Goal: Task Accomplishment & Management: Use online tool/utility

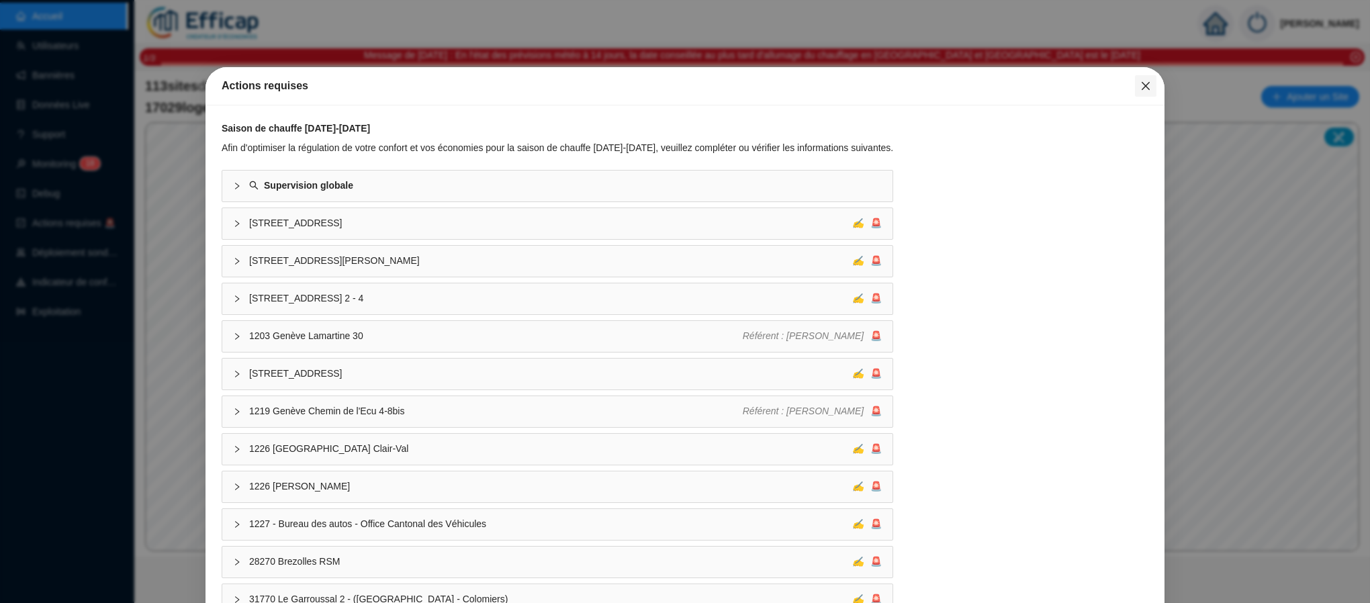
click at [1140, 89] on icon "close" at bounding box center [1145, 86] width 11 height 11
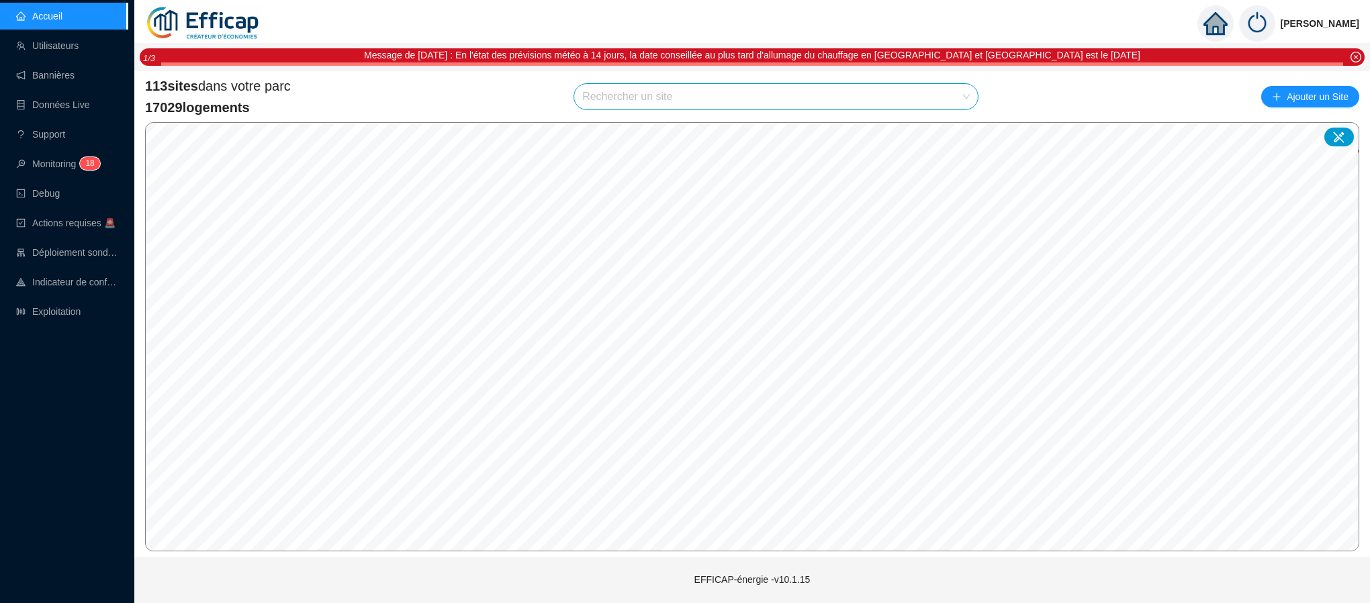
click at [659, 103] on input "search" at bounding box center [769, 97] width 375 height 26
type input "mortier"
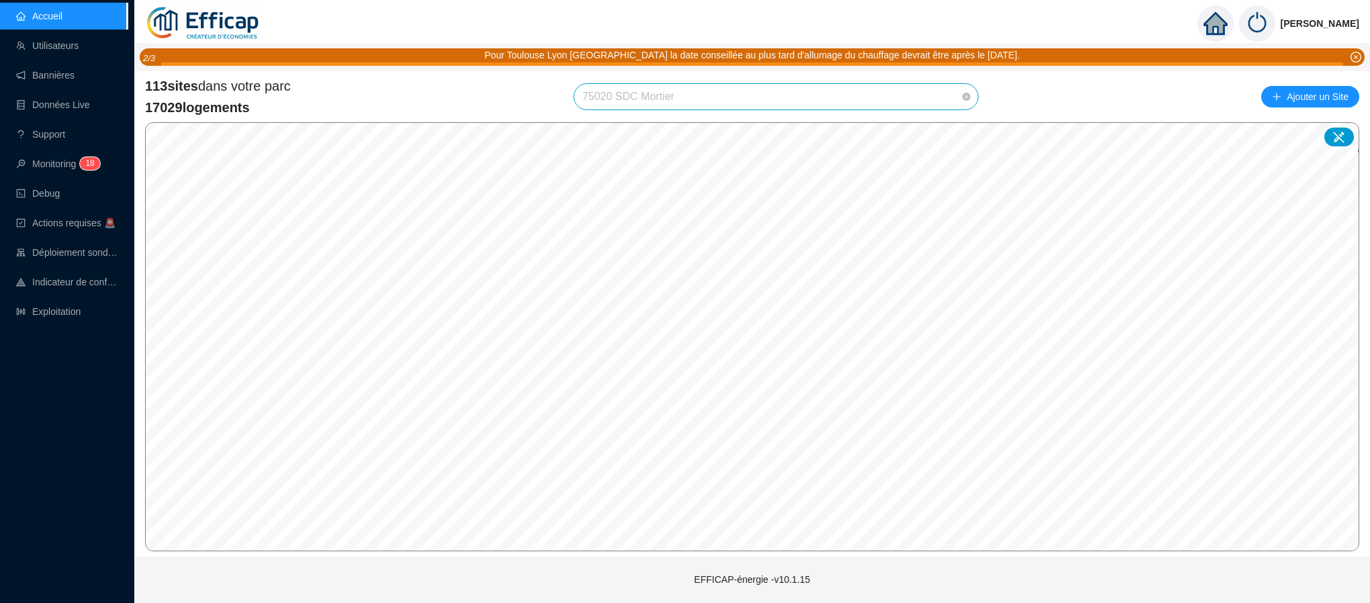
click at [680, 103] on span "75020 SDC Mortier" at bounding box center [776, 97] width 388 height 26
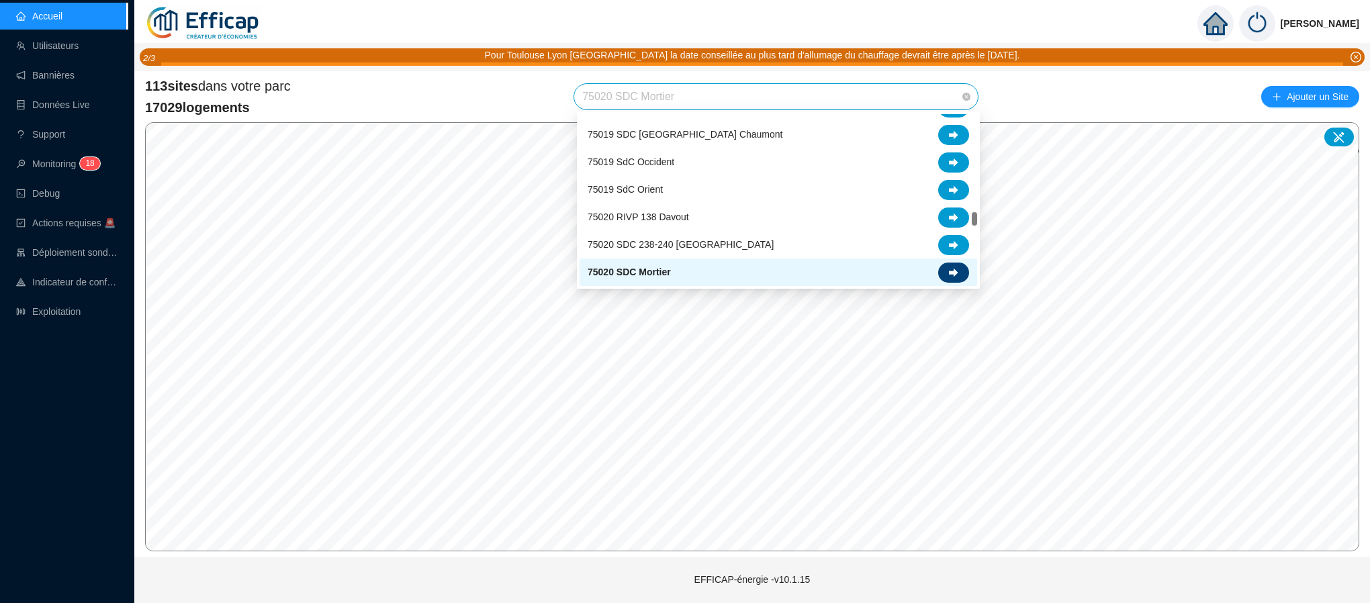
click at [954, 268] on icon at bounding box center [953, 272] width 9 height 9
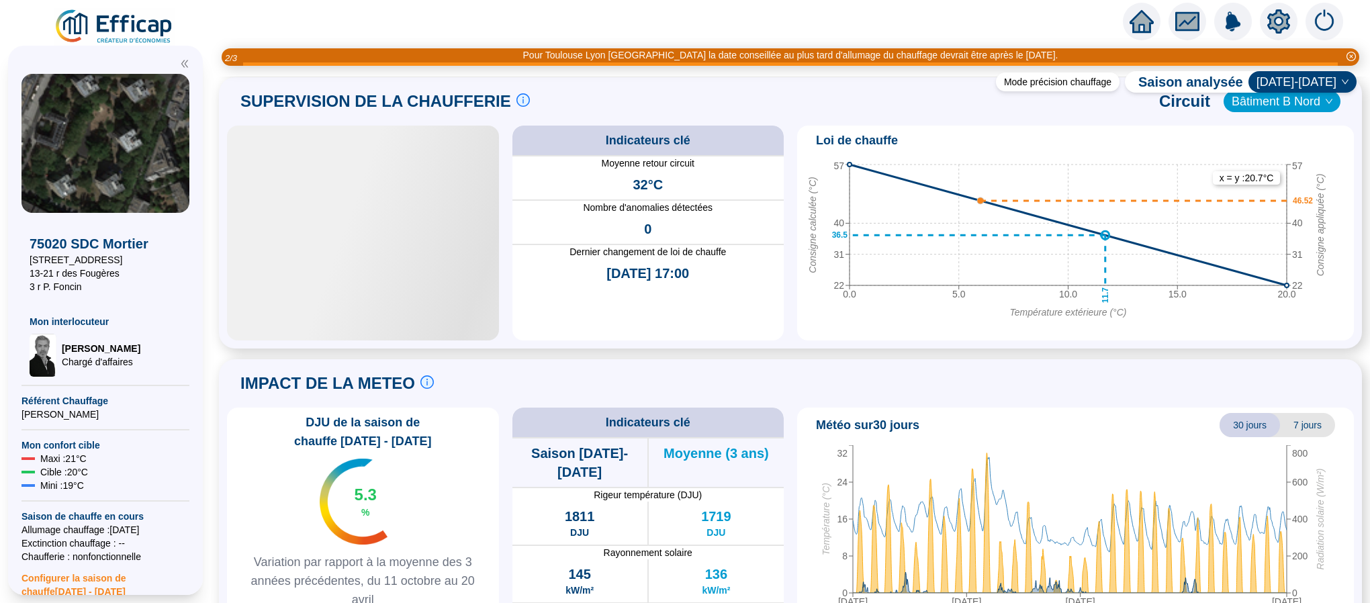
scroll to position [907, 0]
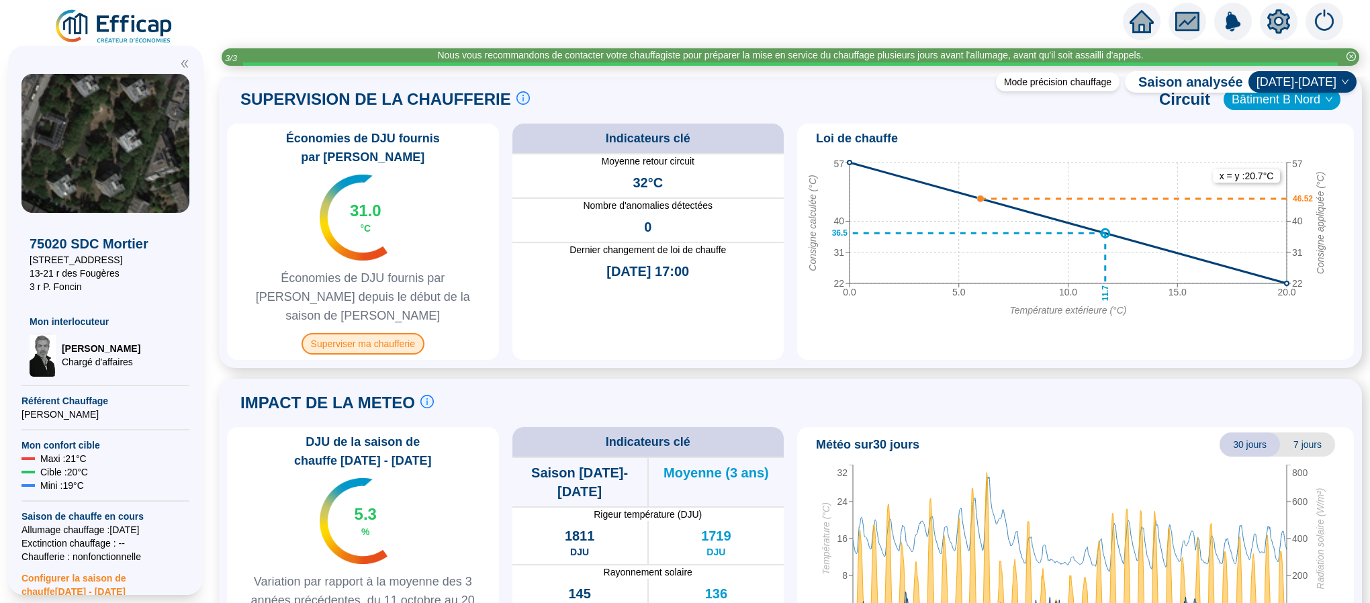
click at [375, 333] on span "Superviser ma chaufferie" at bounding box center [363, 343] width 123 height 21
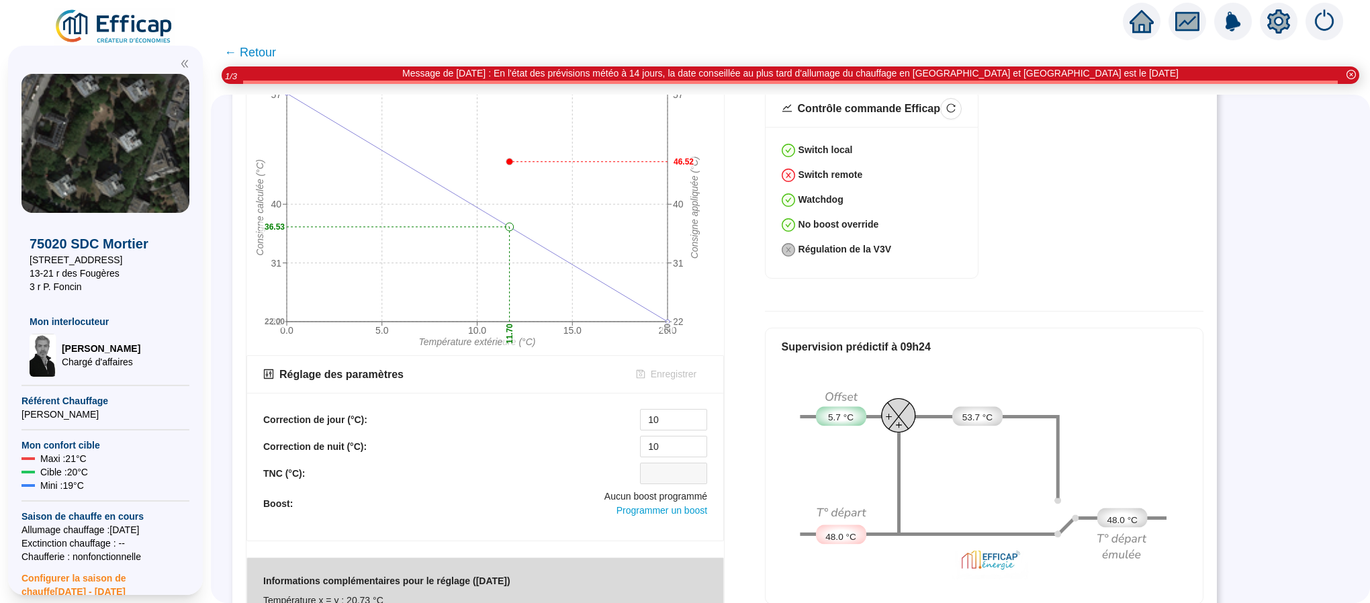
scroll to position [604, 0]
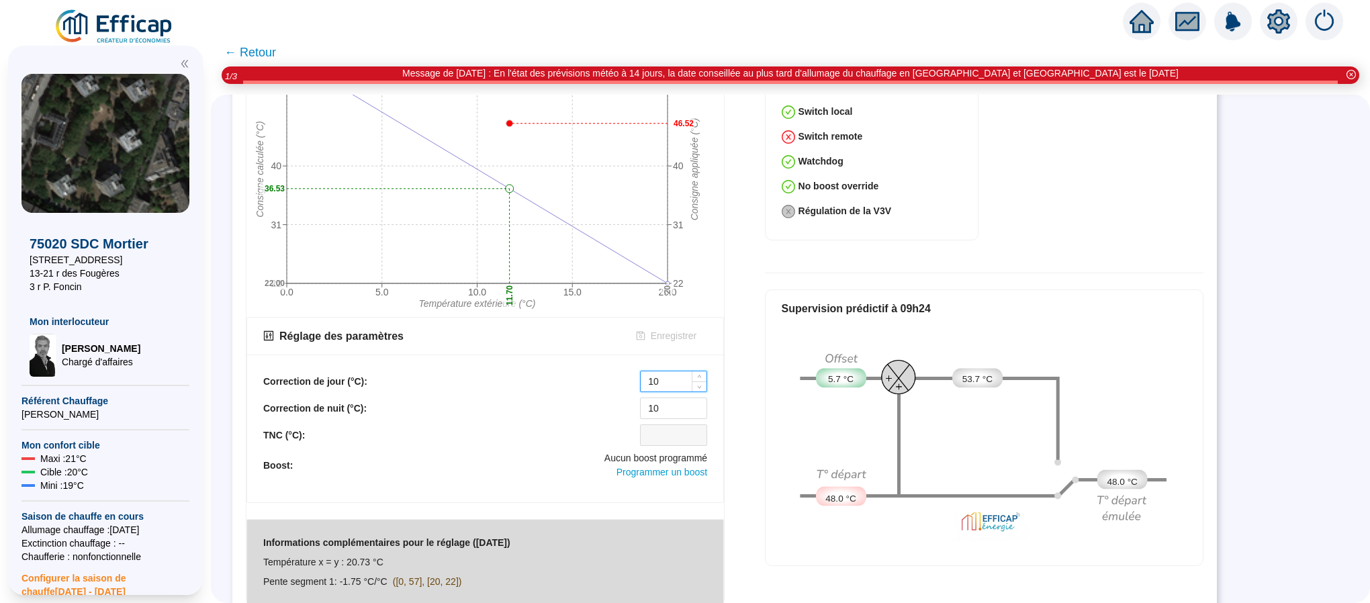
click at [671, 371] on input "10" at bounding box center [674, 381] width 66 height 20
click at [694, 379] on span "Decrease Value" at bounding box center [699, 385] width 15 height 12
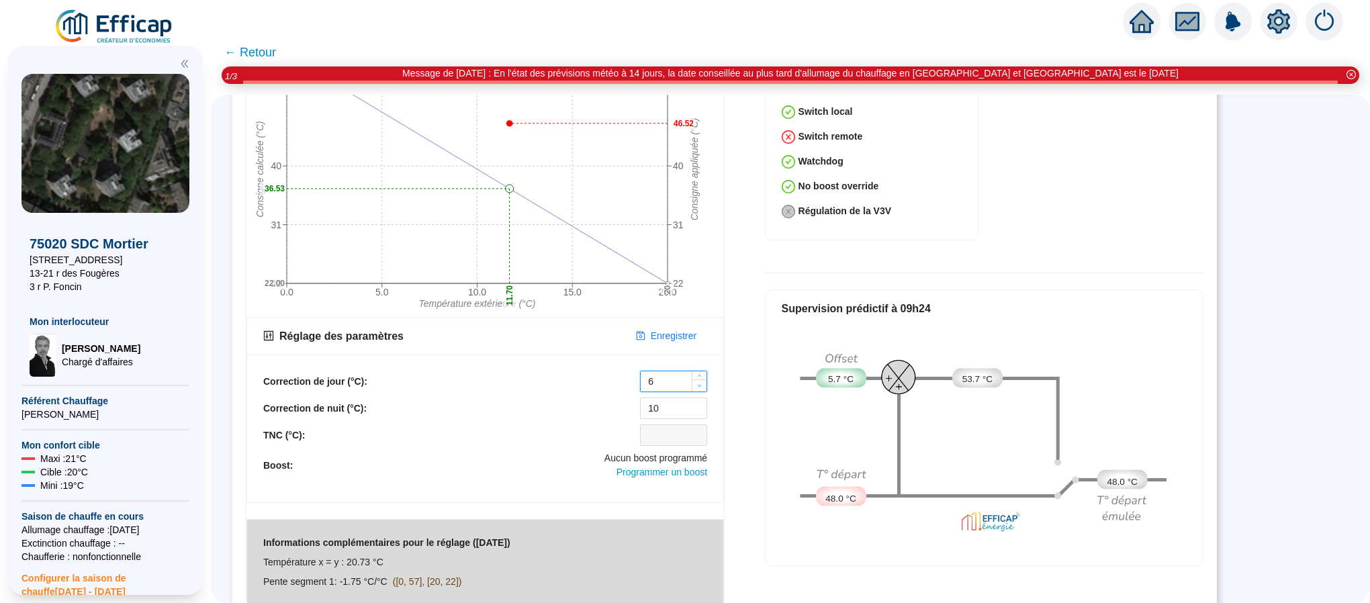
type input "5"
click at [694, 379] on span "Decrease Value" at bounding box center [699, 385] width 15 height 12
click at [697, 410] on icon "down" at bounding box center [699, 412] width 5 height 5
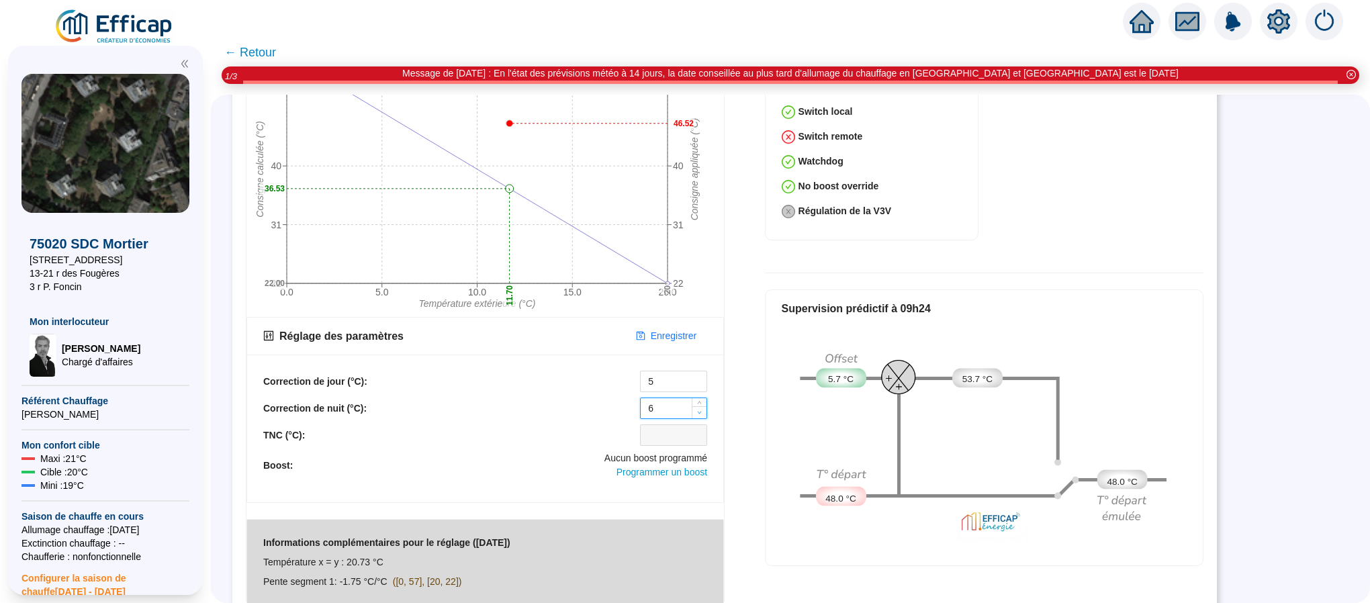
click at [697, 410] on icon "down" at bounding box center [699, 412] width 5 height 5
type input "5"
click at [697, 410] on icon "down" at bounding box center [699, 412] width 5 height 5
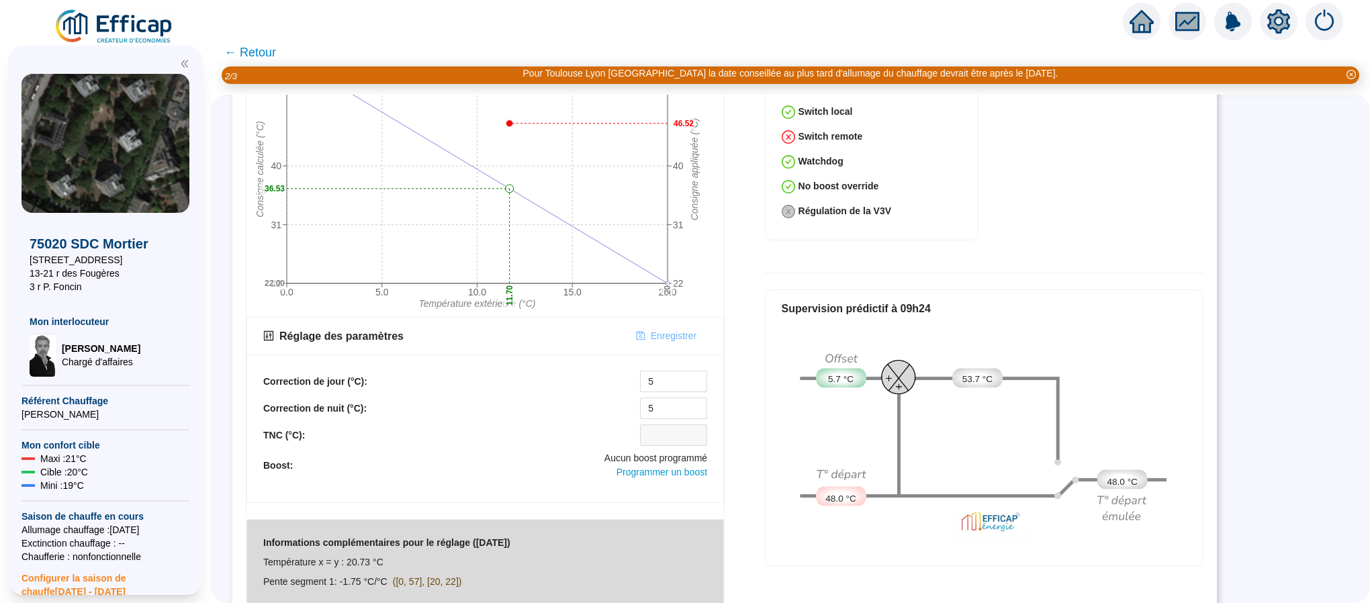
click at [657, 329] on span "Enregistrer" at bounding box center [674, 336] width 46 height 14
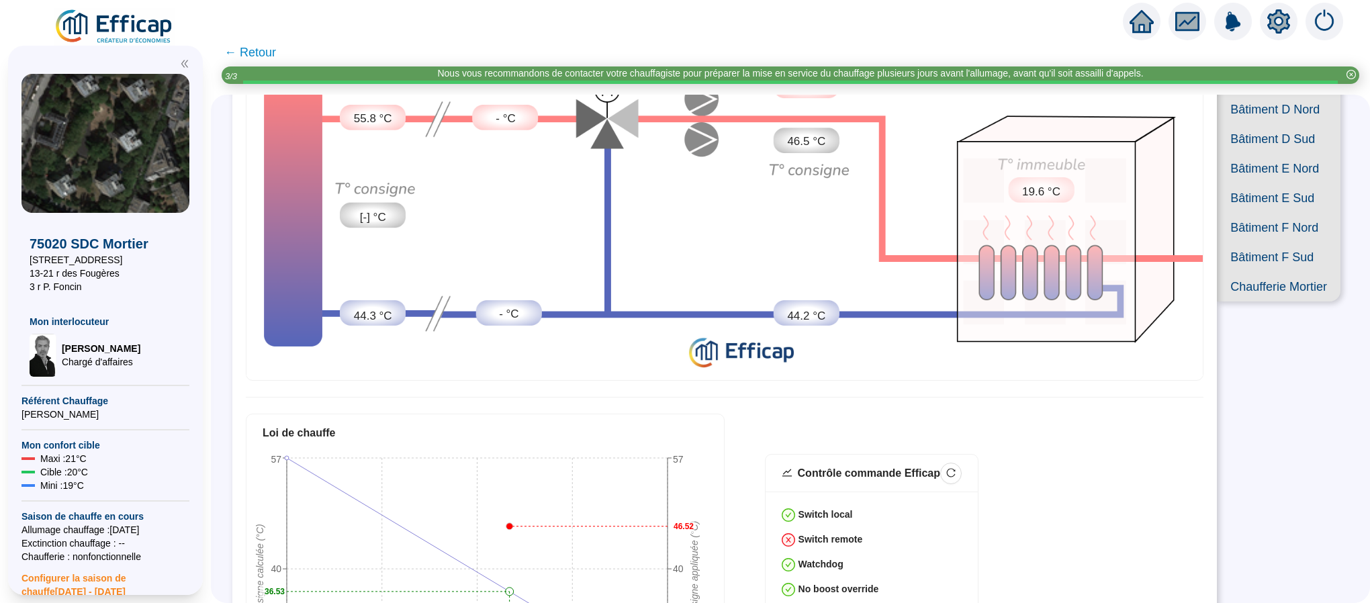
scroll to position [504, 0]
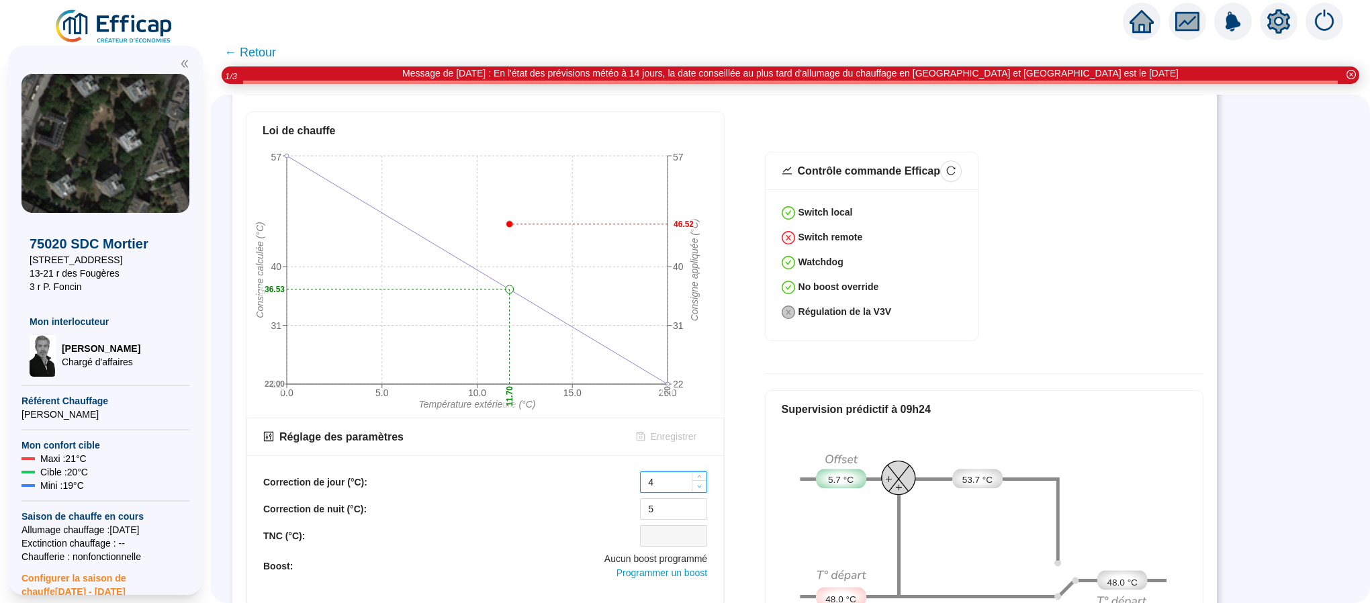
click at [698, 484] on icon "down" at bounding box center [699, 486] width 5 height 5
type input "0"
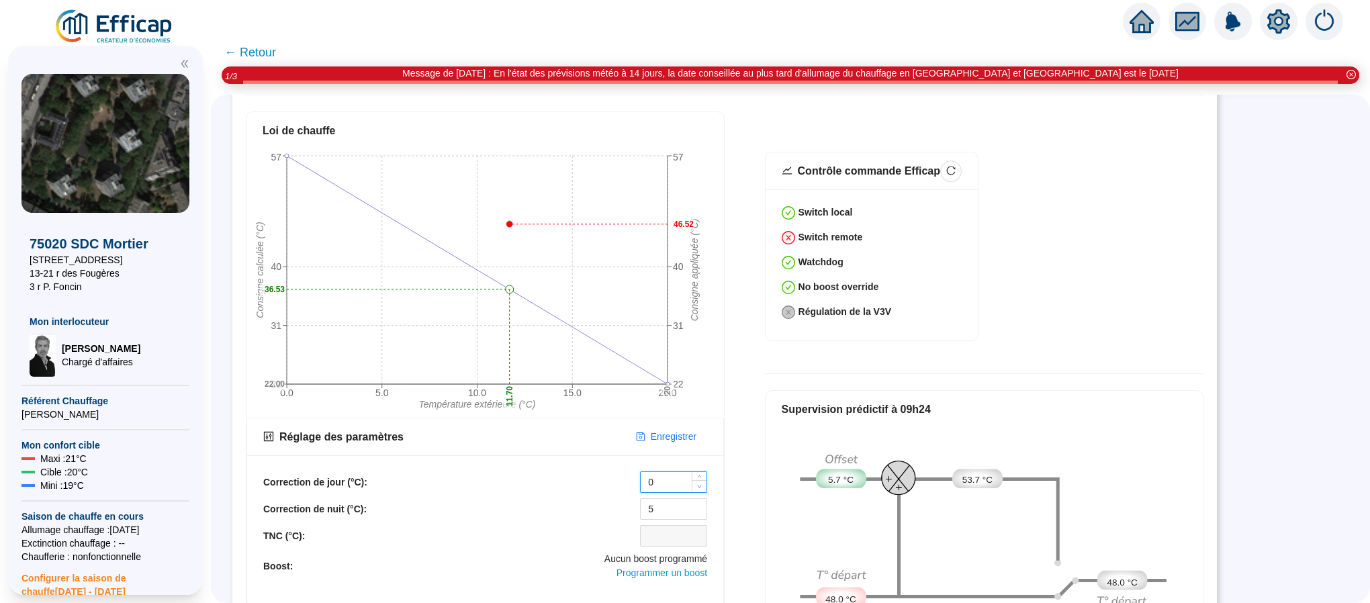
click at [698, 484] on icon "down" at bounding box center [699, 486] width 5 height 5
click at [697, 511] on icon "down" at bounding box center [699, 513] width 5 height 5
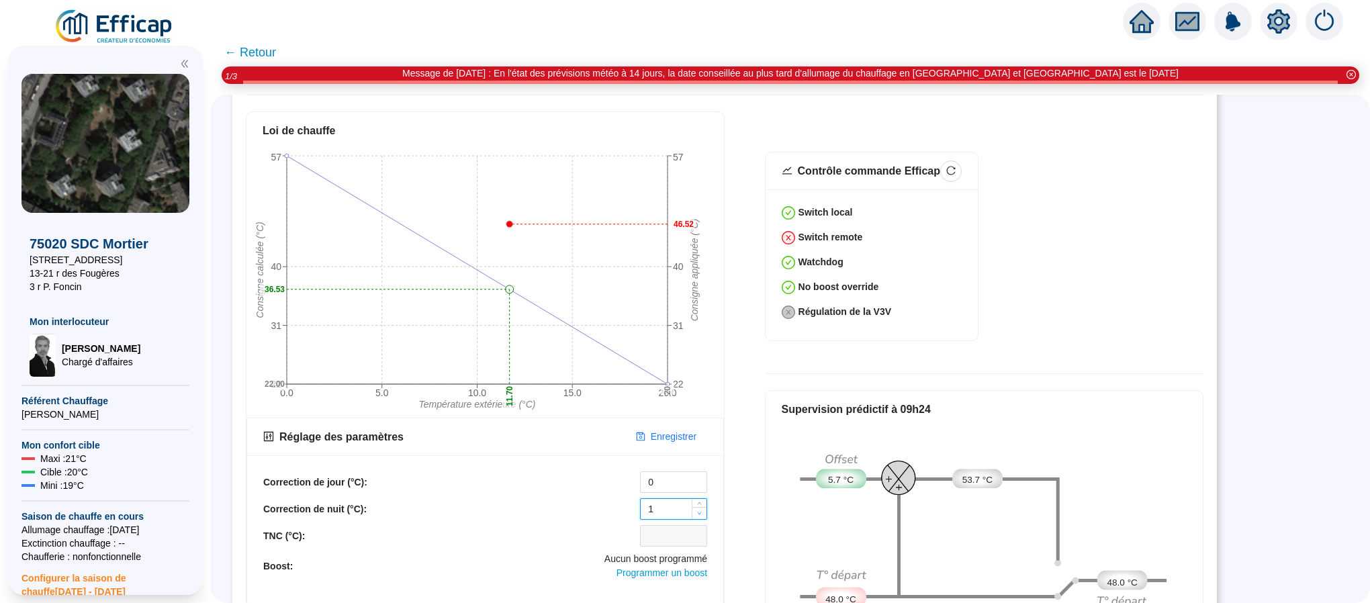
type input "0"
click at [697, 511] on icon "down" at bounding box center [699, 513] width 5 height 5
click at [681, 430] on span "Enregistrer" at bounding box center [674, 437] width 46 height 14
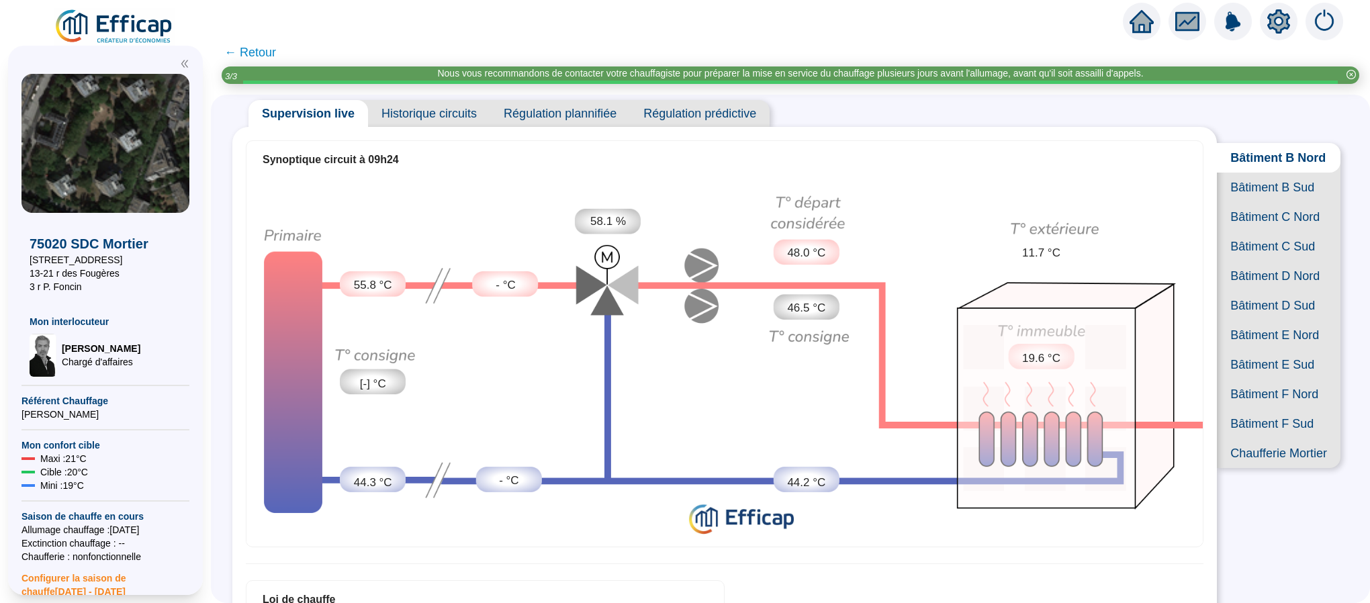
scroll to position [0, 0]
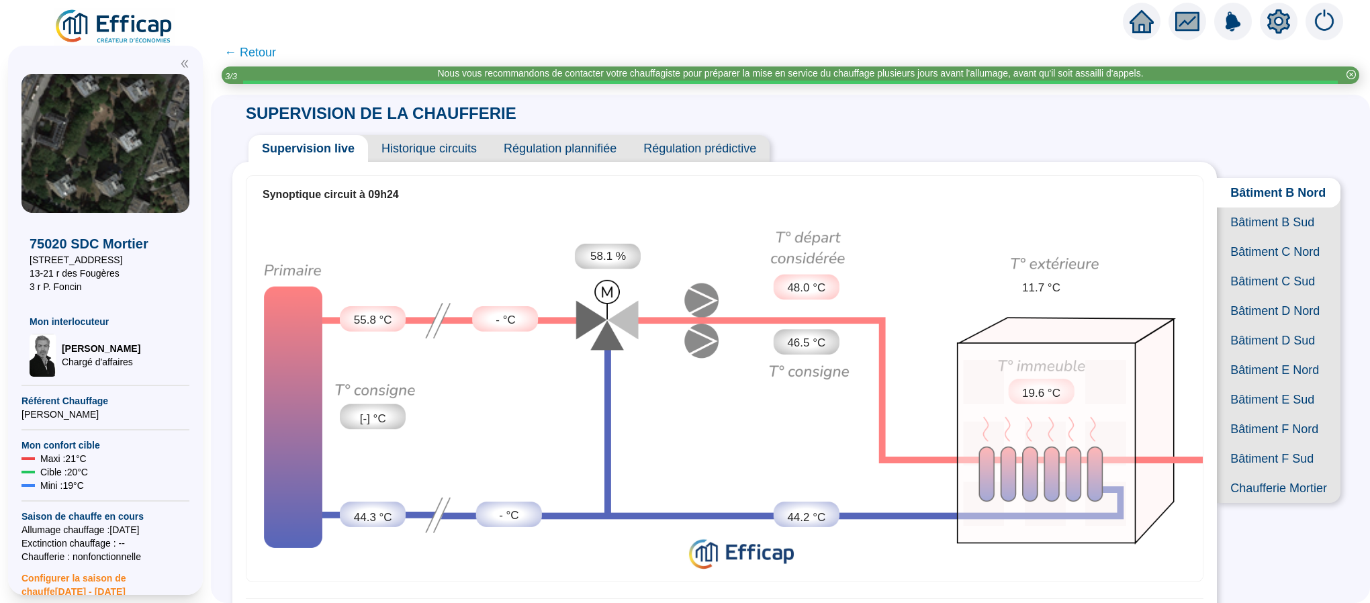
click at [433, 148] on span "Historique circuits" at bounding box center [429, 148] width 122 height 27
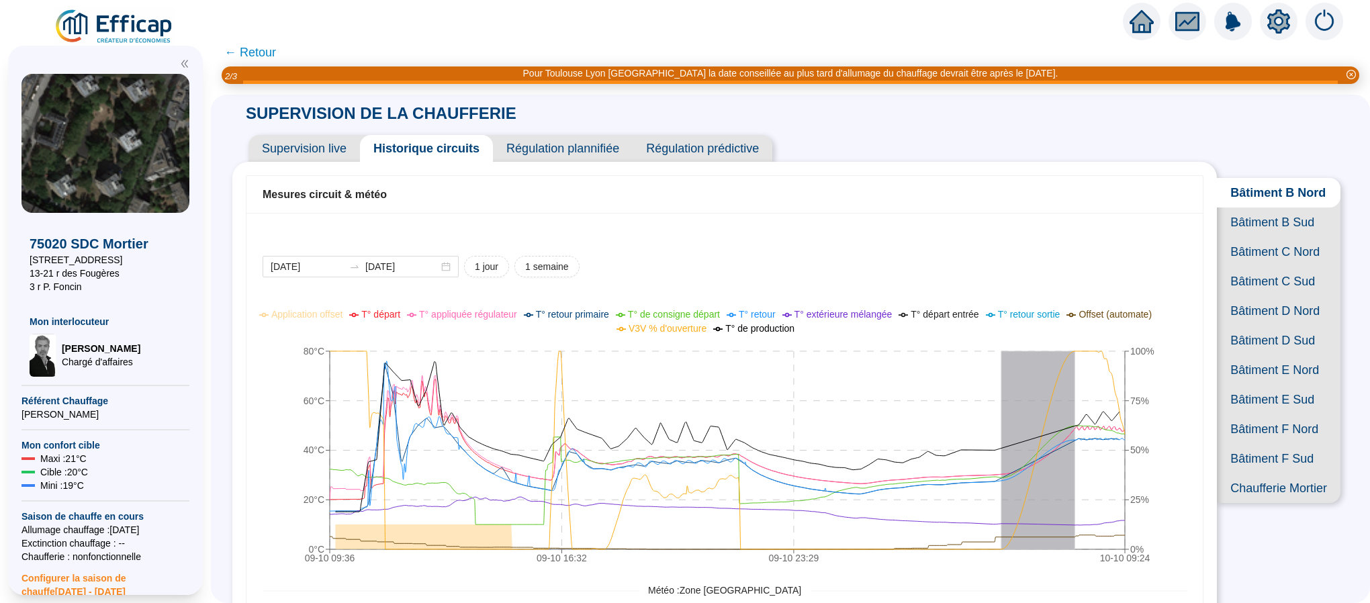
click at [332, 148] on span "Supervision live" at bounding box center [304, 148] width 111 height 27
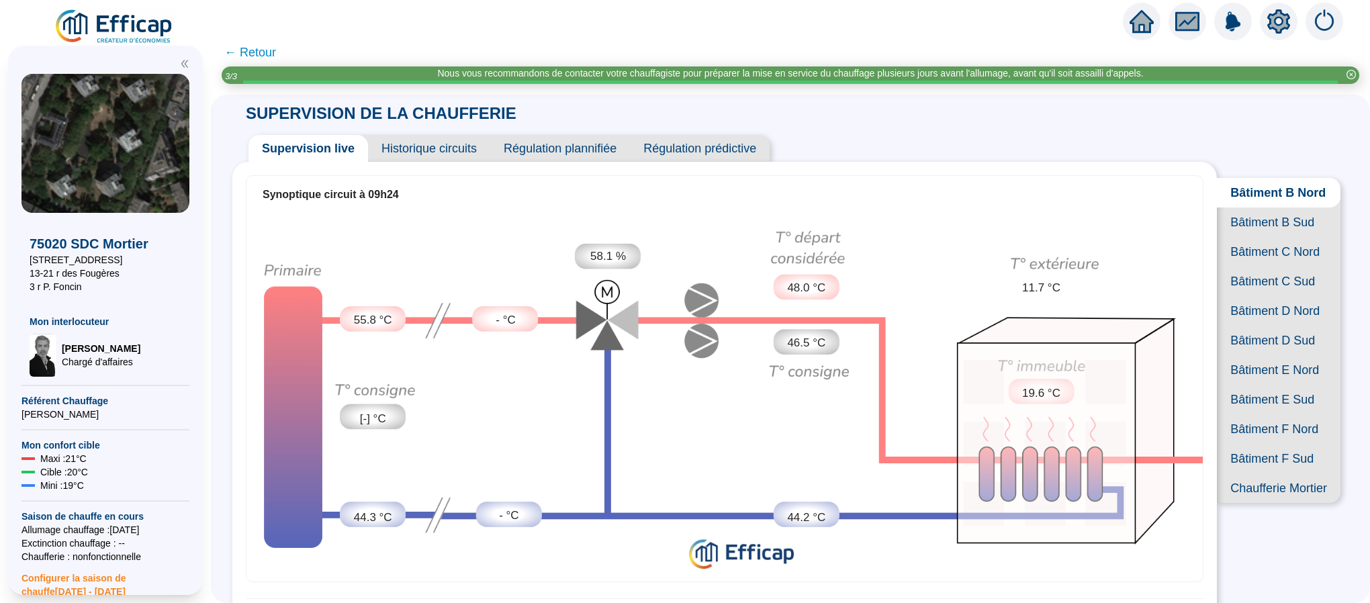
click at [410, 148] on span "Historique circuits" at bounding box center [429, 148] width 122 height 27
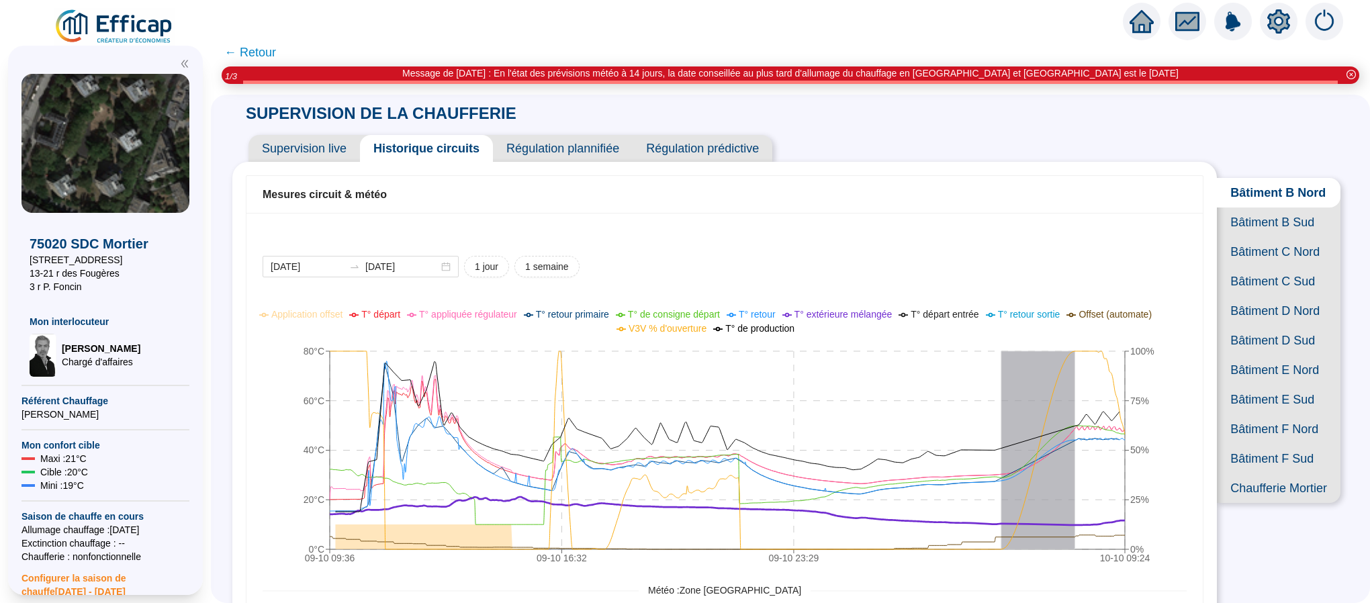
click at [353, 144] on span "Supervision live" at bounding box center [304, 148] width 111 height 27
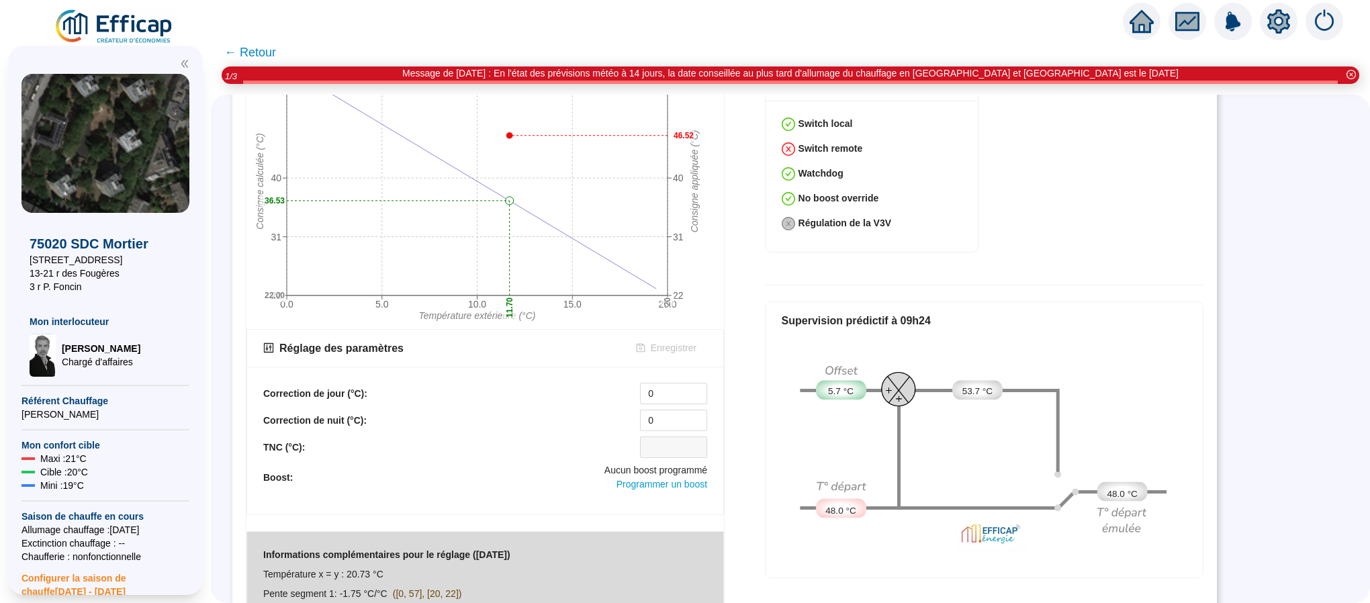
scroll to position [613, 0]
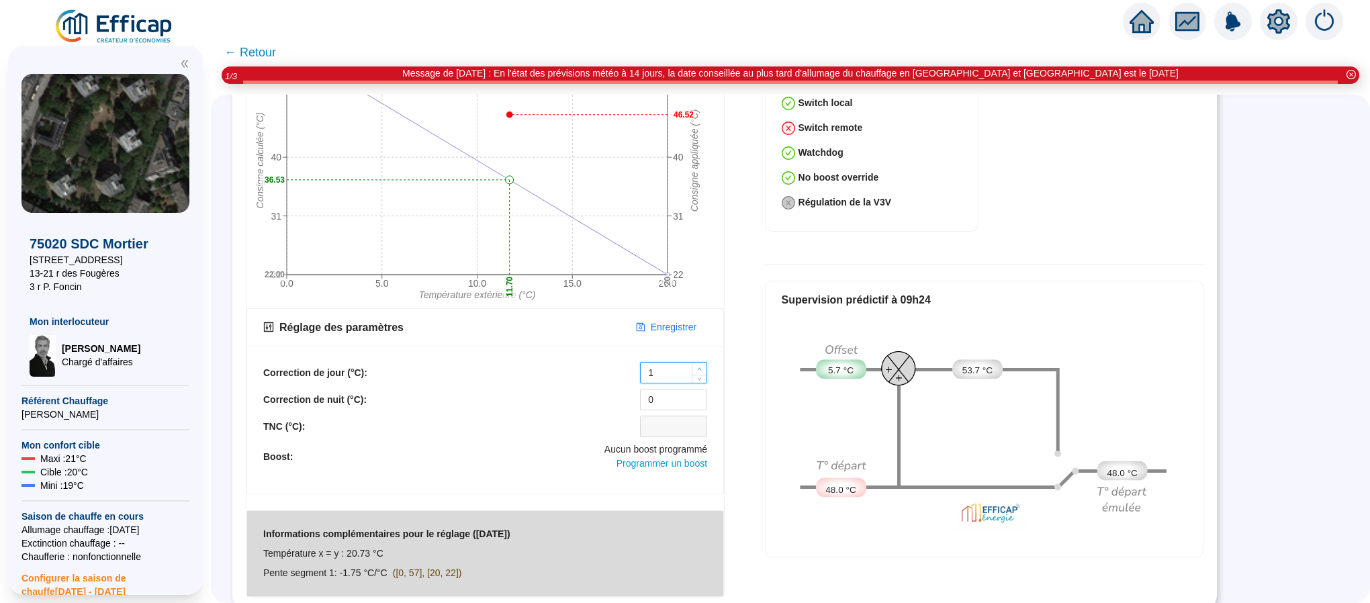
click at [697, 367] on icon "up" at bounding box center [699, 369] width 5 height 5
click at [695, 357] on div "Réglage des paramètres Enregistrer Correction de jour (°C): 2 Correction de nui…" at bounding box center [485, 401] width 478 height 186
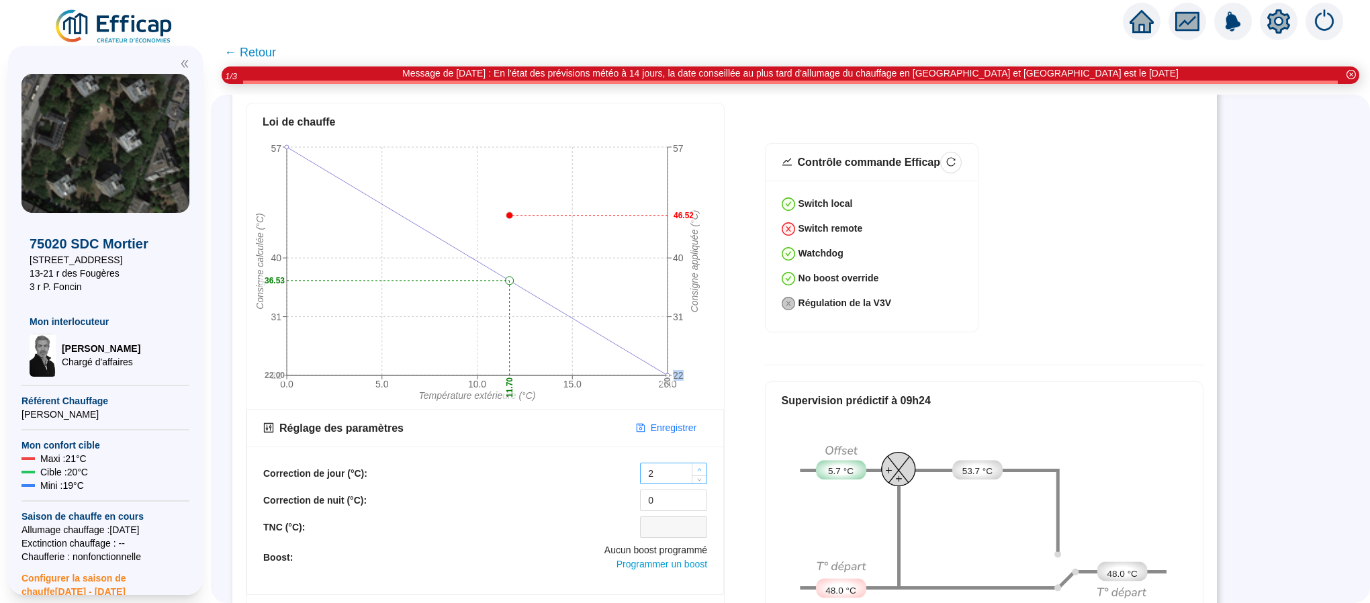
click at [684, 370] on tspan "22" at bounding box center [678, 375] width 11 height 11
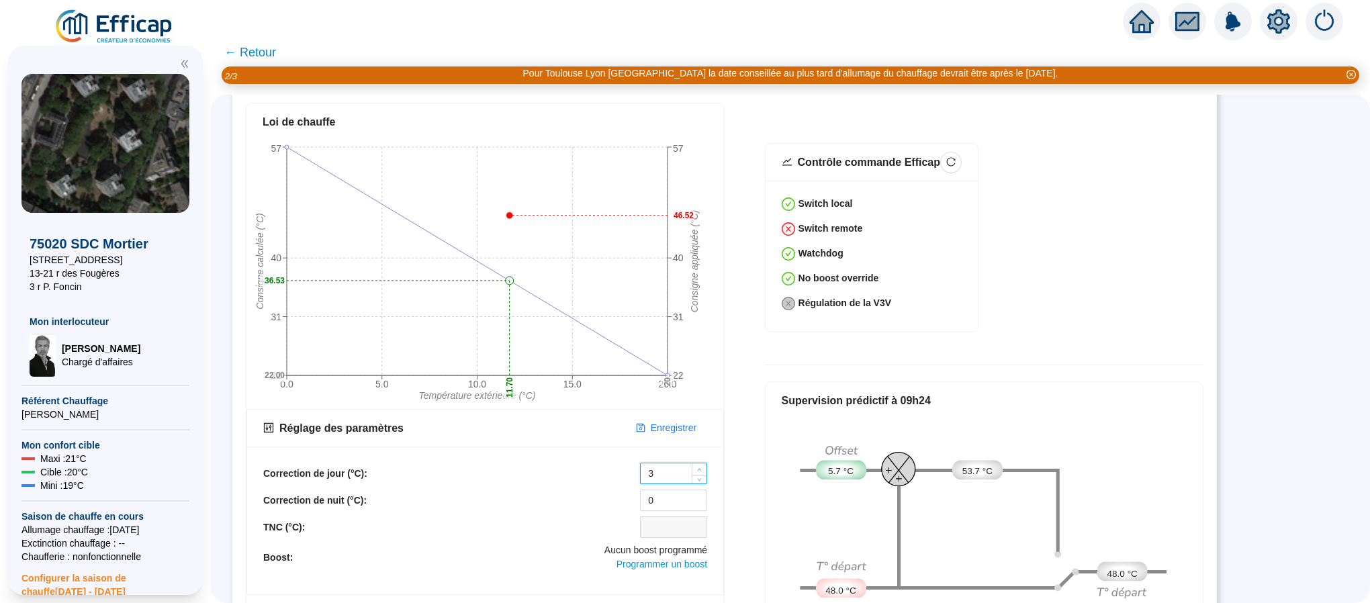
click at [697, 463] on span "Increase Value" at bounding box center [699, 469] width 15 height 12
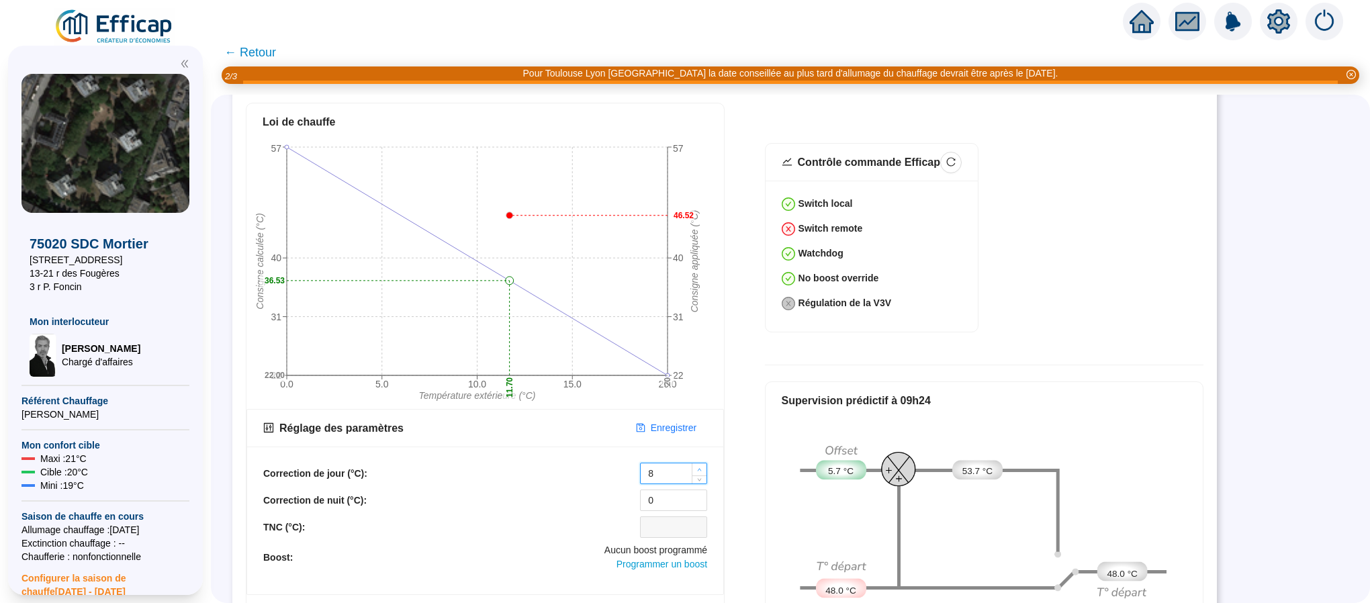
click at [697, 463] on span "Increase Value" at bounding box center [699, 469] width 15 height 12
type input "10"
click at [697, 463] on span "Increase Value" at bounding box center [699, 469] width 15 height 12
click at [671, 421] on span "Enregistrer" at bounding box center [674, 428] width 46 height 14
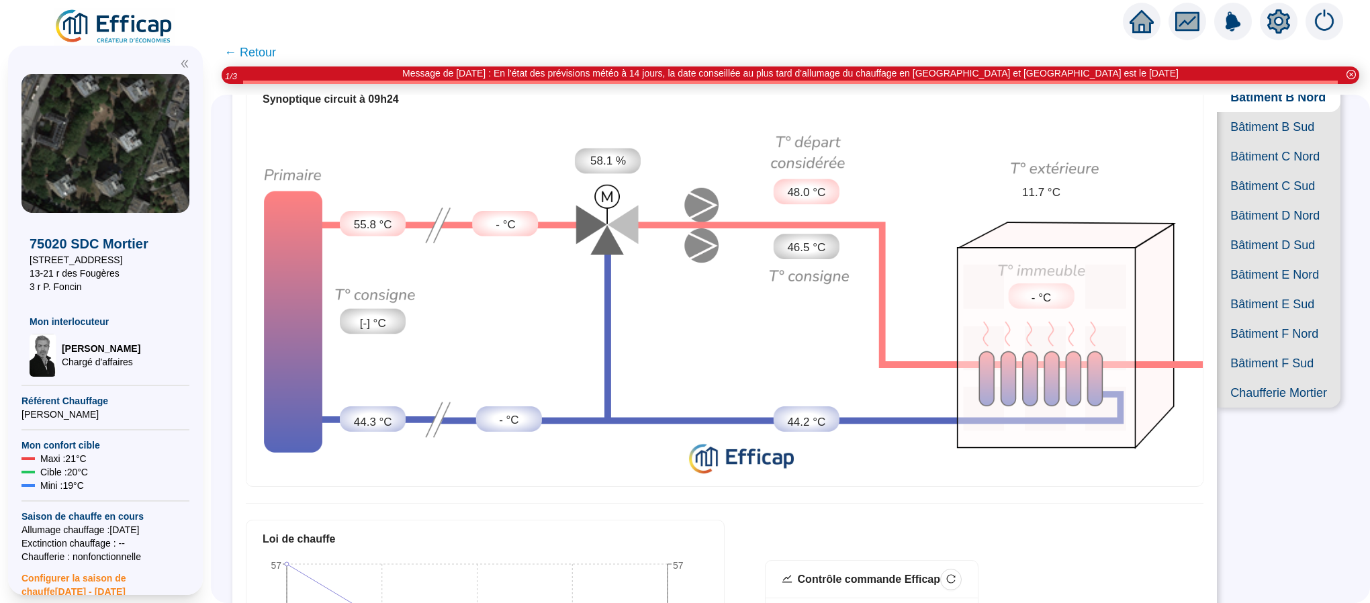
scroll to position [0, 0]
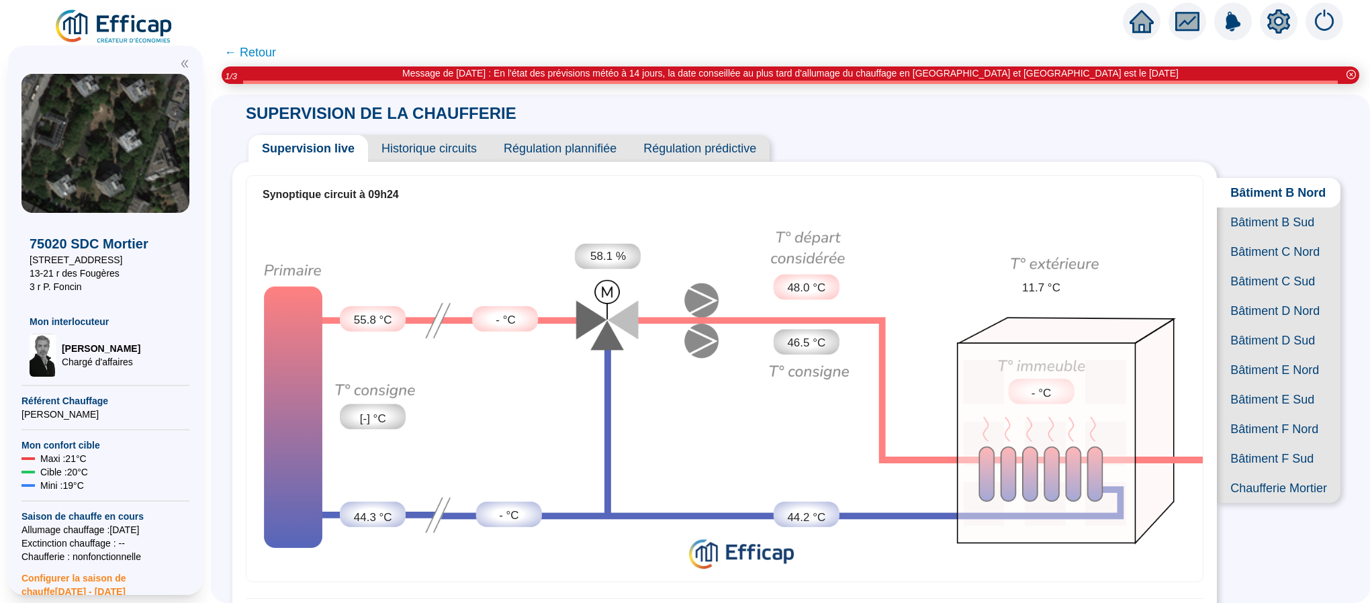
click at [1279, 236] on span "Bâtiment B Sud" at bounding box center [1279, 223] width 124 height 30
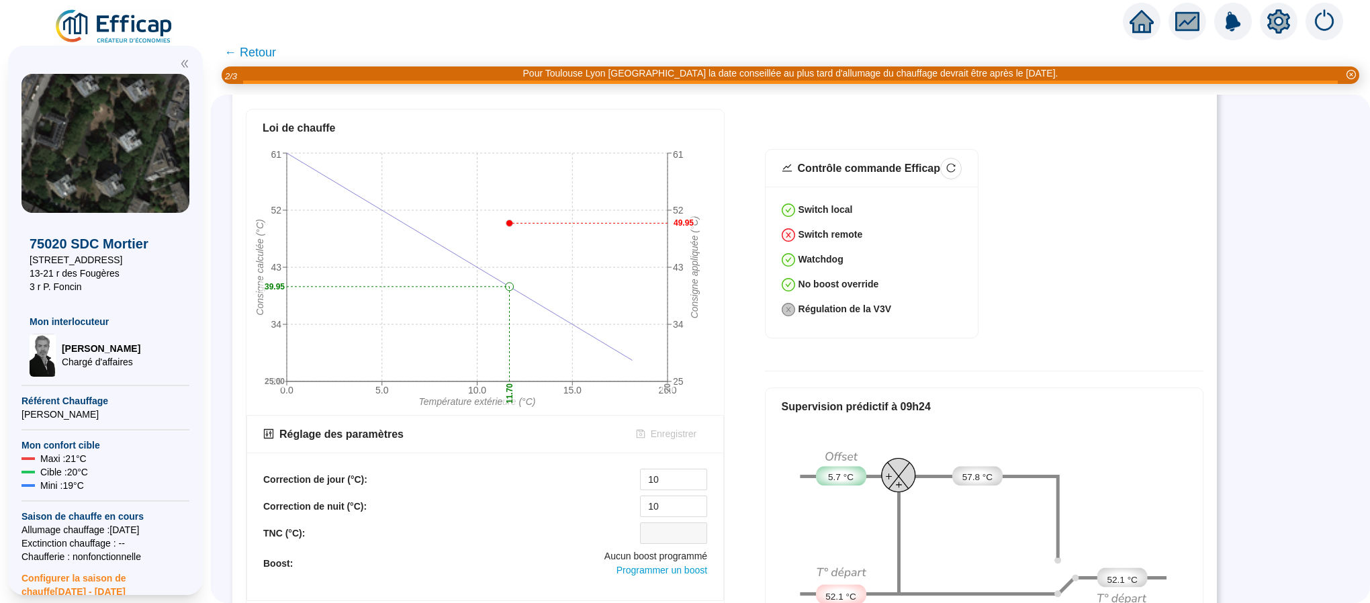
scroll to position [604, 0]
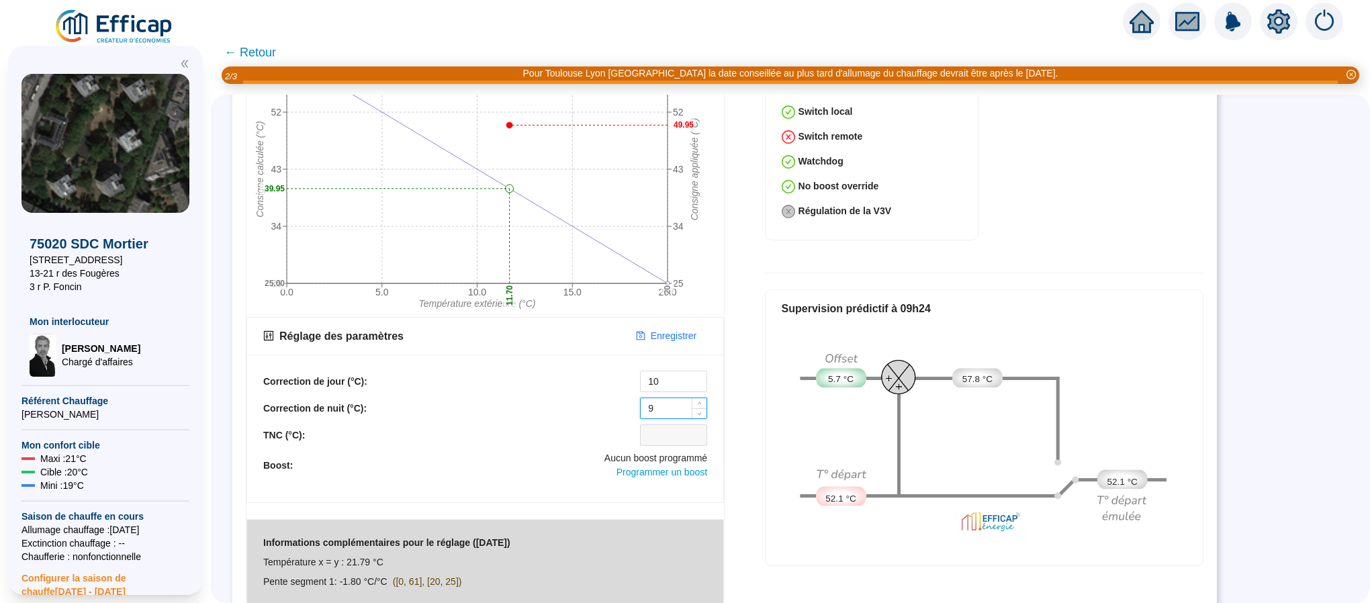
click at [695, 408] on span "Decrease Value" at bounding box center [699, 413] width 15 height 10
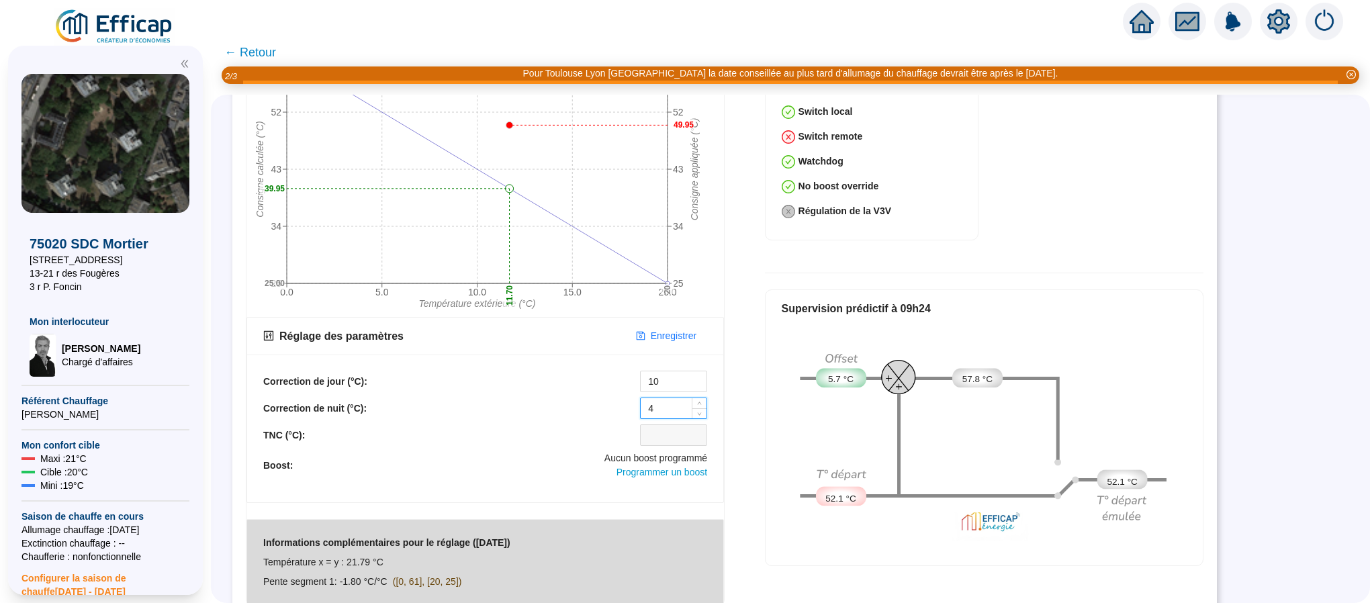
click at [695, 408] on span "Decrease Value" at bounding box center [699, 413] width 15 height 10
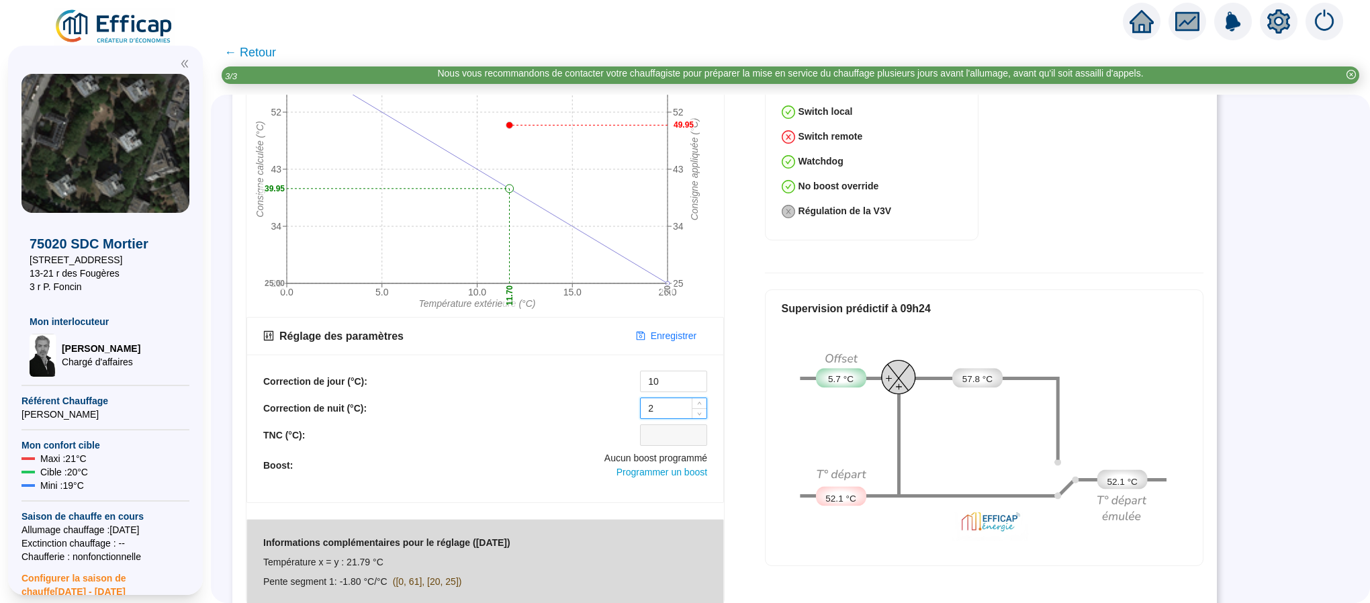
click at [695, 408] on span "Decrease Value" at bounding box center [699, 413] width 15 height 10
type input "0"
click at [695, 408] on span "Decrease Value" at bounding box center [699, 413] width 15 height 10
click at [651, 329] on span "Enregistrer" at bounding box center [674, 336] width 46 height 14
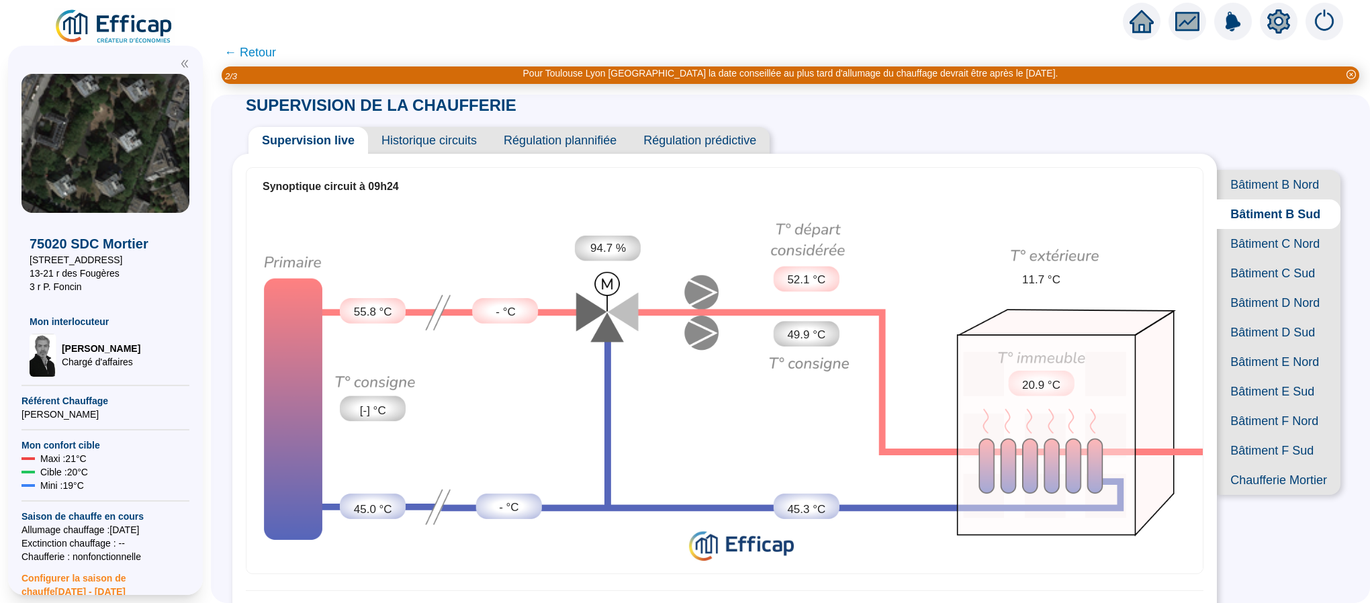
scroll to position [0, 0]
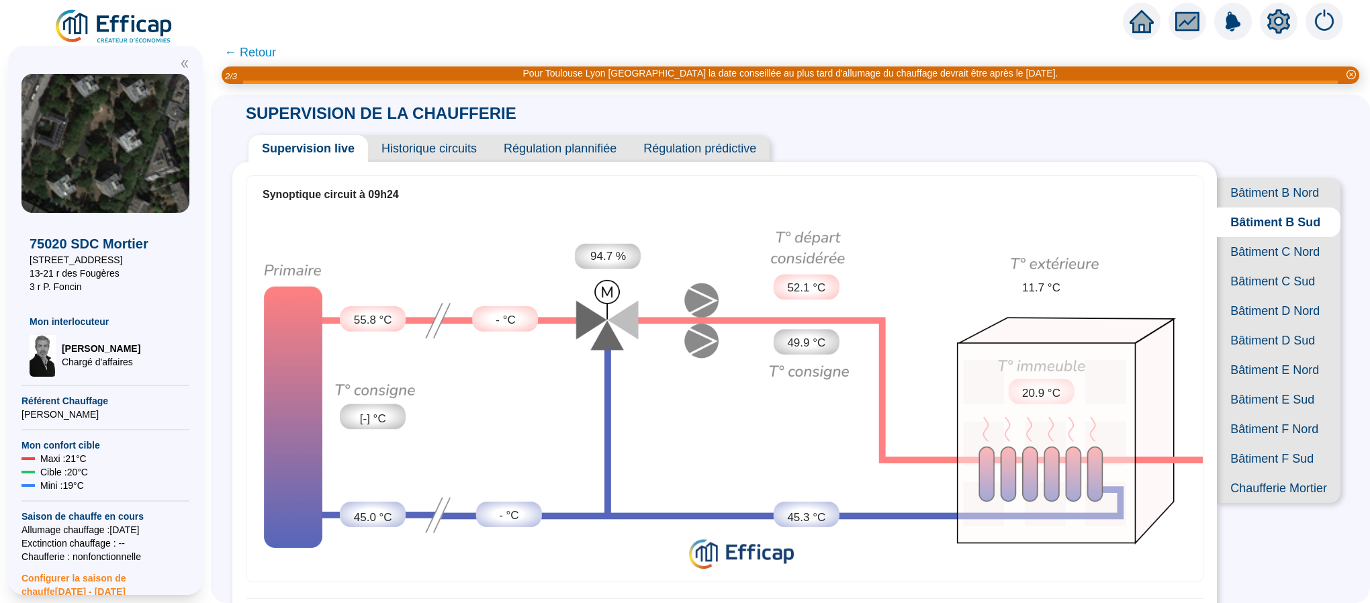
click at [1288, 267] on span "Bâtiment C Nord" at bounding box center [1279, 252] width 124 height 30
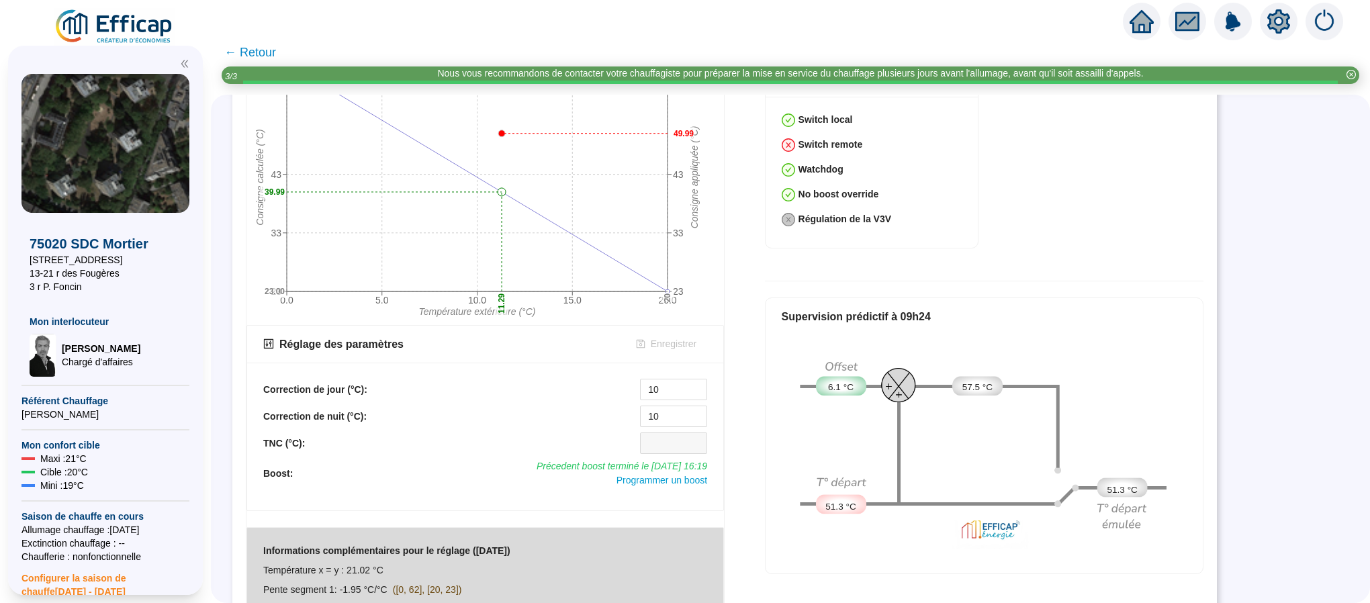
scroll to position [604, 0]
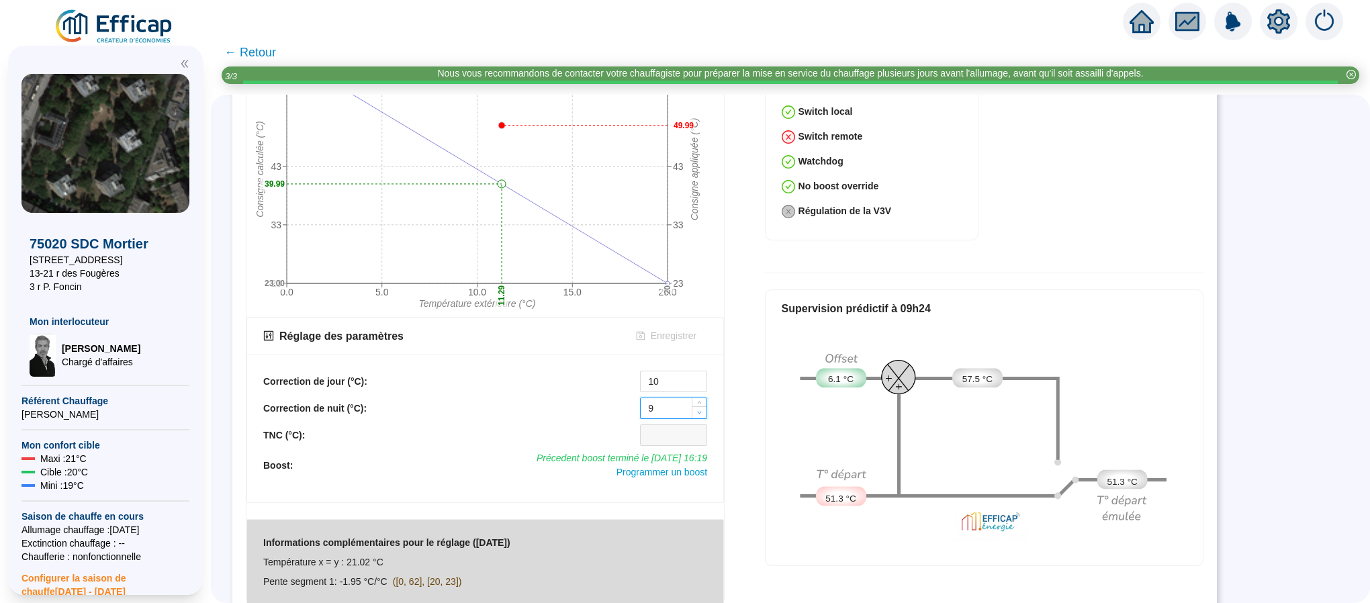
click at [692, 406] on span "Decrease Value" at bounding box center [699, 412] width 15 height 12
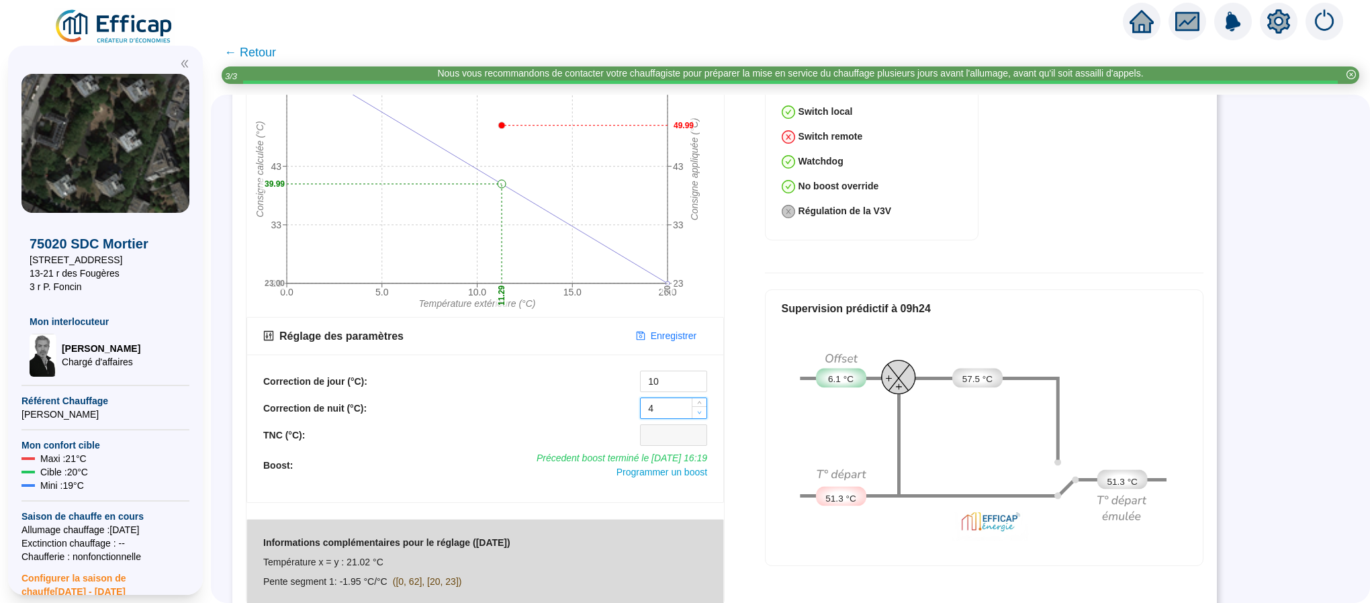
click at [692, 406] on span "Decrease Value" at bounding box center [699, 412] width 15 height 12
type input "0"
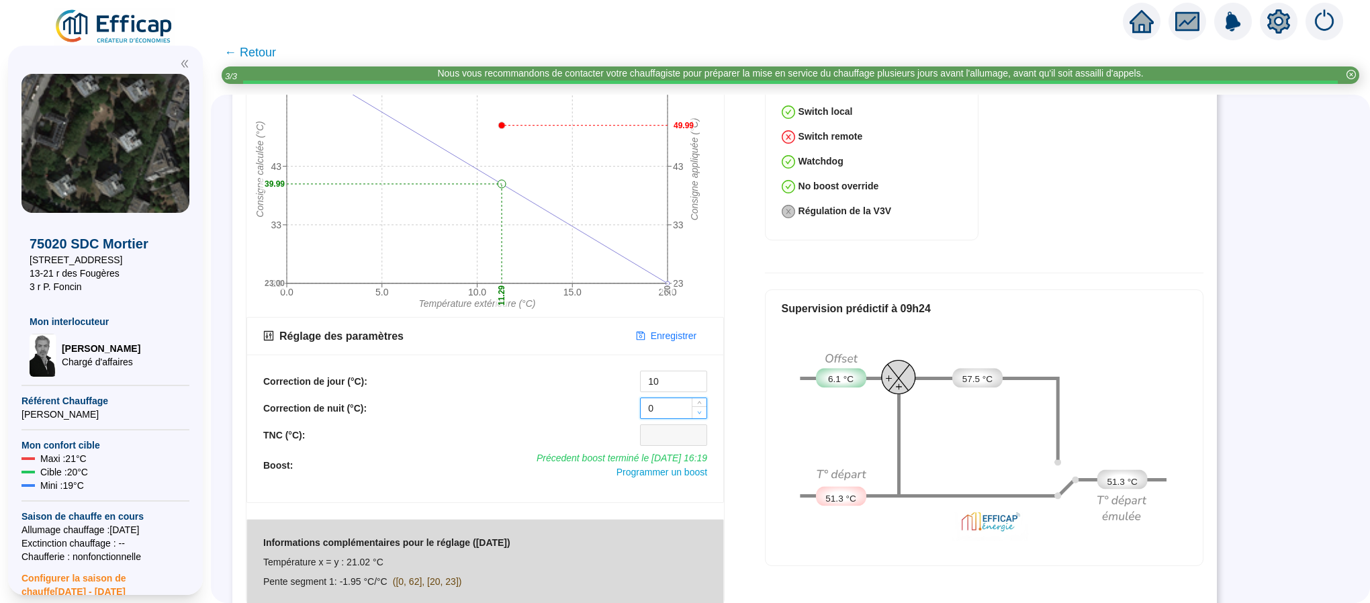
click at [692, 406] on span "Decrease Value" at bounding box center [699, 412] width 15 height 12
click at [676, 329] on span "Enregistrer" at bounding box center [674, 336] width 46 height 14
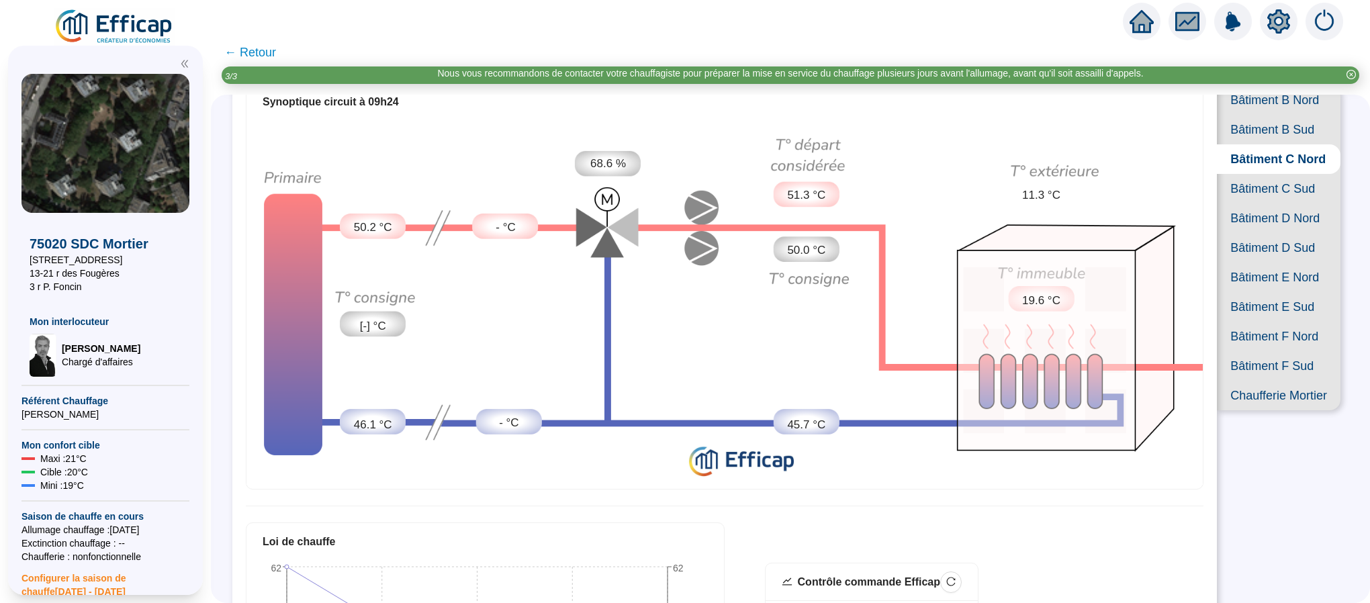
scroll to position [0, 0]
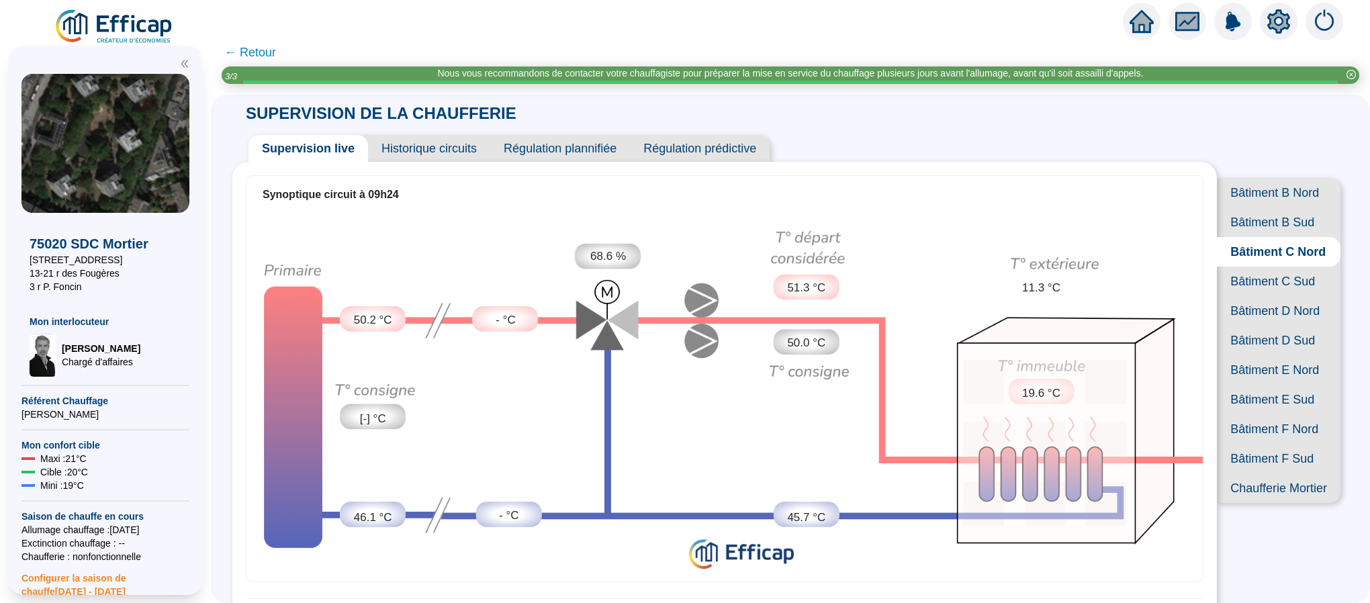
click at [1231, 296] on span "Bâtiment C Sud" at bounding box center [1279, 282] width 124 height 30
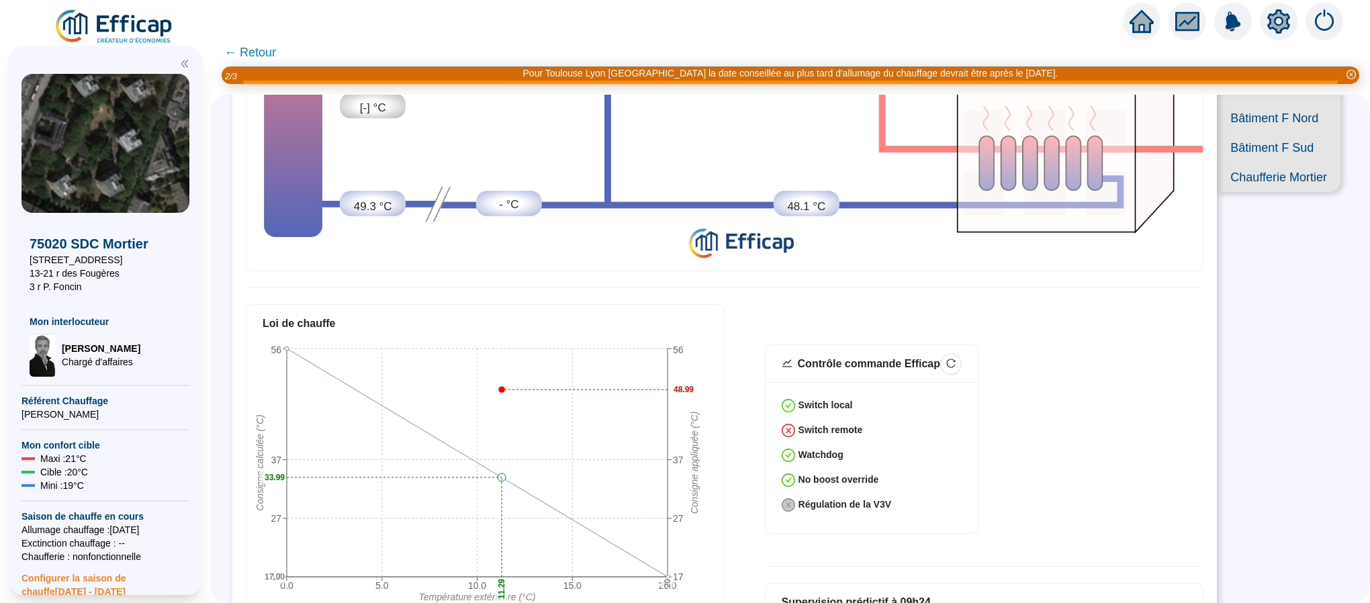
scroll to position [613, 0]
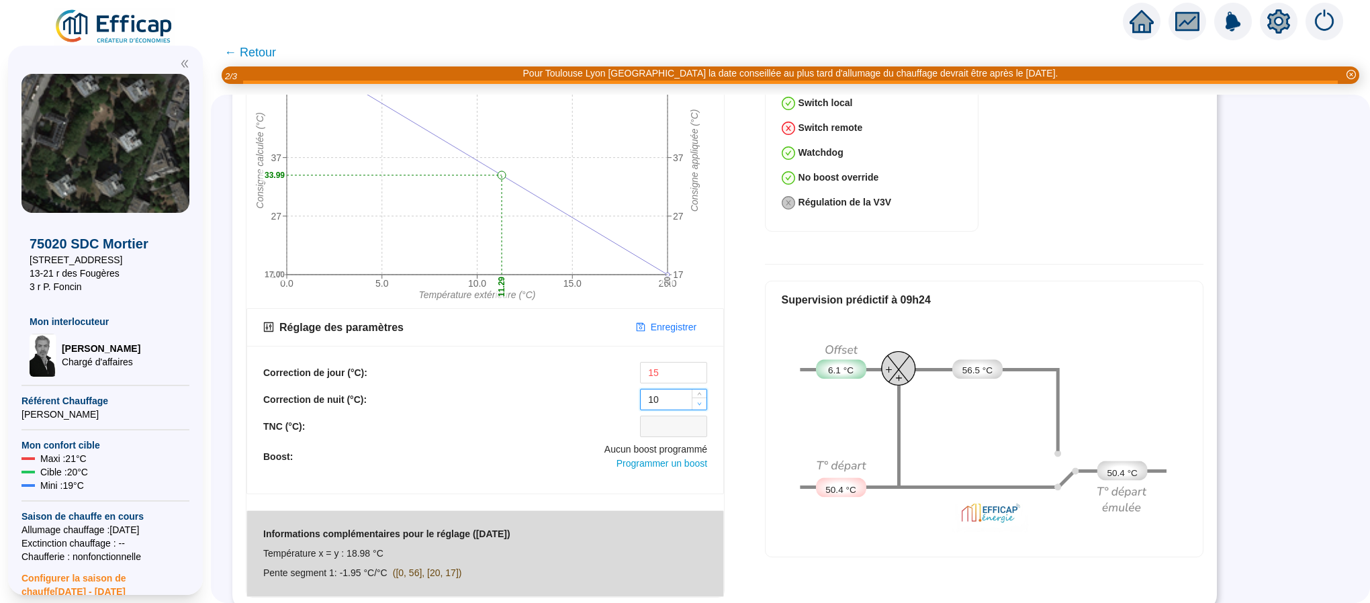
click at [701, 398] on span "Decrease Value" at bounding box center [699, 404] width 15 height 12
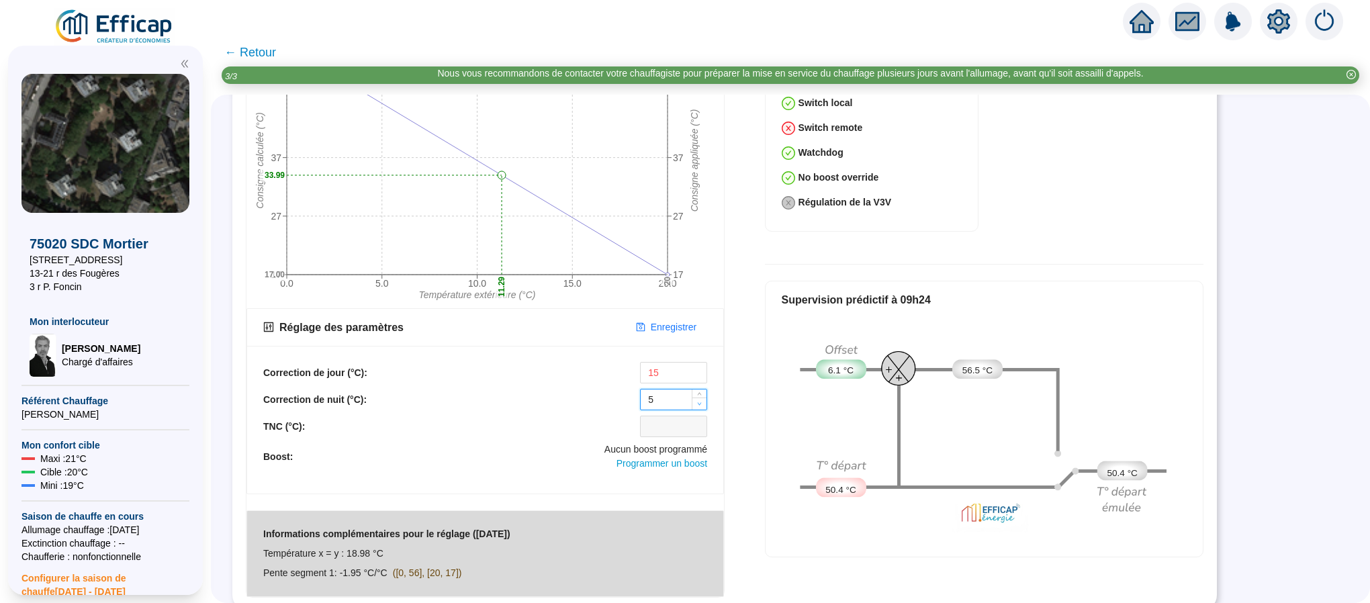
click at [701, 398] on span "Decrease Value" at bounding box center [699, 404] width 15 height 12
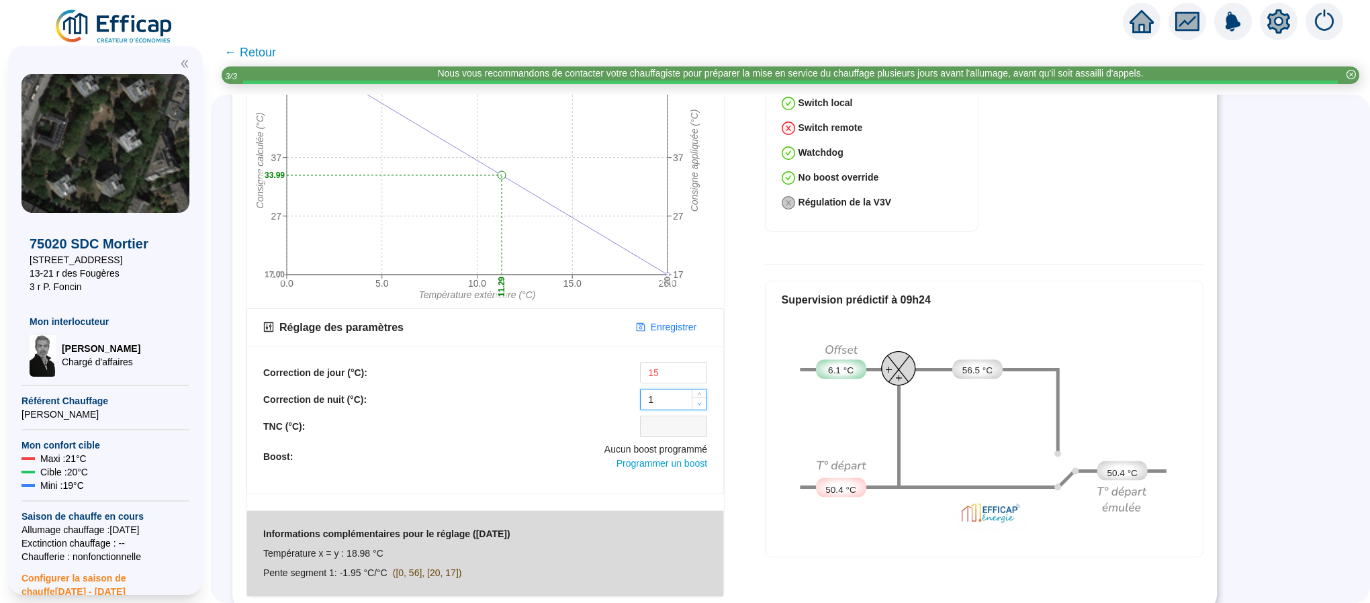
type input "0"
click at [701, 398] on span "Decrease Value" at bounding box center [699, 404] width 15 height 12
type input "10"
click at [693, 371] on span "Decrease Value" at bounding box center [699, 377] width 15 height 12
click at [678, 320] on span "Enregistrer" at bounding box center [674, 327] width 46 height 14
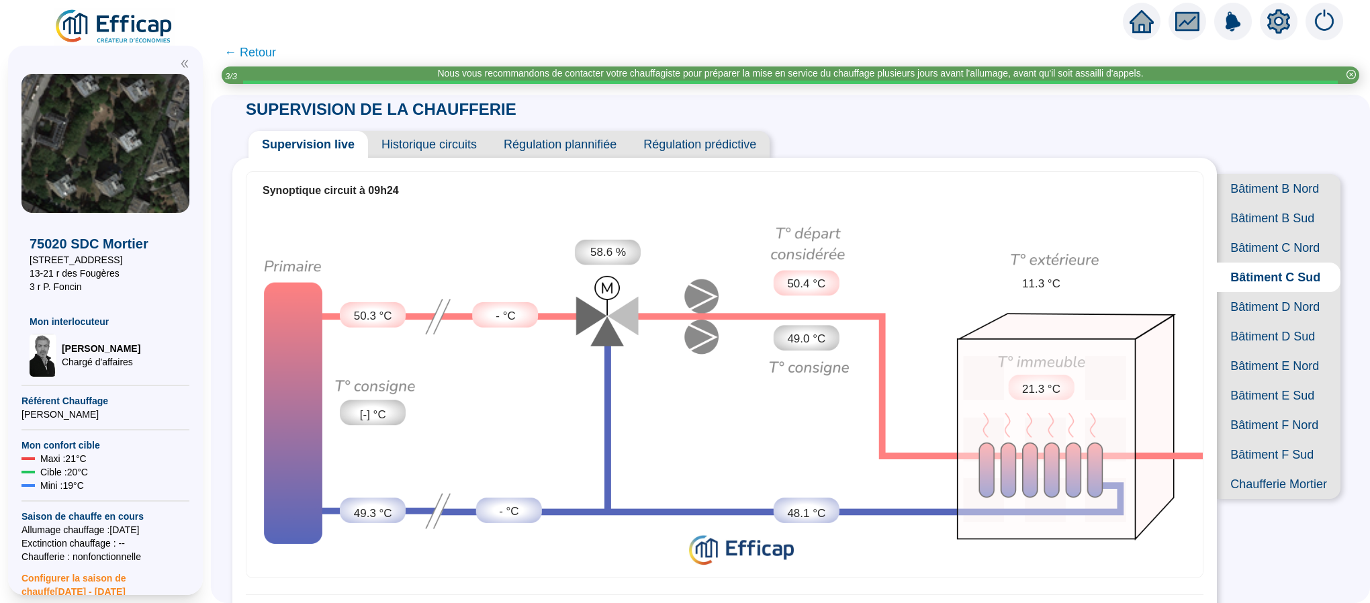
scroll to position [0, 0]
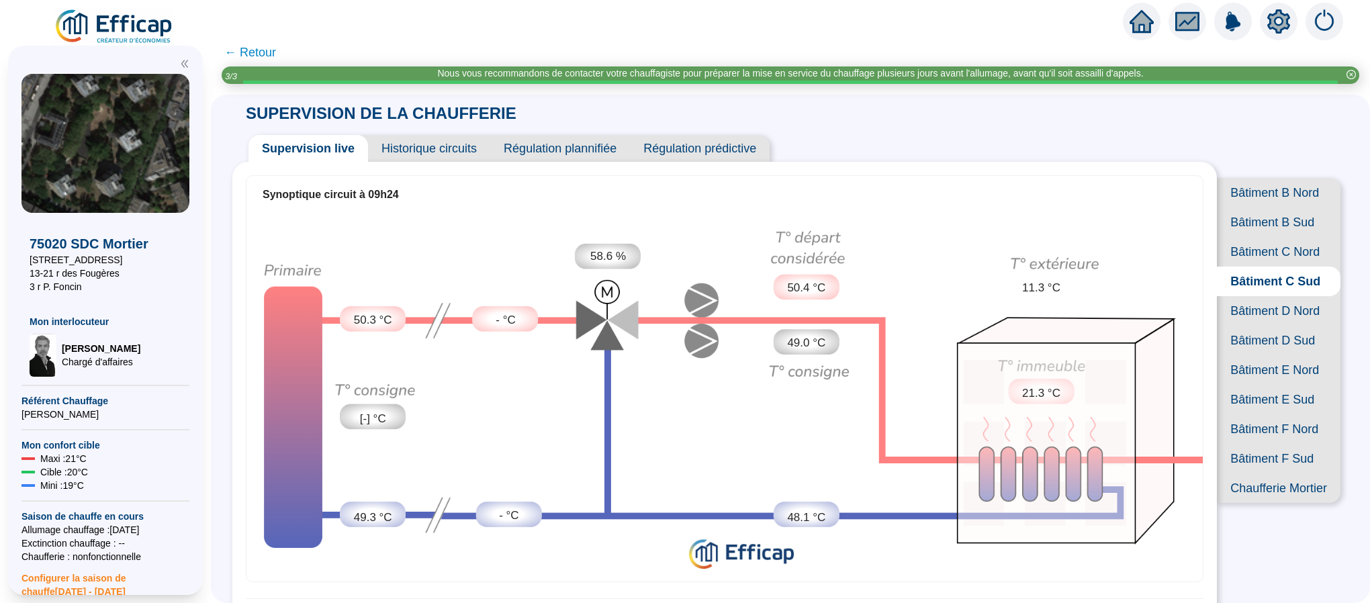
click at [1258, 196] on span "Bâtiment B Nord" at bounding box center [1279, 193] width 124 height 30
click at [436, 147] on span "Historique circuits" at bounding box center [429, 148] width 122 height 27
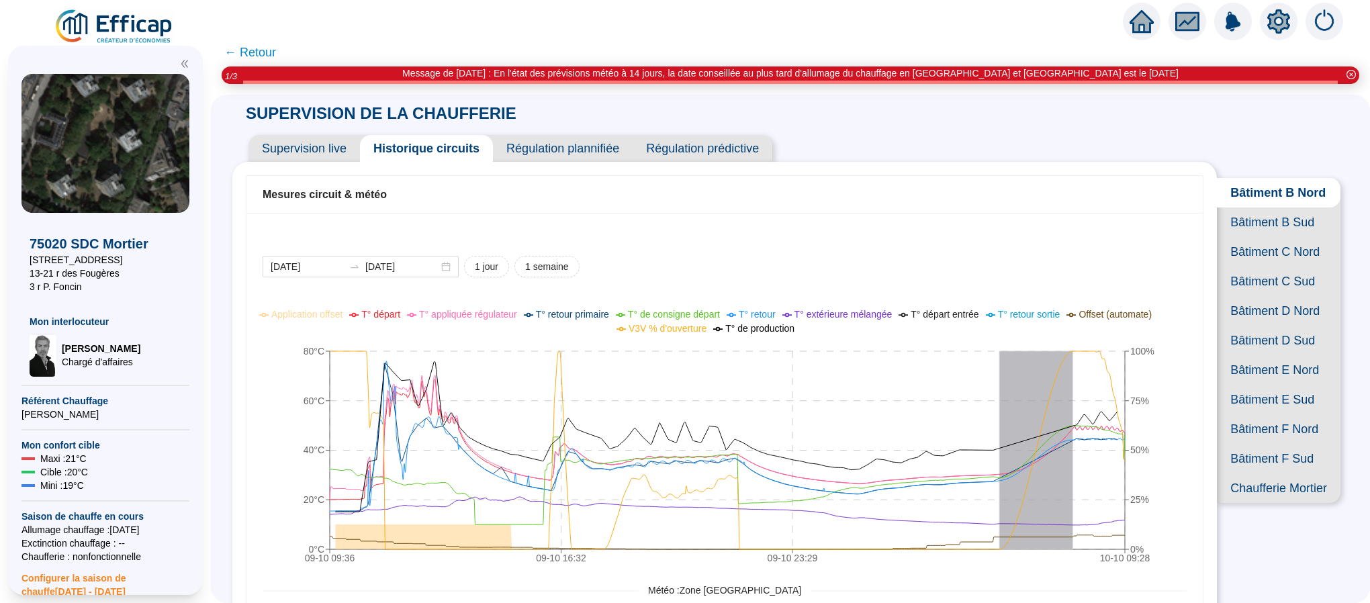
click at [273, 139] on span "Supervision live" at bounding box center [304, 148] width 111 height 27
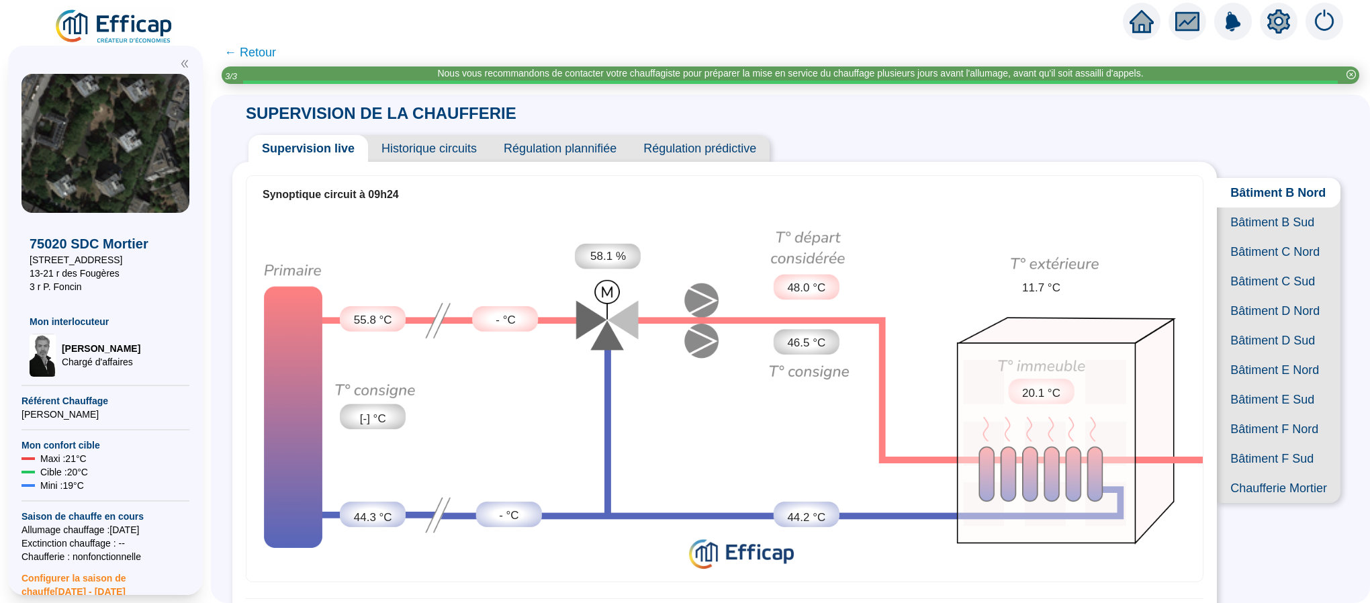
click at [395, 147] on span "Historique circuits" at bounding box center [429, 148] width 122 height 27
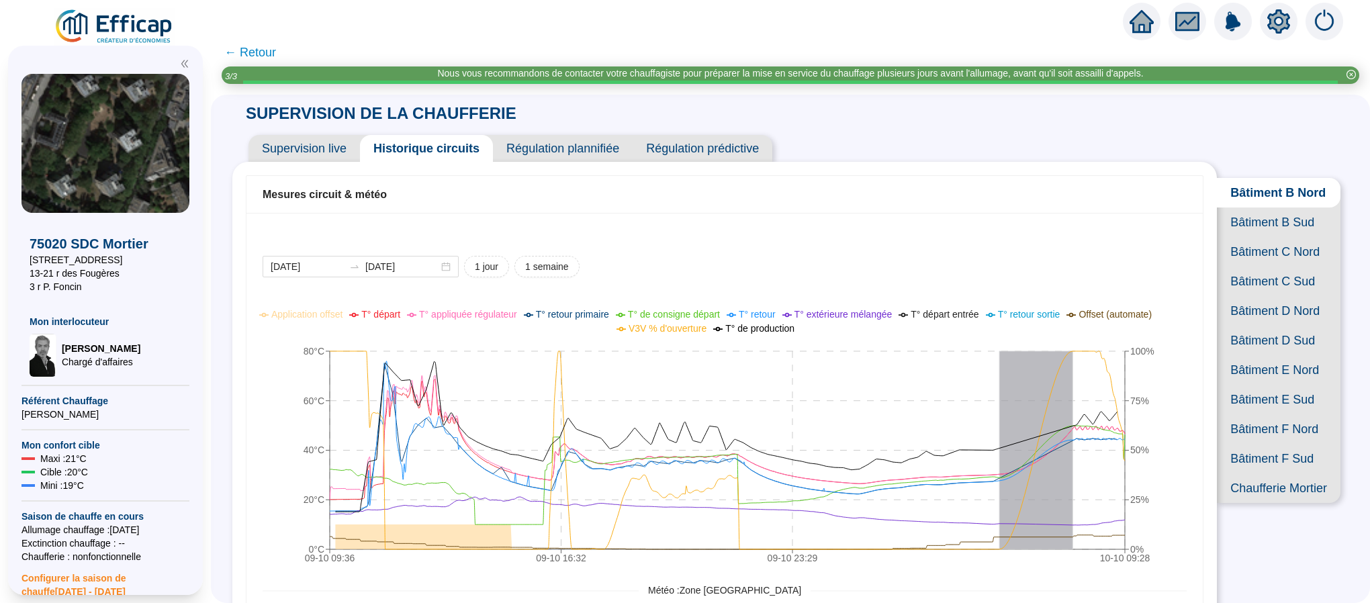
click at [1282, 237] on span "Bâtiment B Sud" at bounding box center [1279, 223] width 124 height 30
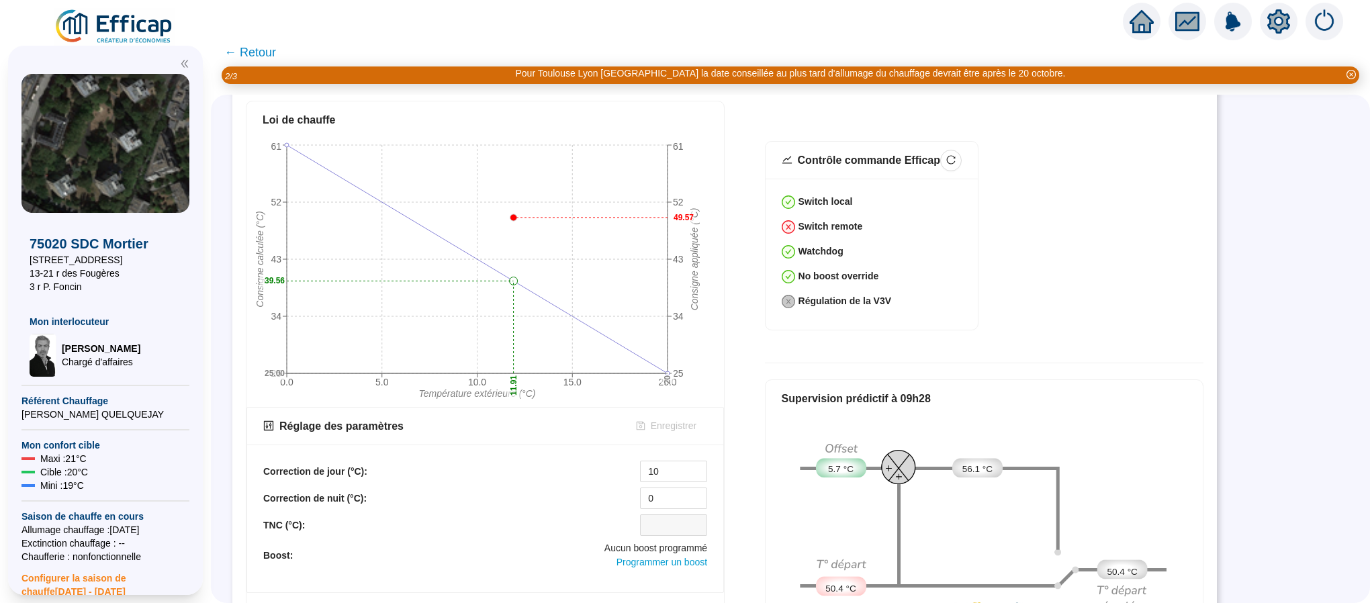
scroll to position [403, 0]
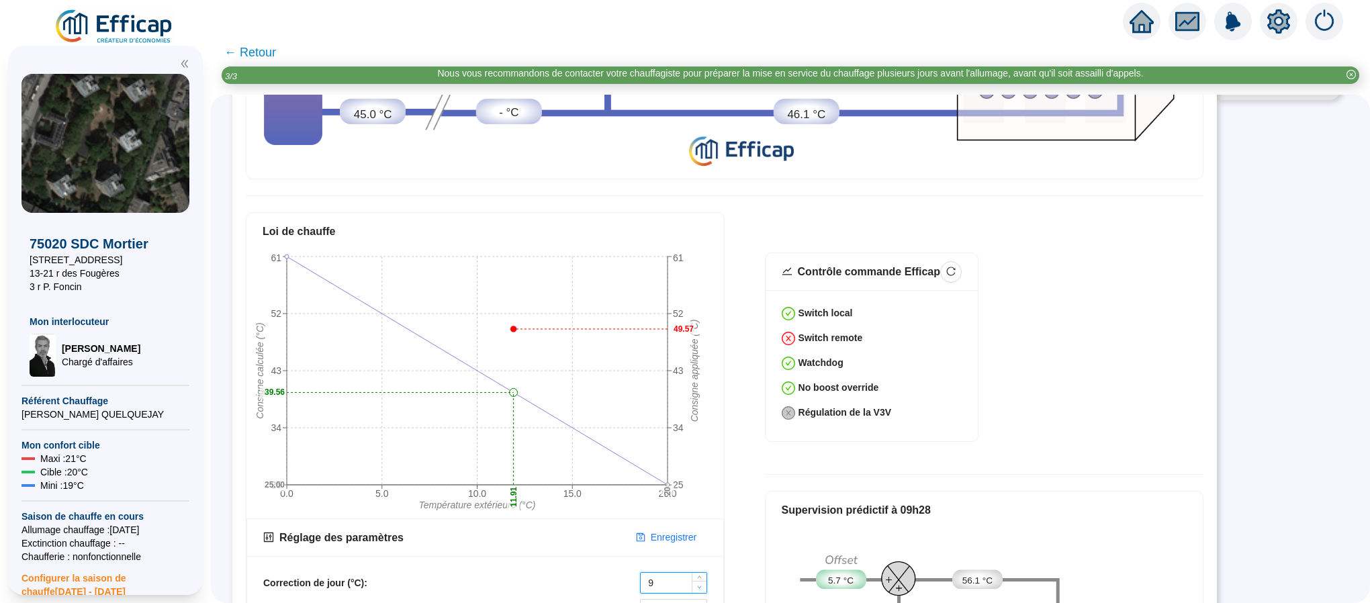
click at [694, 581] on span "Decrease Value" at bounding box center [699, 587] width 15 height 12
type input "5"
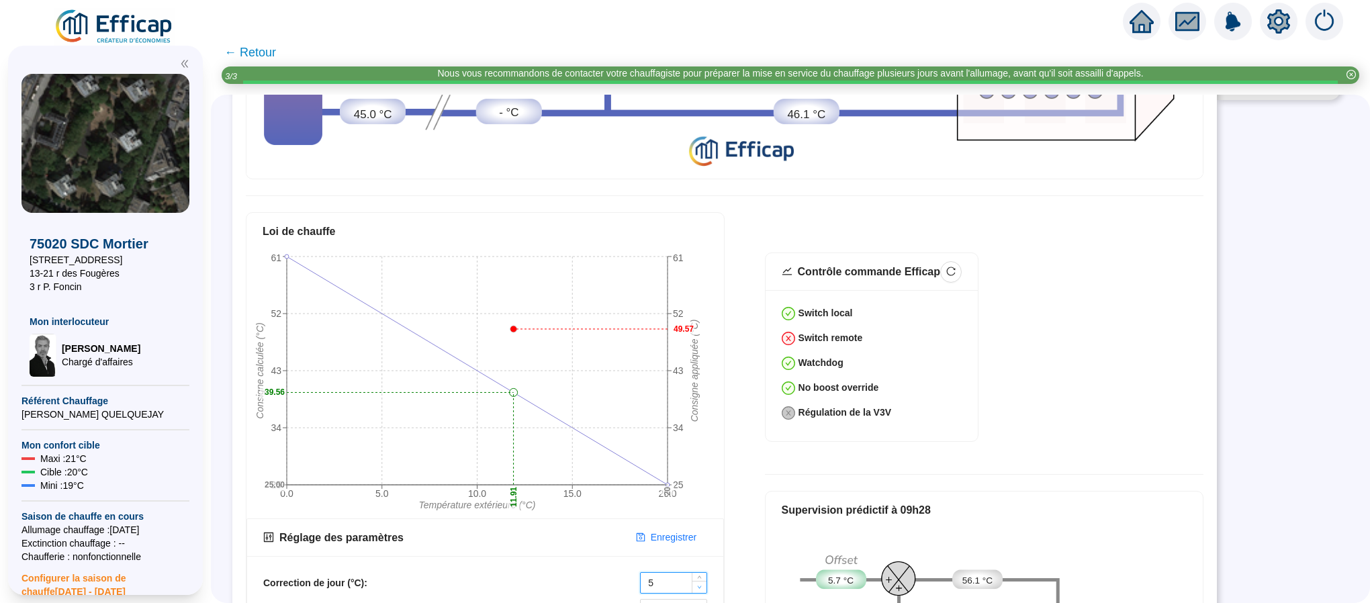
click at [694, 581] on span "Decrease Value" at bounding box center [699, 587] width 15 height 12
click at [659, 531] on span "Enregistrer" at bounding box center [674, 538] width 46 height 14
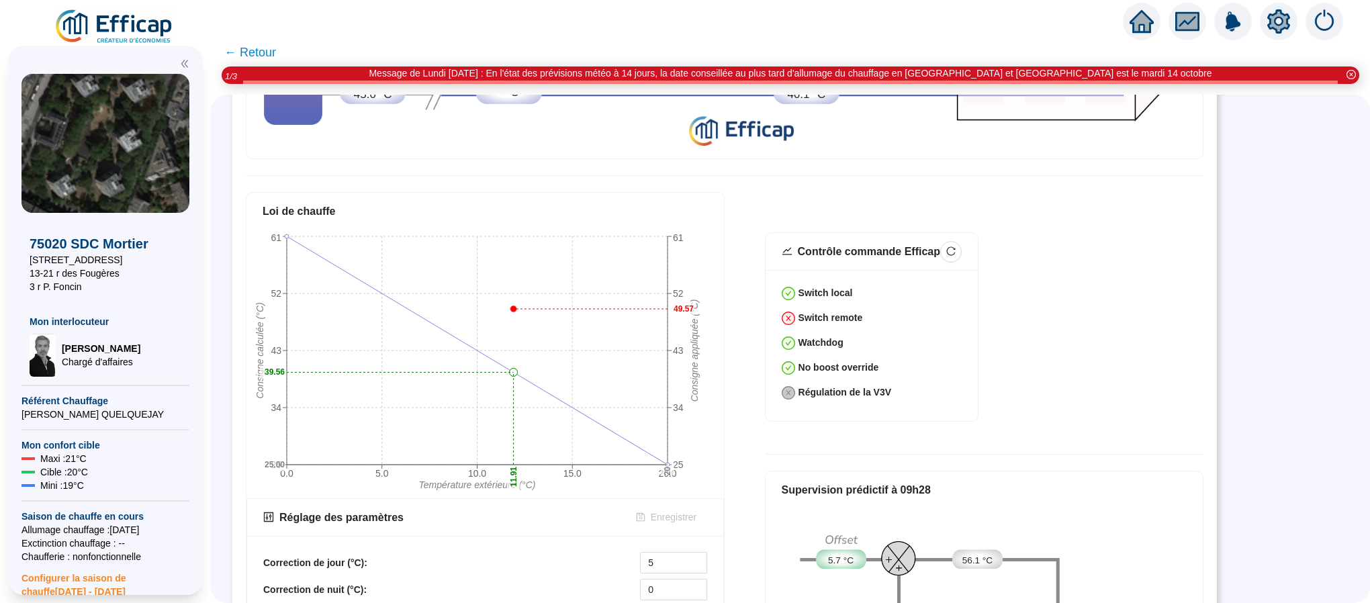
scroll to position [0, 0]
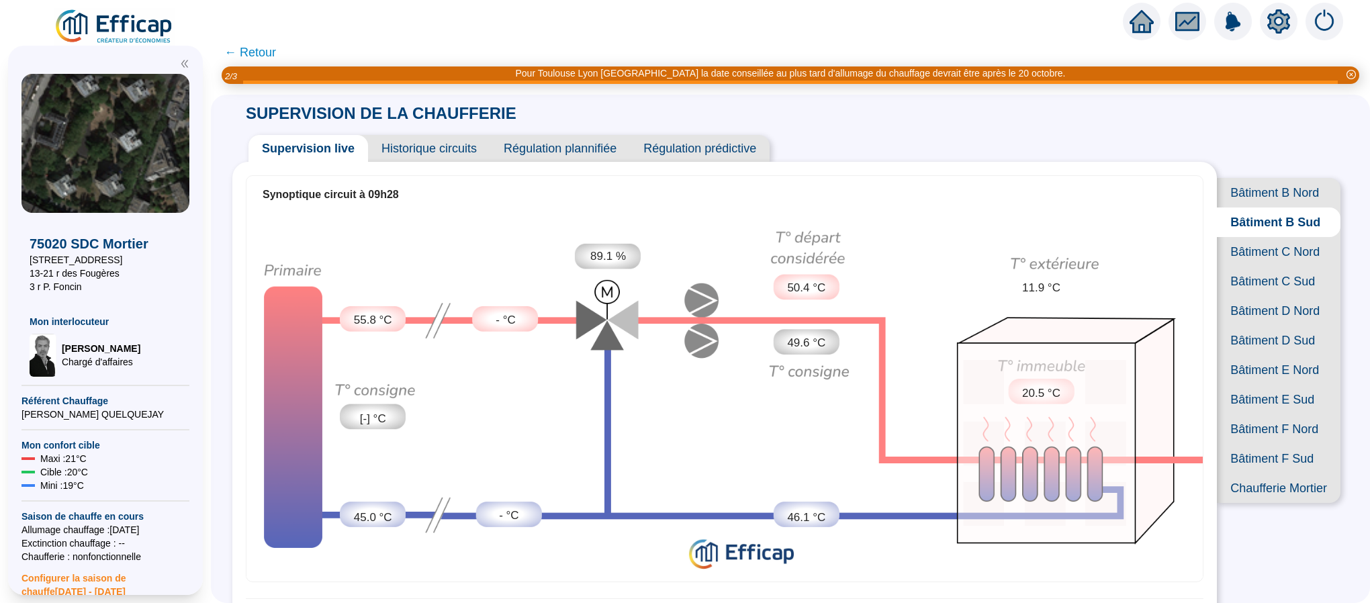
click at [1271, 267] on span "Bâtiment C Nord" at bounding box center [1279, 252] width 124 height 30
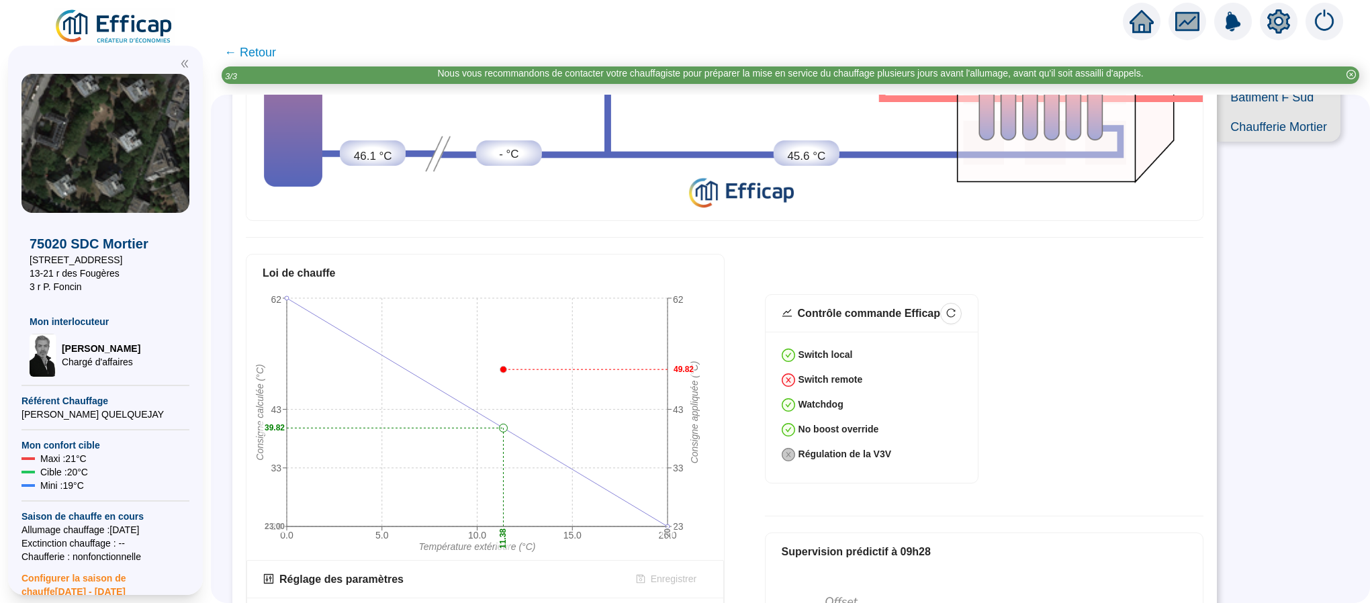
scroll to position [403, 0]
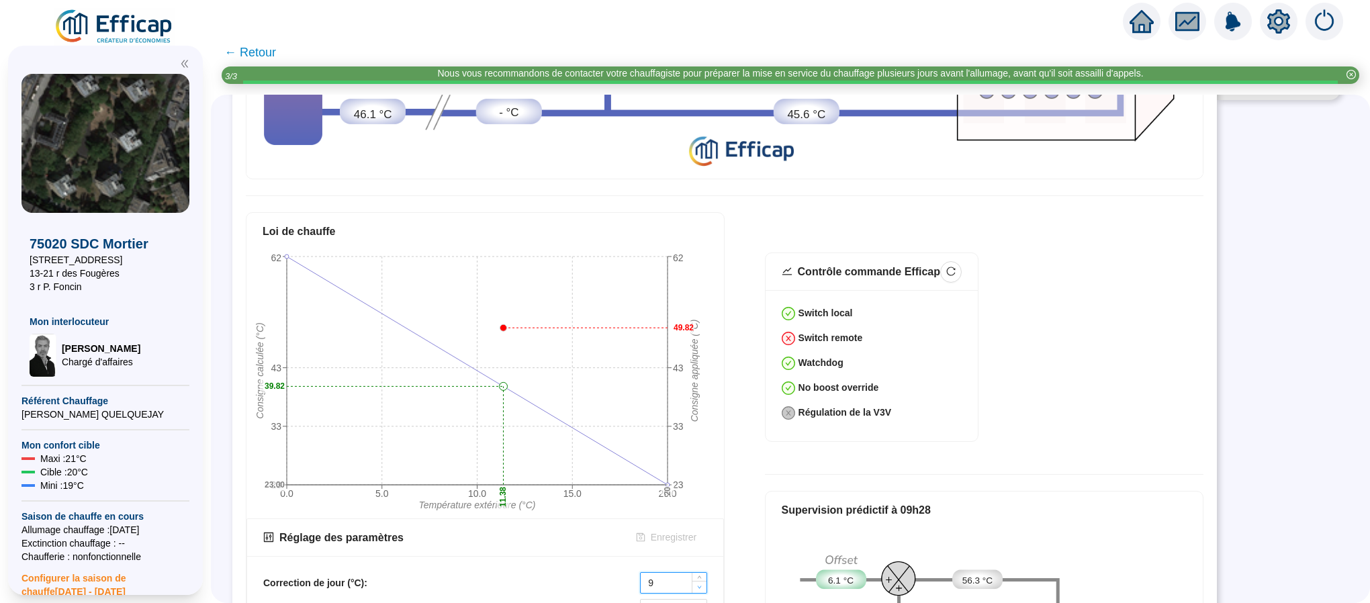
click at [697, 585] on icon "down" at bounding box center [699, 587] width 5 height 5
type input "5"
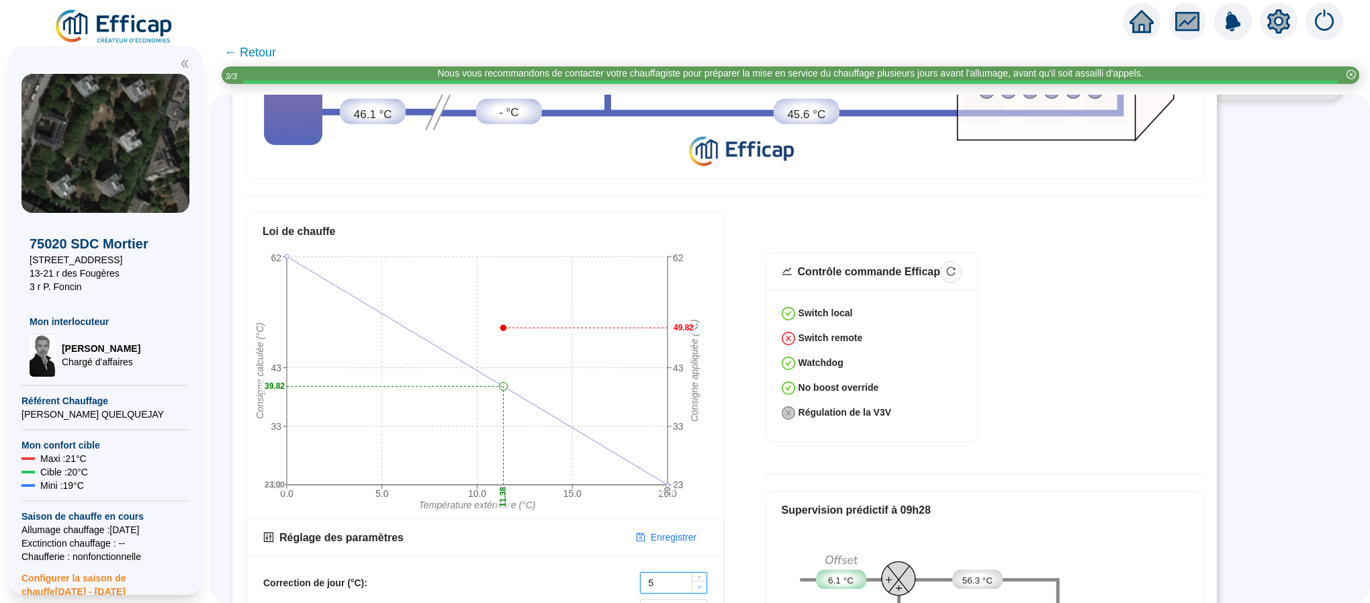
click at [697, 585] on icon "down" at bounding box center [699, 587] width 5 height 5
click at [661, 531] on span "Enregistrer" at bounding box center [674, 538] width 46 height 14
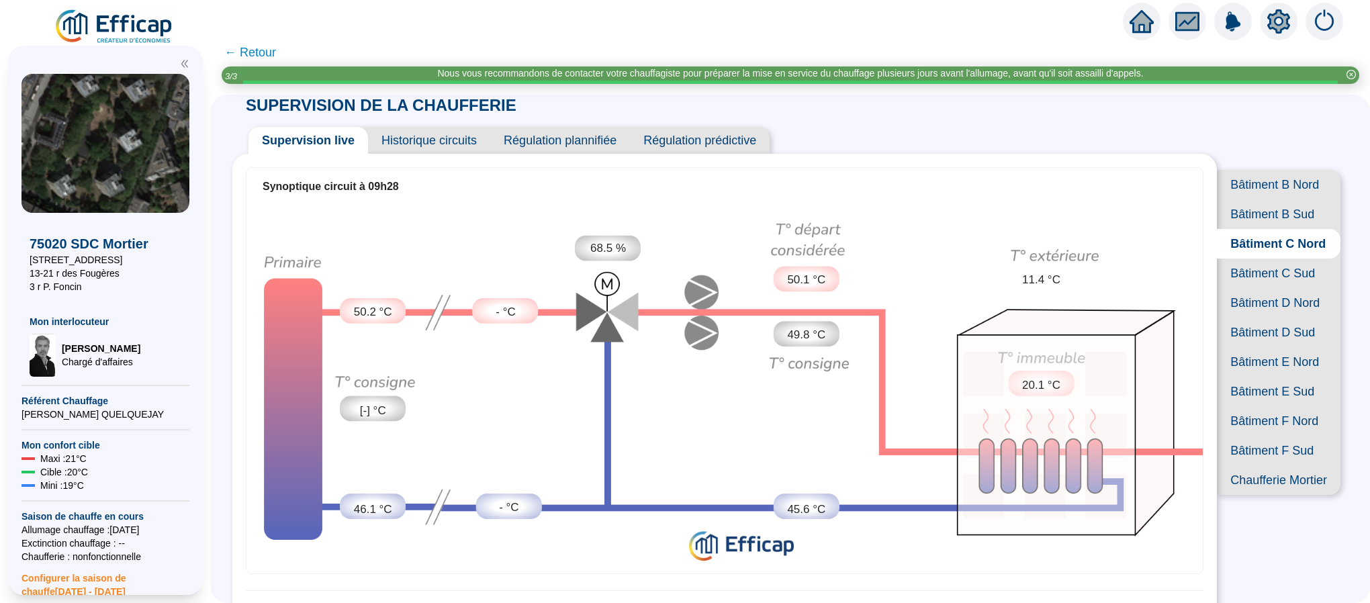
scroll to position [0, 0]
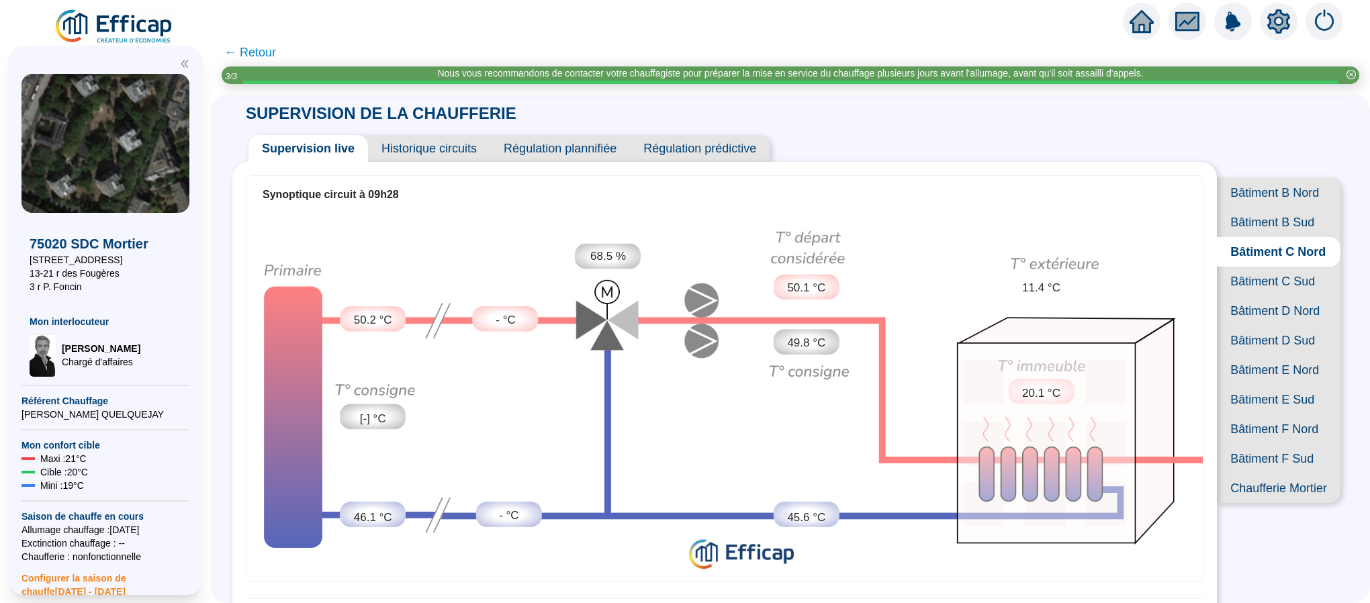
click at [1257, 191] on span "Bâtiment B Nord" at bounding box center [1279, 193] width 124 height 30
click at [1254, 237] on span "Bâtiment B Sud" at bounding box center [1279, 223] width 124 height 30
click at [1242, 267] on span "Bâtiment C Nord" at bounding box center [1279, 252] width 124 height 30
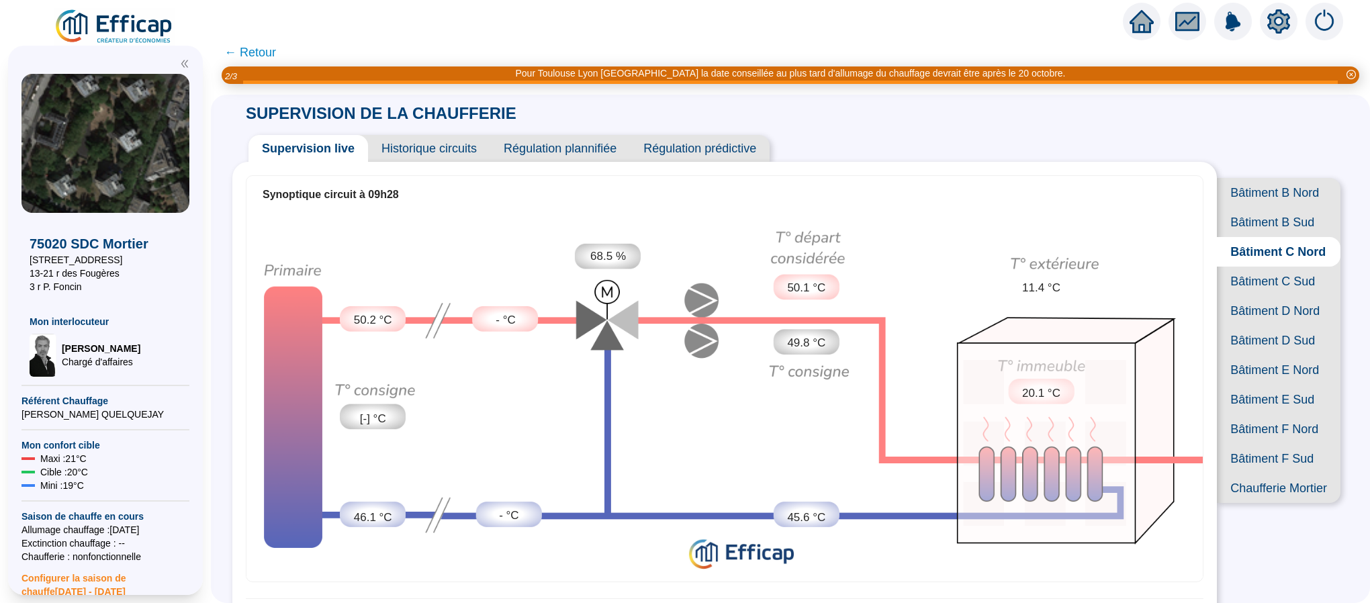
click at [1288, 296] on span "Bâtiment C Sud" at bounding box center [1279, 282] width 124 height 30
click at [449, 155] on span "Historique circuits" at bounding box center [429, 148] width 122 height 27
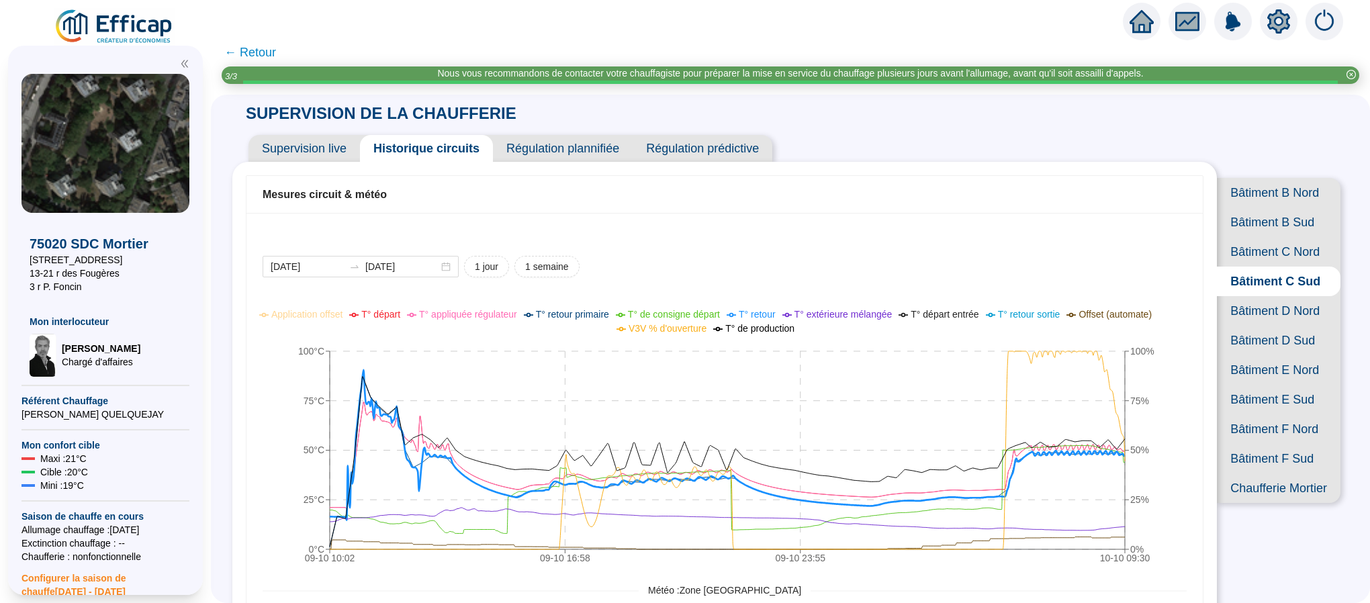
click at [1279, 193] on span "Bâtiment B Nord" at bounding box center [1279, 193] width 124 height 30
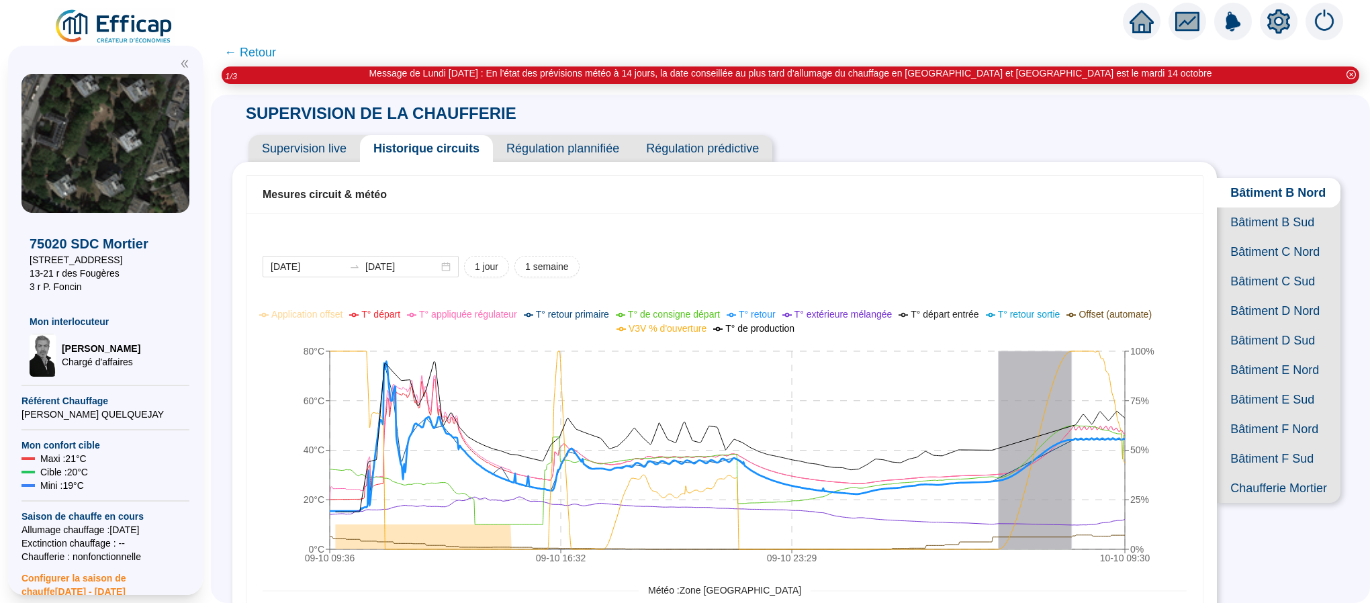
click at [1264, 237] on span "Bâtiment B Sud" at bounding box center [1279, 223] width 124 height 30
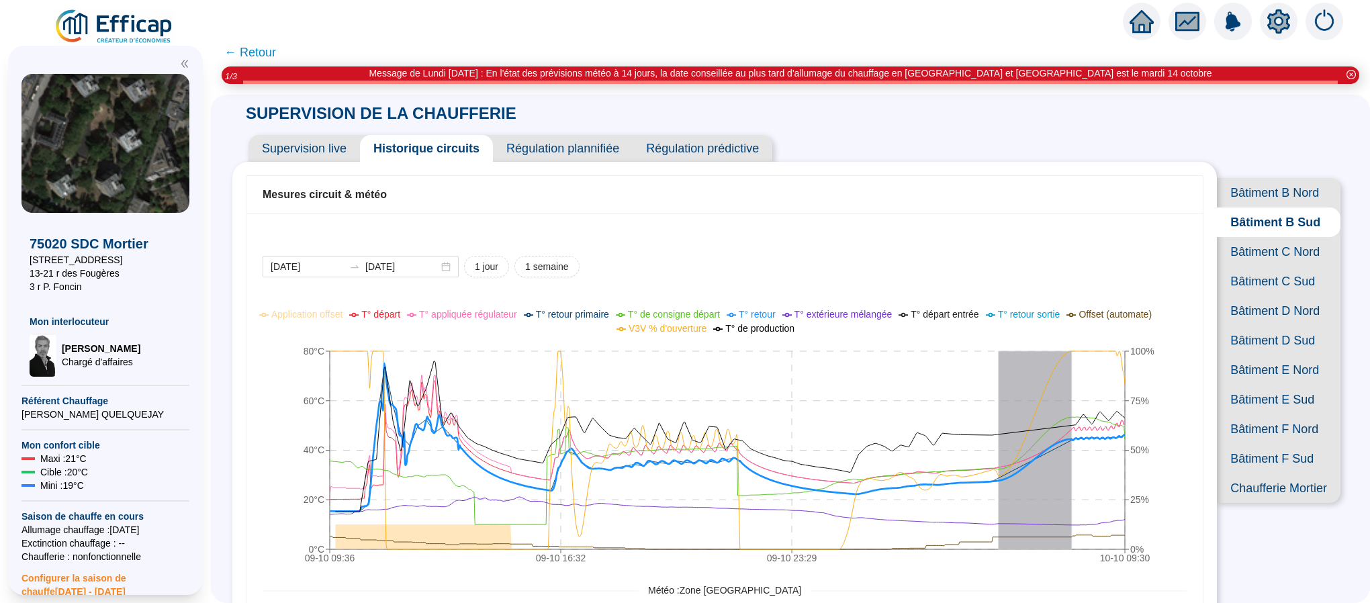
click at [1226, 267] on span "Bâtiment C Nord" at bounding box center [1279, 252] width 124 height 30
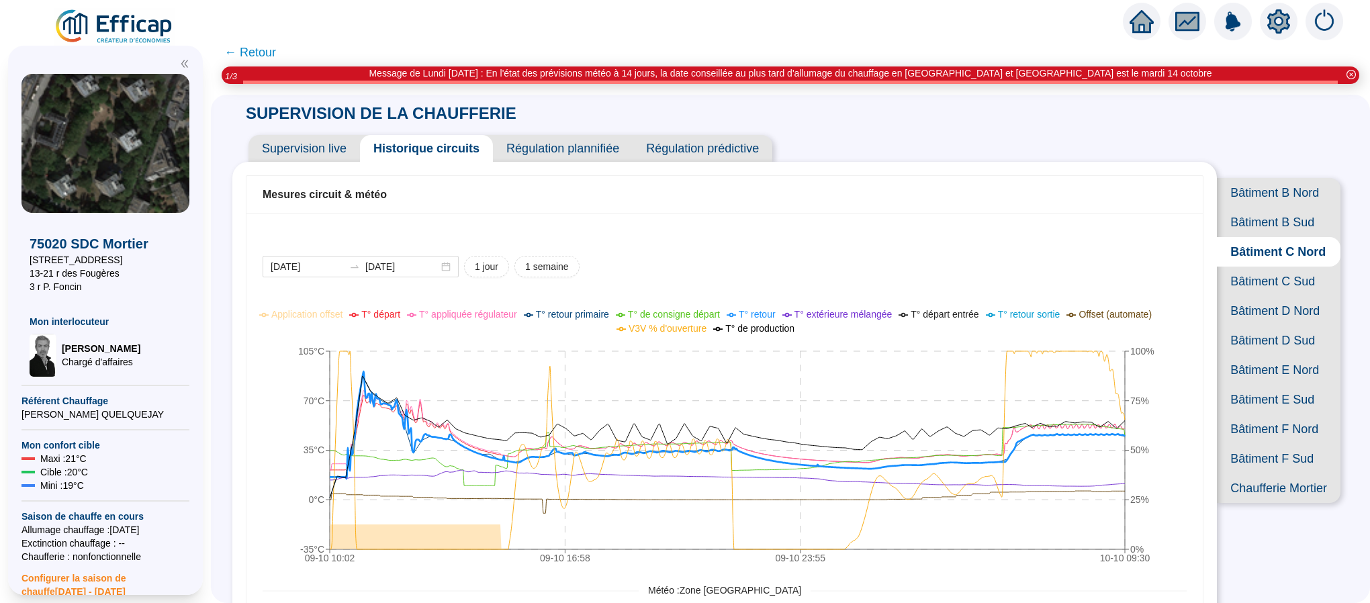
click at [1246, 296] on span "Bâtiment C Sud" at bounding box center [1279, 282] width 124 height 30
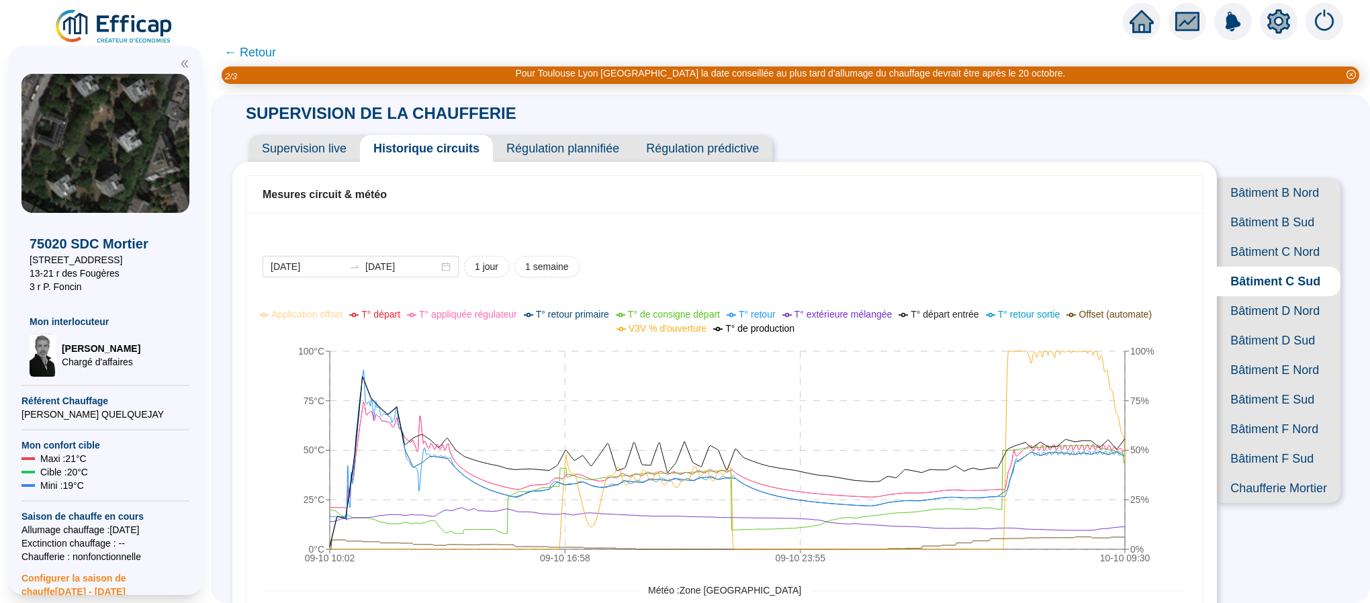
click at [1259, 186] on span "Bâtiment B Nord" at bounding box center [1279, 193] width 124 height 30
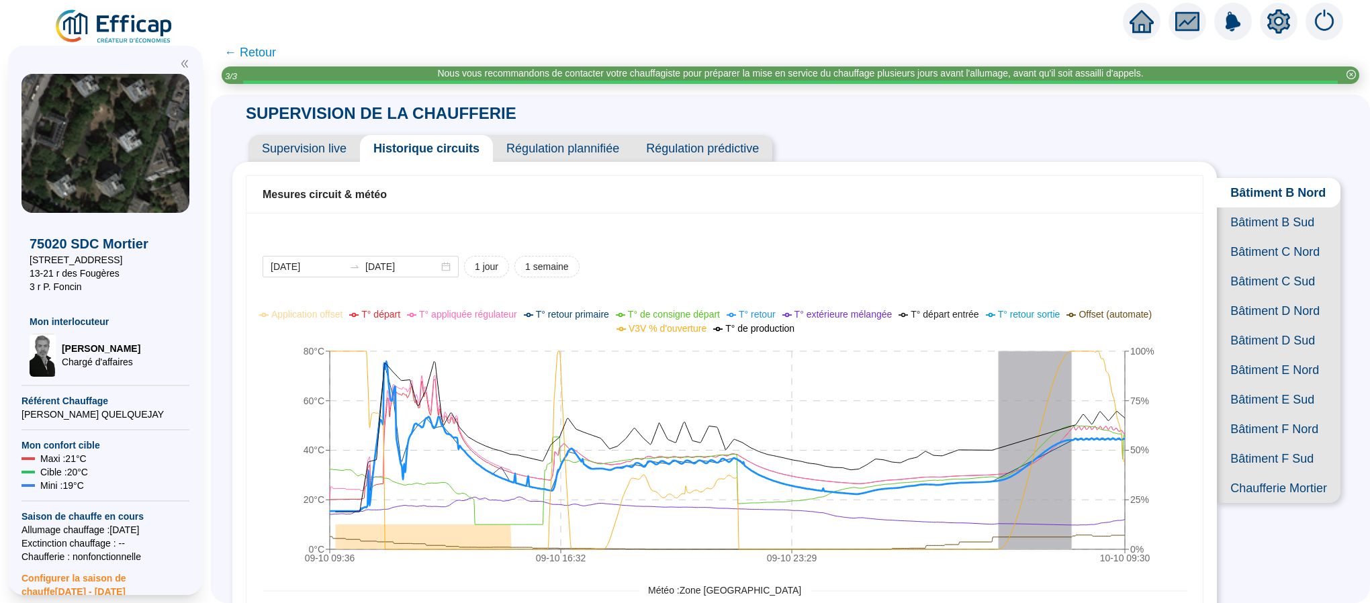
click at [1239, 234] on span "Bâtiment B Sud" at bounding box center [1279, 223] width 124 height 30
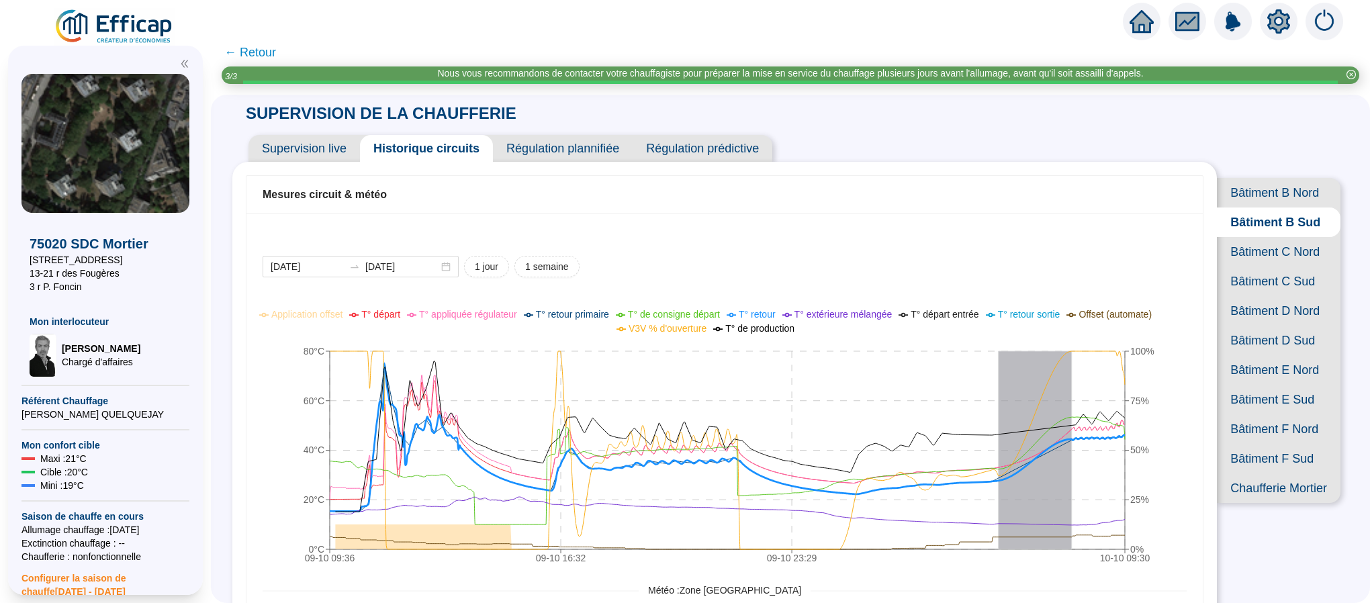
click at [1237, 267] on span "Bâtiment C Nord" at bounding box center [1279, 252] width 124 height 30
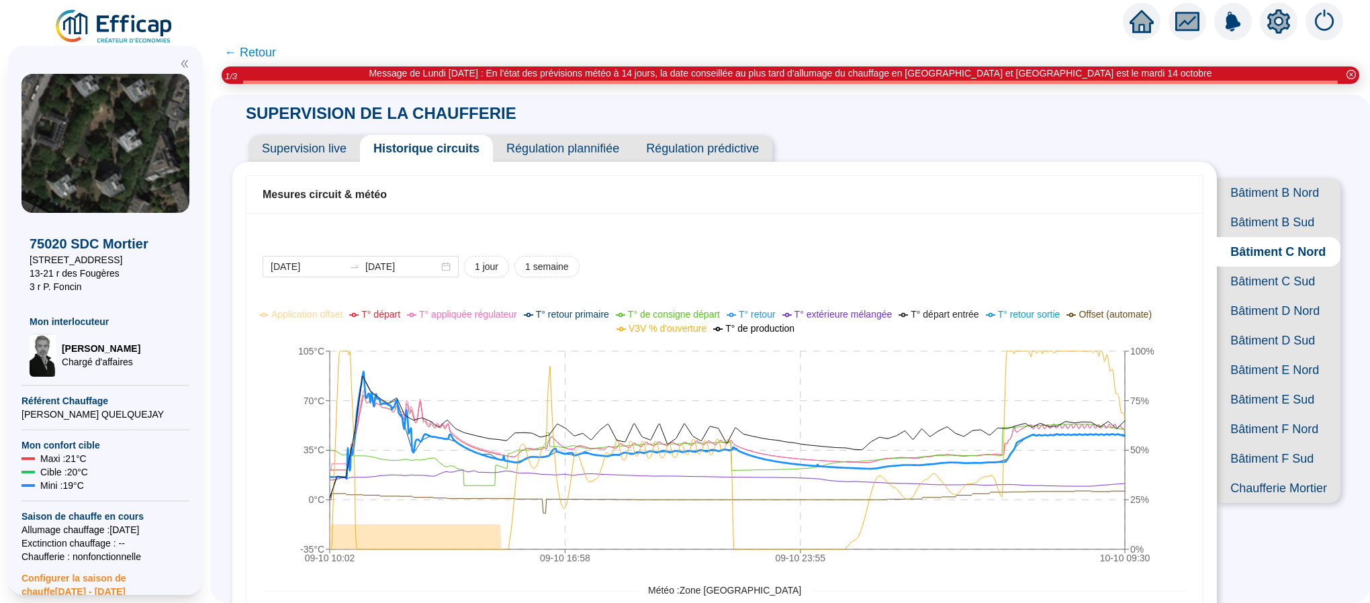
click at [1239, 296] on span "Bâtiment C Sud" at bounding box center [1279, 282] width 124 height 30
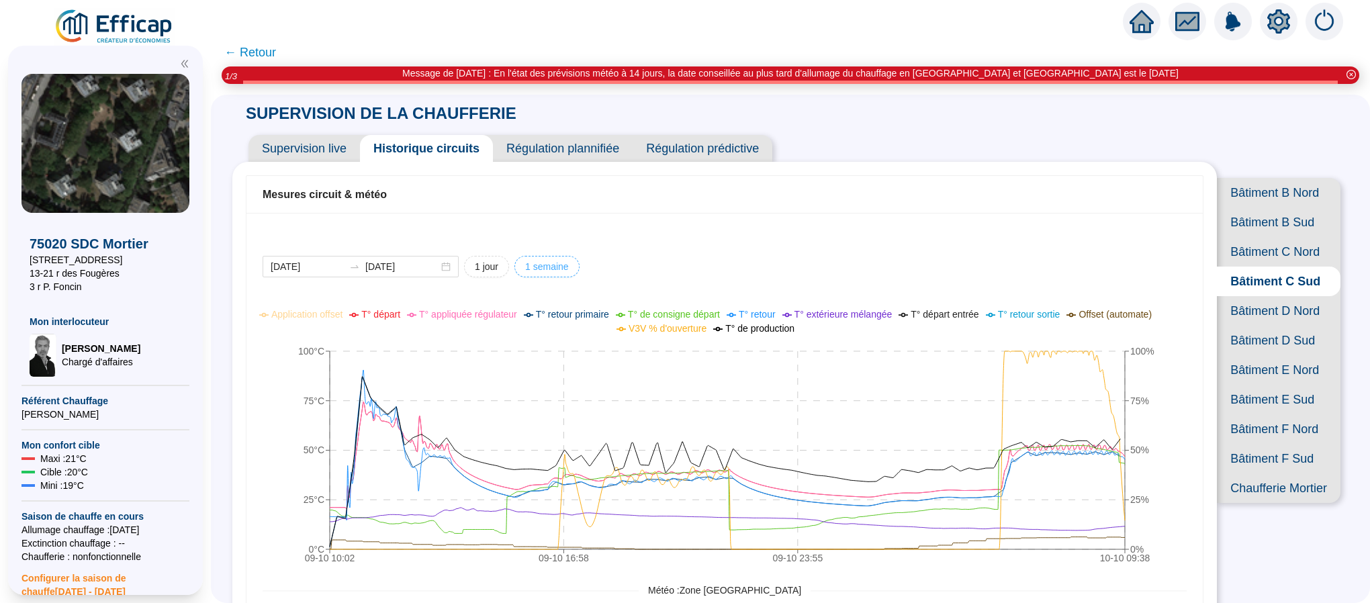
click at [562, 271] on span "1 semaine" at bounding box center [547, 267] width 44 height 14
type input "2025-10-03"
click at [1234, 190] on span "Bâtiment B Nord" at bounding box center [1279, 193] width 124 height 30
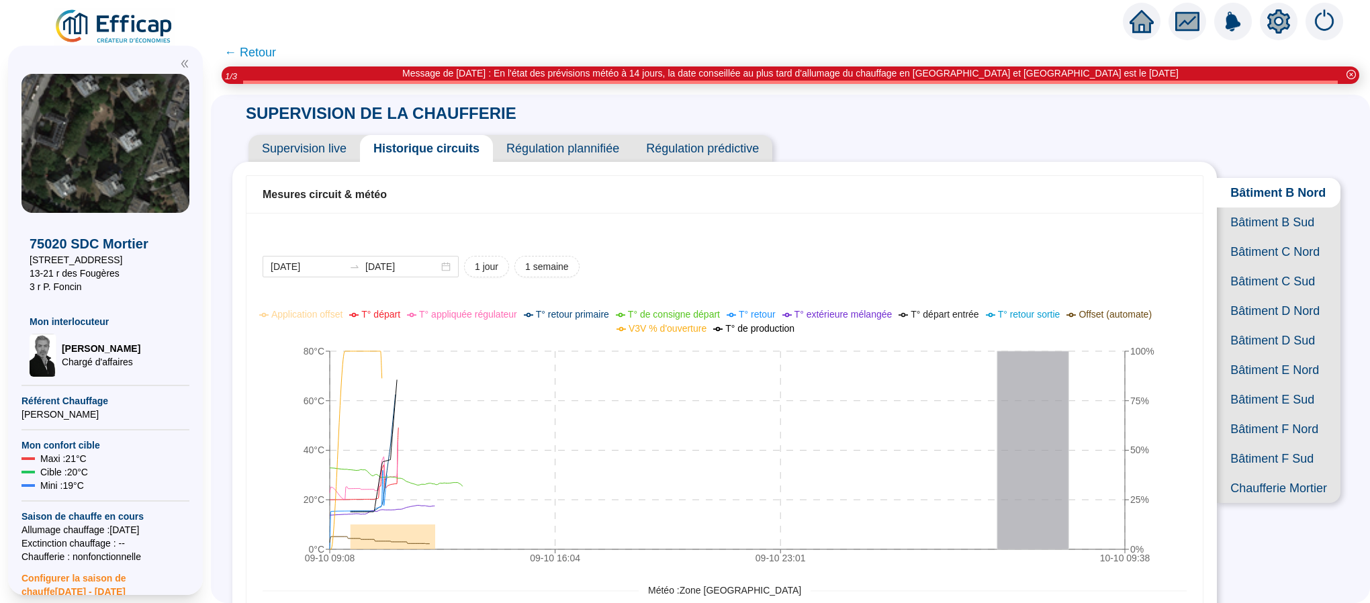
click at [296, 146] on span "Supervision live" at bounding box center [304, 148] width 111 height 27
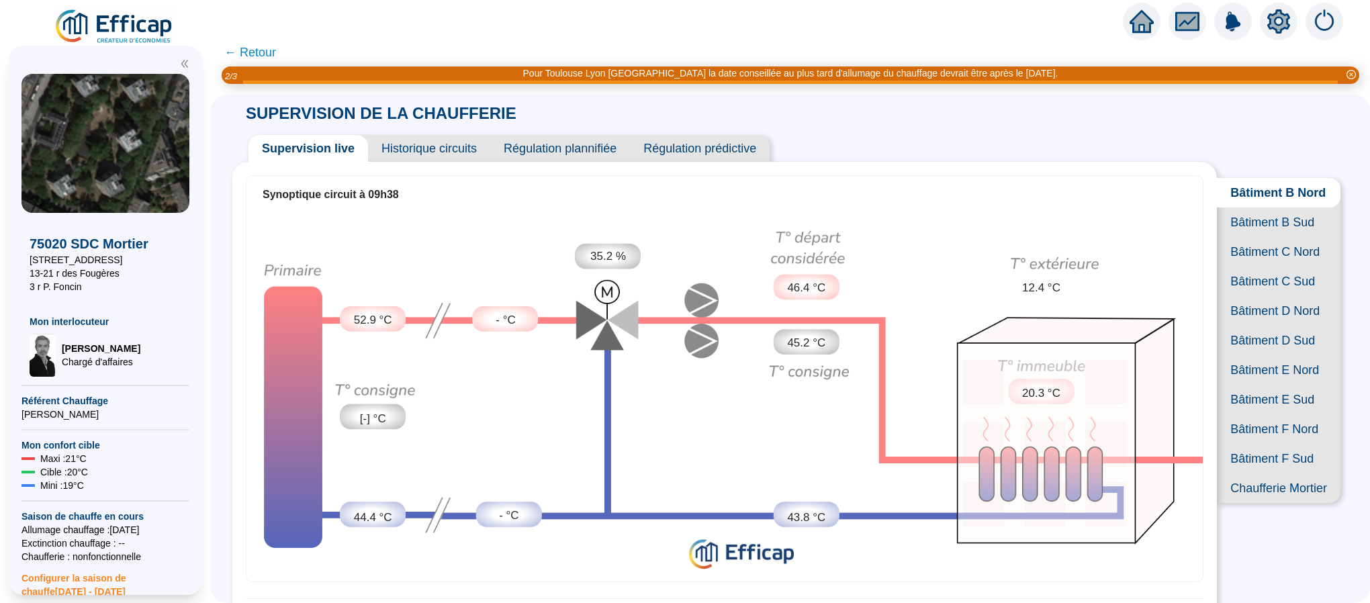
click at [436, 149] on span "Historique circuits" at bounding box center [429, 148] width 122 height 27
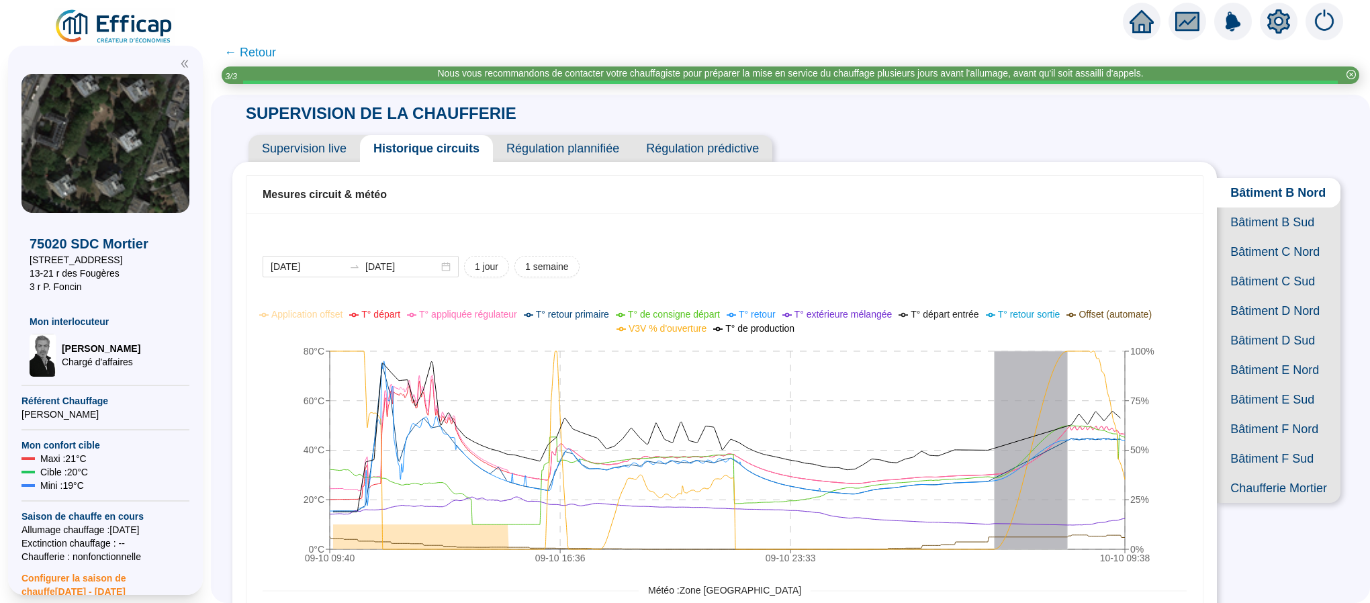
click at [329, 144] on span "Supervision live" at bounding box center [304, 148] width 111 height 27
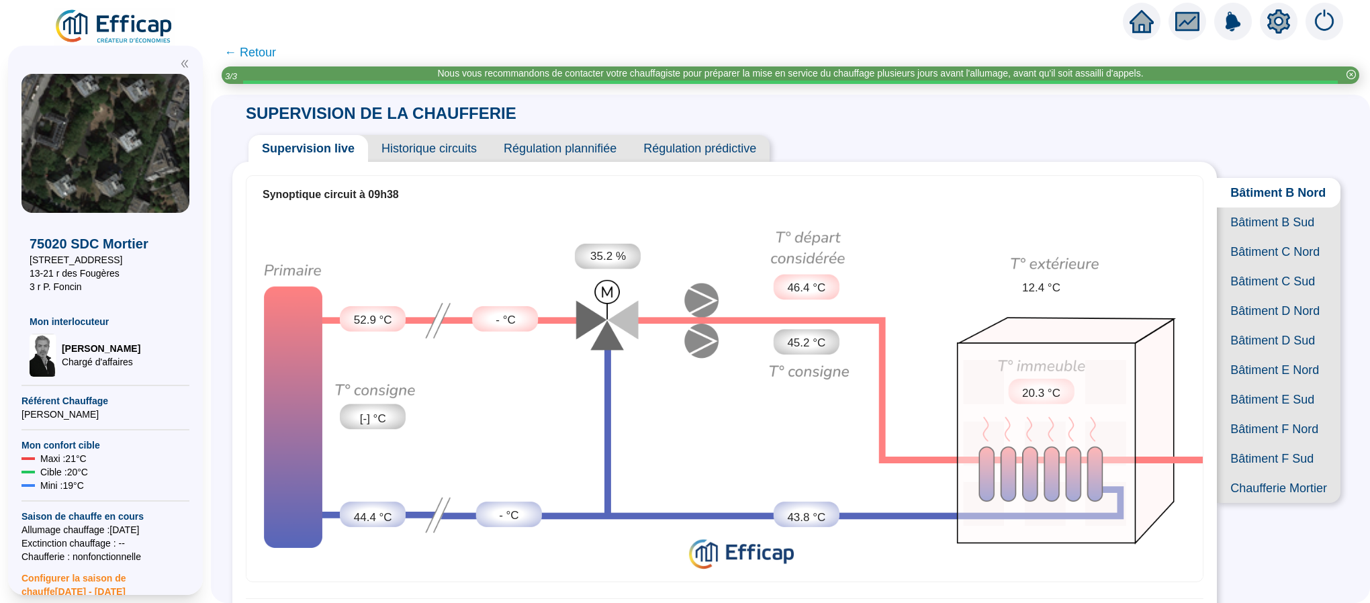
click at [1222, 237] on span "Bâtiment B Sud" at bounding box center [1279, 223] width 124 height 30
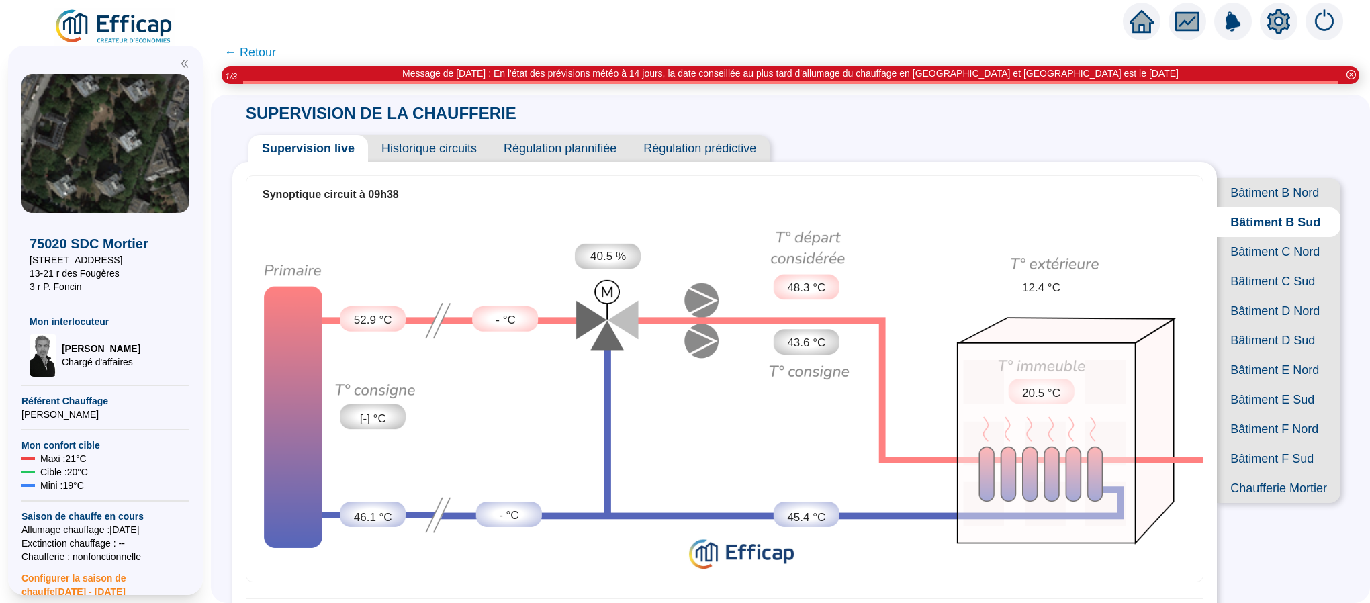
click at [1246, 180] on span "Bâtiment B Nord" at bounding box center [1279, 193] width 124 height 30
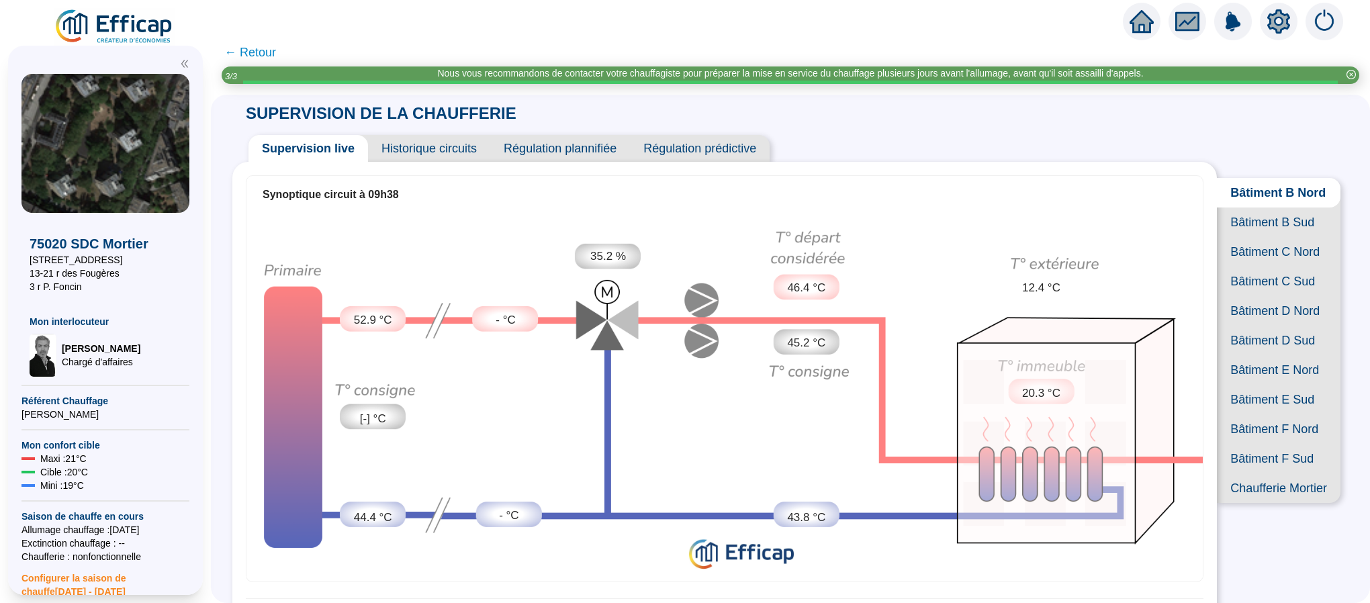
click at [1231, 224] on span "Bâtiment B Sud" at bounding box center [1279, 223] width 124 height 30
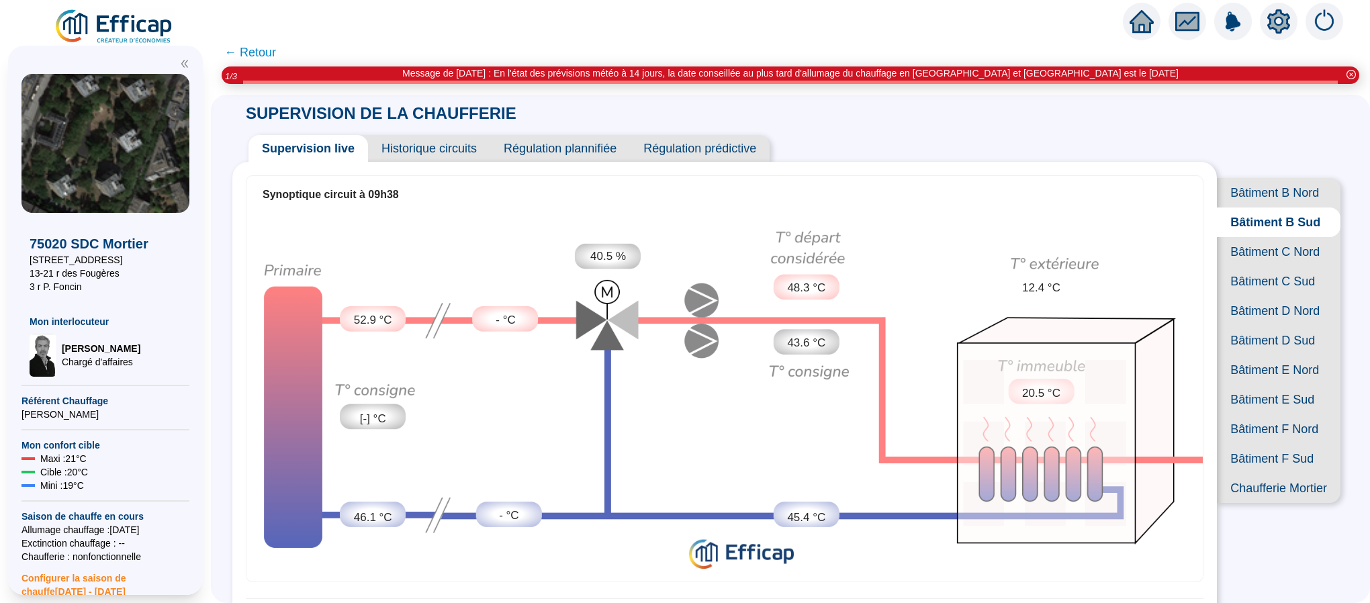
click at [1273, 267] on span "Bâtiment C Nord" at bounding box center [1279, 252] width 124 height 30
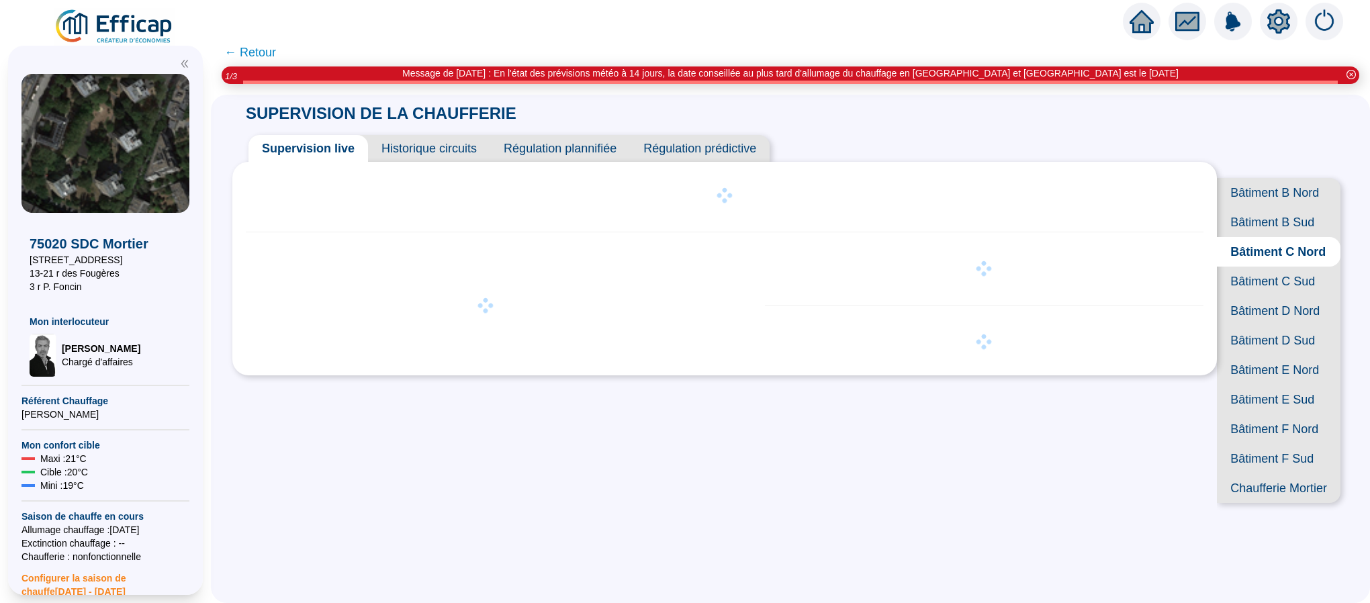
scroll to position [89, 0]
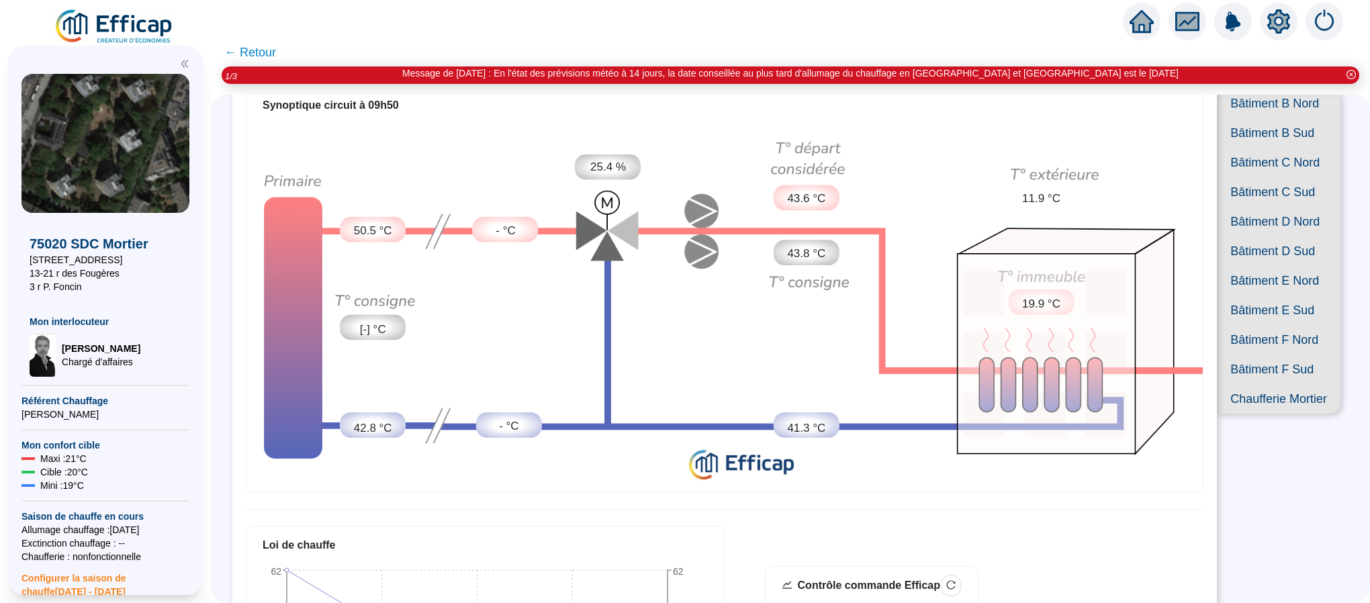
click at [1266, 107] on span "Bâtiment B Nord" at bounding box center [1279, 104] width 124 height 30
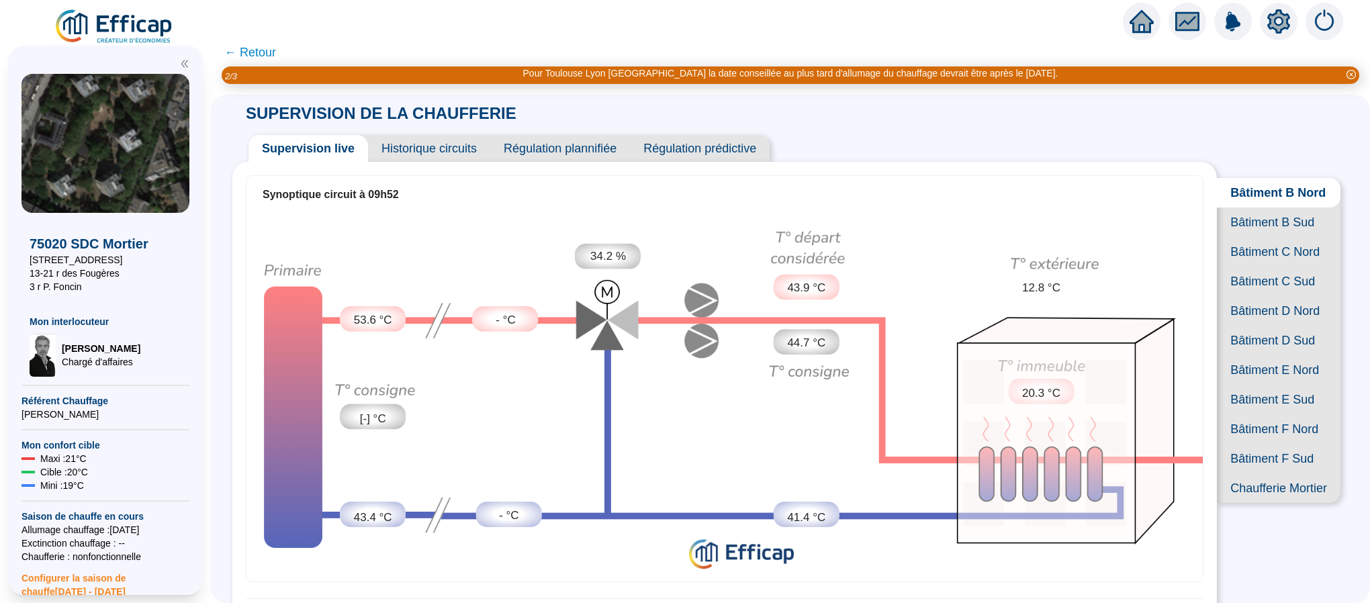
click at [452, 147] on span "Historique circuits" at bounding box center [429, 148] width 122 height 27
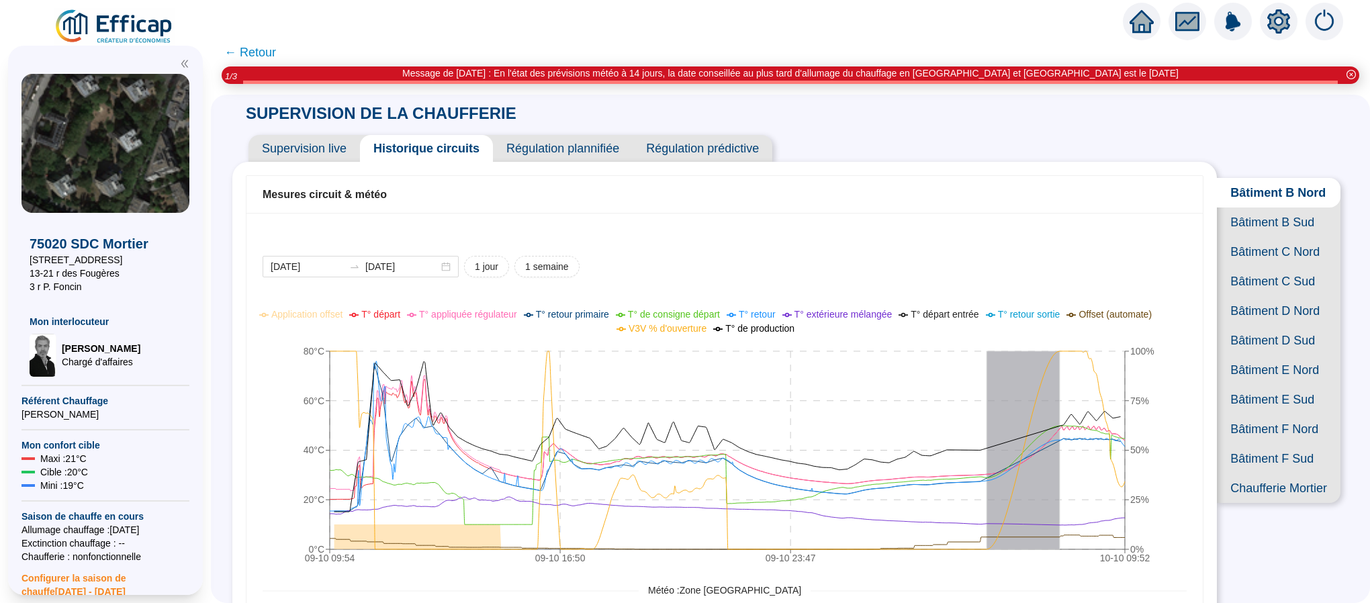
click at [331, 150] on span "Supervision live" at bounding box center [304, 148] width 111 height 27
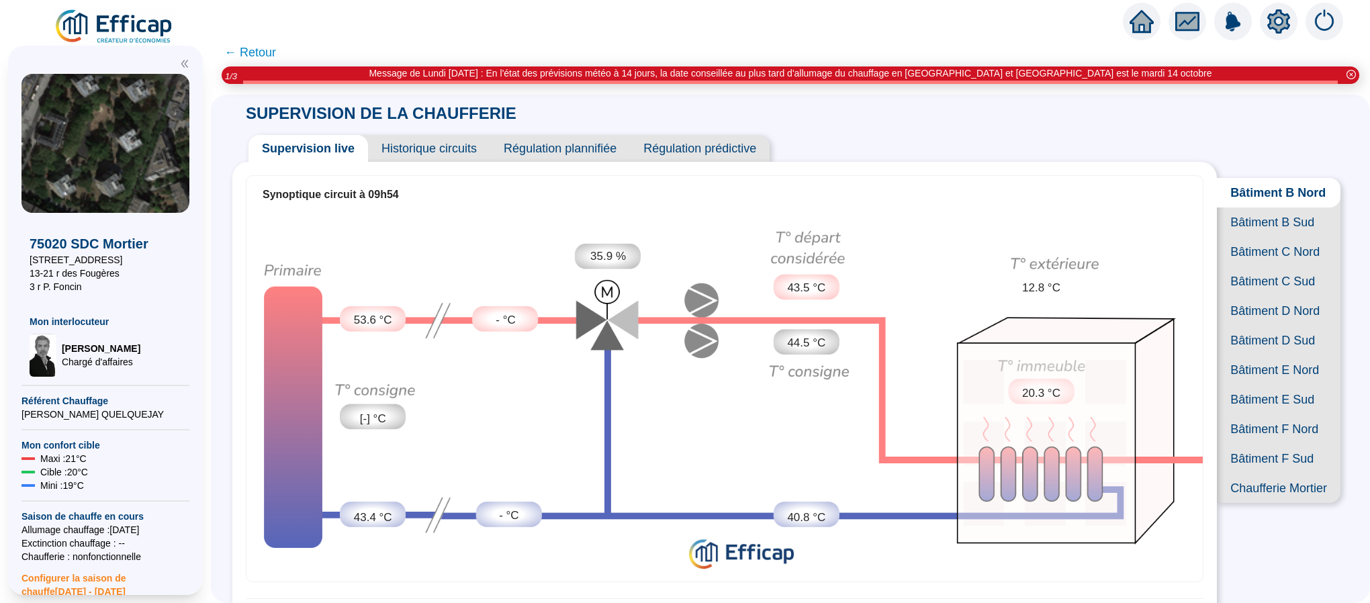
click at [435, 154] on span "Historique circuits" at bounding box center [429, 148] width 122 height 27
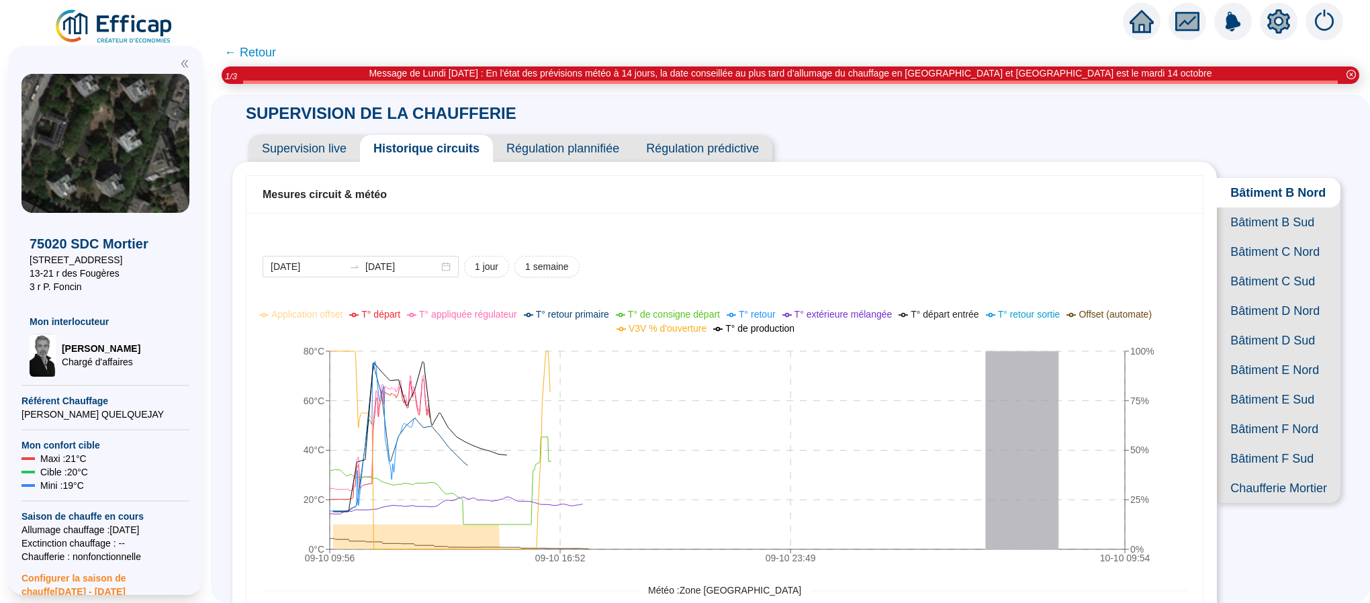
click at [309, 157] on span "Supervision live" at bounding box center [304, 148] width 111 height 27
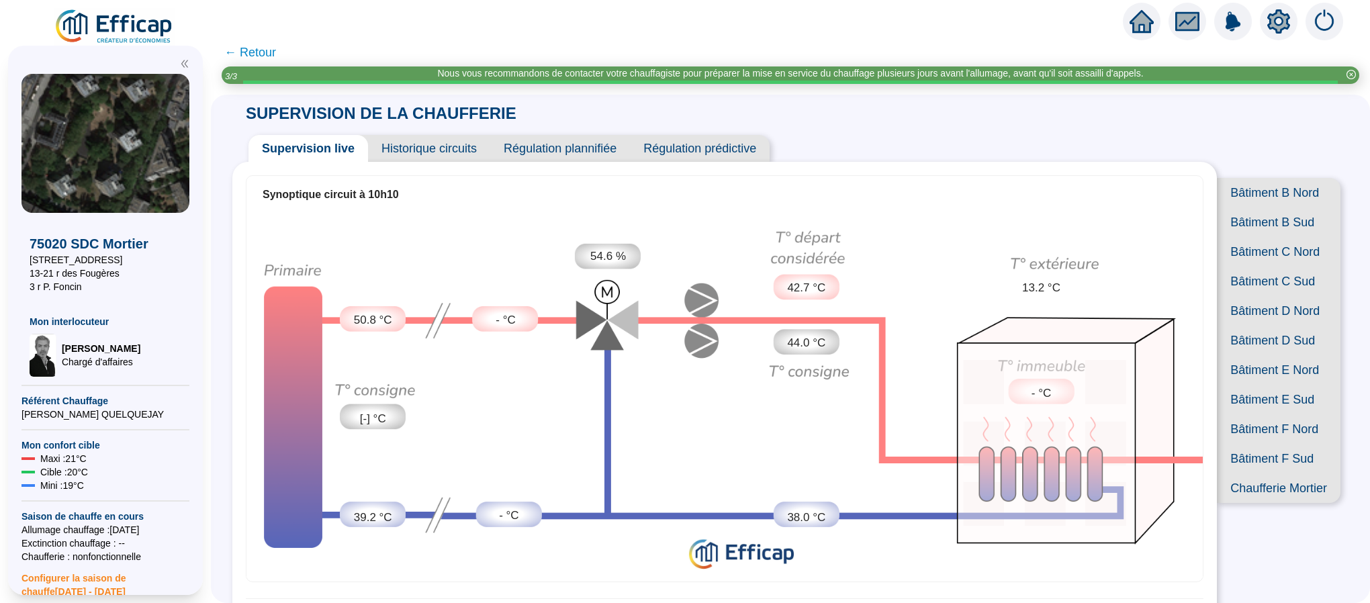
click at [415, 149] on span "Historique circuits" at bounding box center [429, 148] width 122 height 27
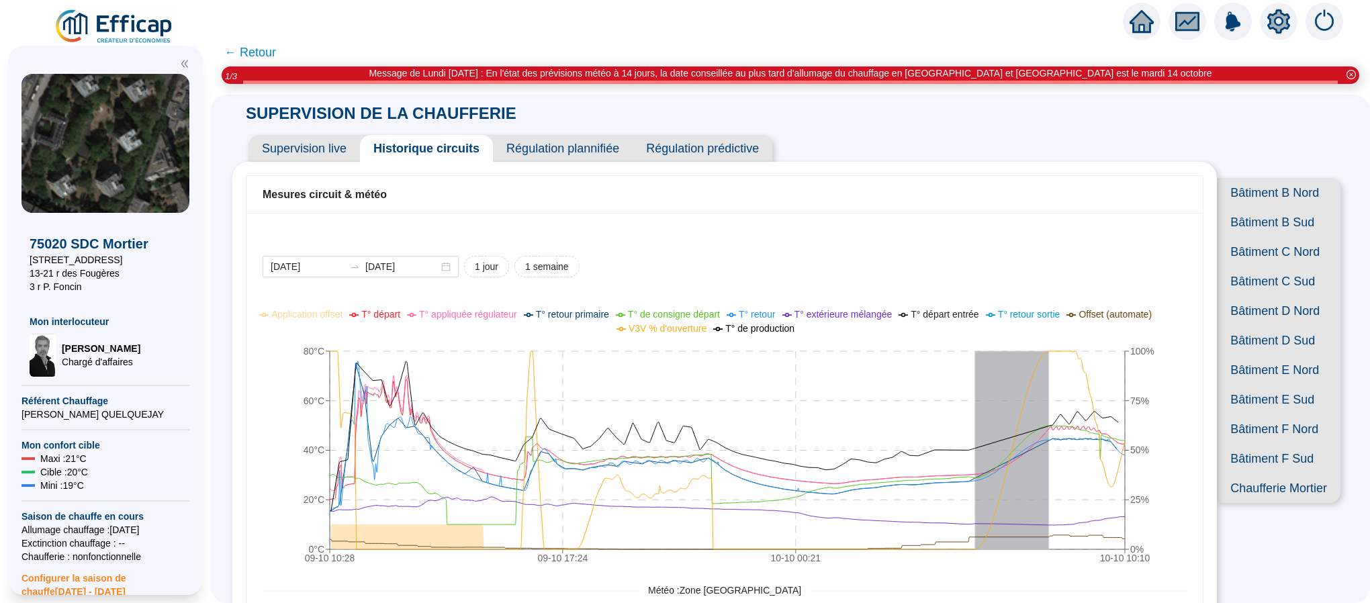
click at [327, 152] on span "Supervision live" at bounding box center [304, 148] width 111 height 27
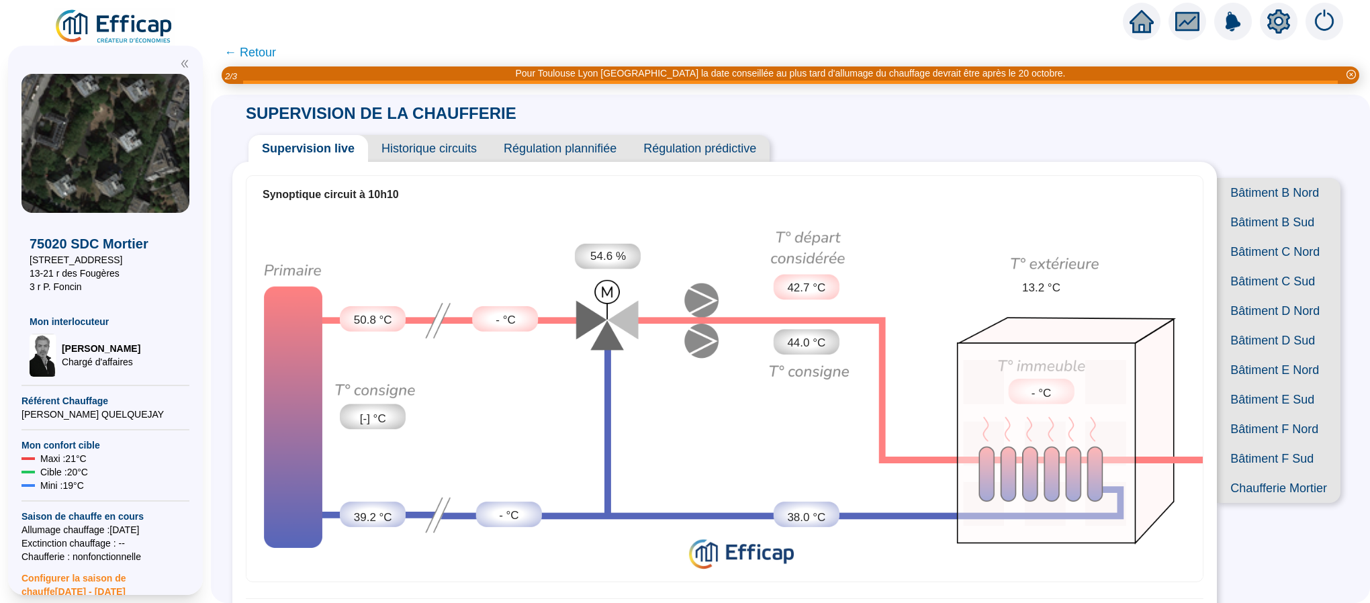
click at [419, 148] on span "Historique circuits" at bounding box center [429, 148] width 122 height 27
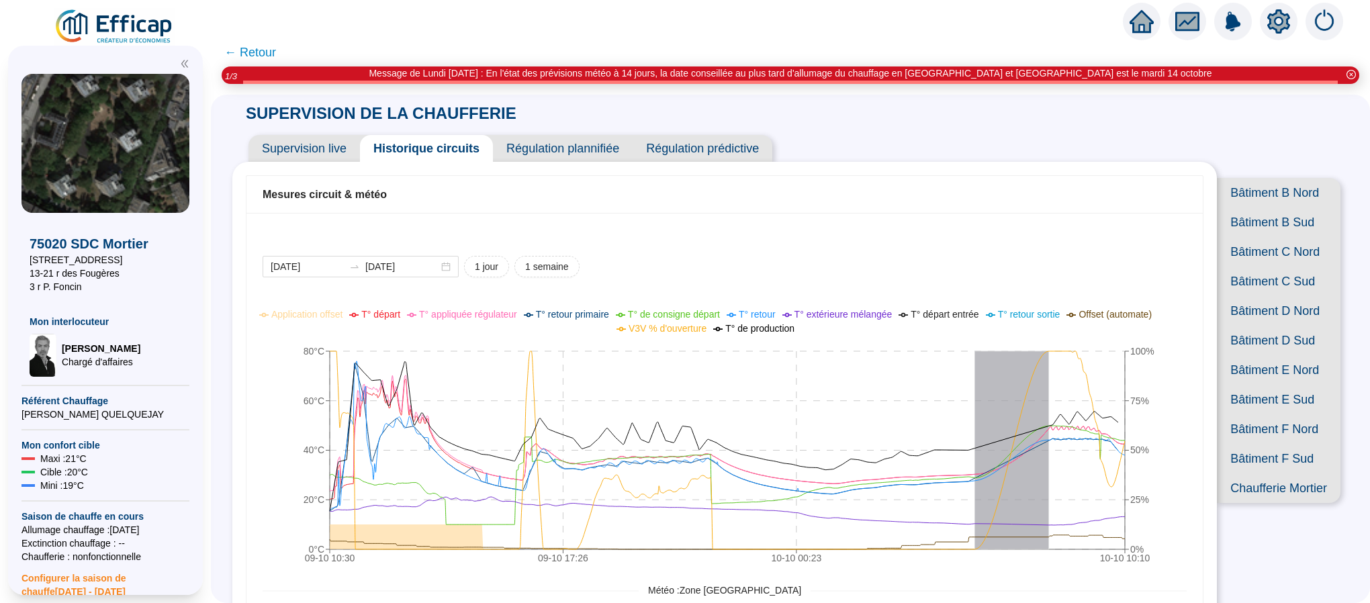
click at [1259, 237] on span "Bâtiment B Sud" at bounding box center [1279, 223] width 124 height 30
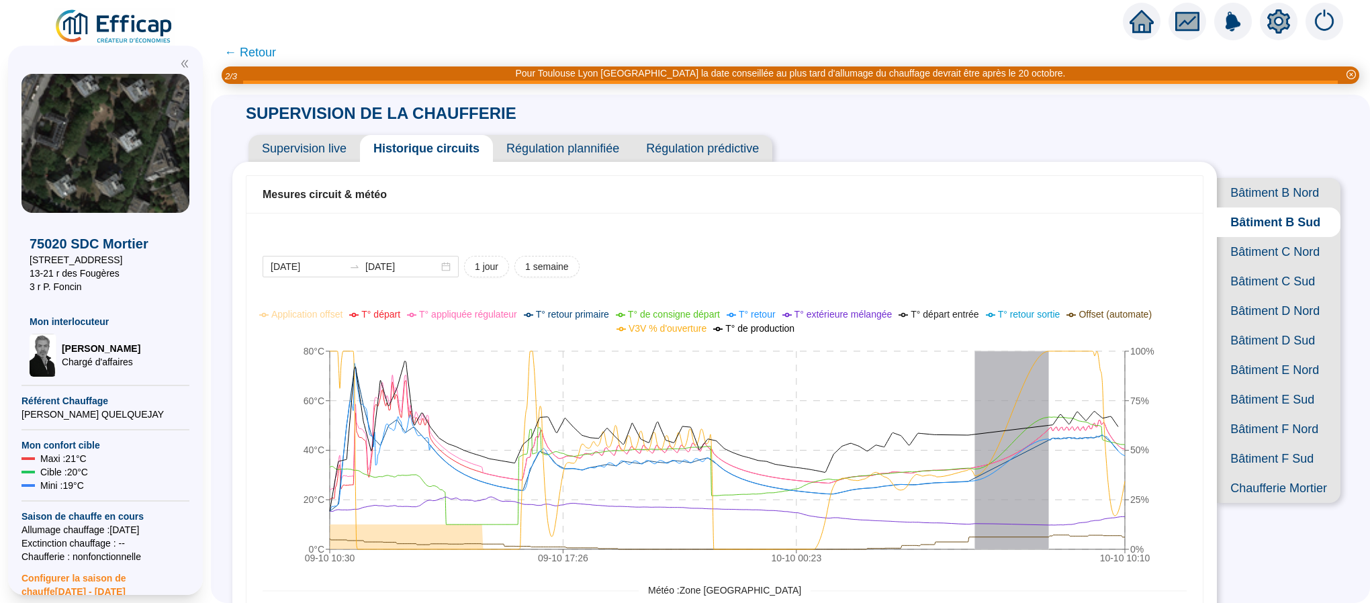
click at [1262, 267] on span "Bâtiment C Nord" at bounding box center [1279, 252] width 124 height 30
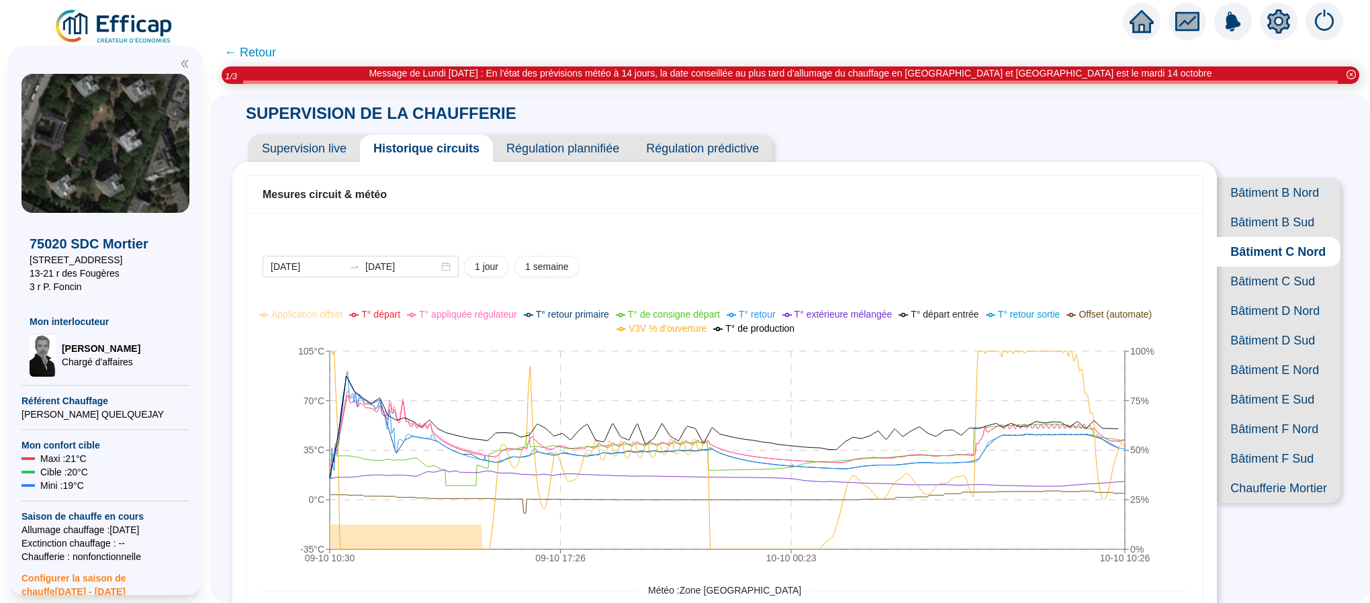
click at [1278, 296] on span "Bâtiment C Sud" at bounding box center [1279, 282] width 124 height 30
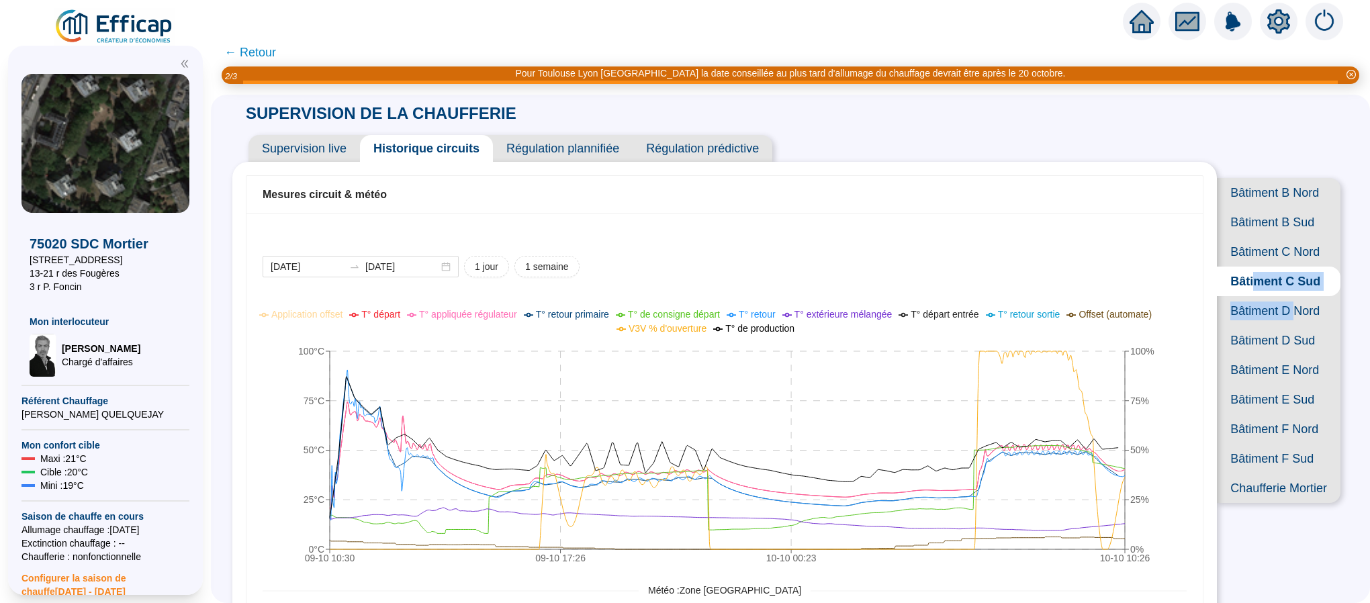
drag, startPoint x: 1282, startPoint y: 367, endPoint x: 1241, endPoint y: 345, distance: 46.3
click at [1241, 345] on div "Bâtiment B Nord Bâtiment B Sud Bâtiment C Nord Bâtiment C Sud Bâtiment D Nord B…" at bounding box center [1279, 340] width 124 height 325
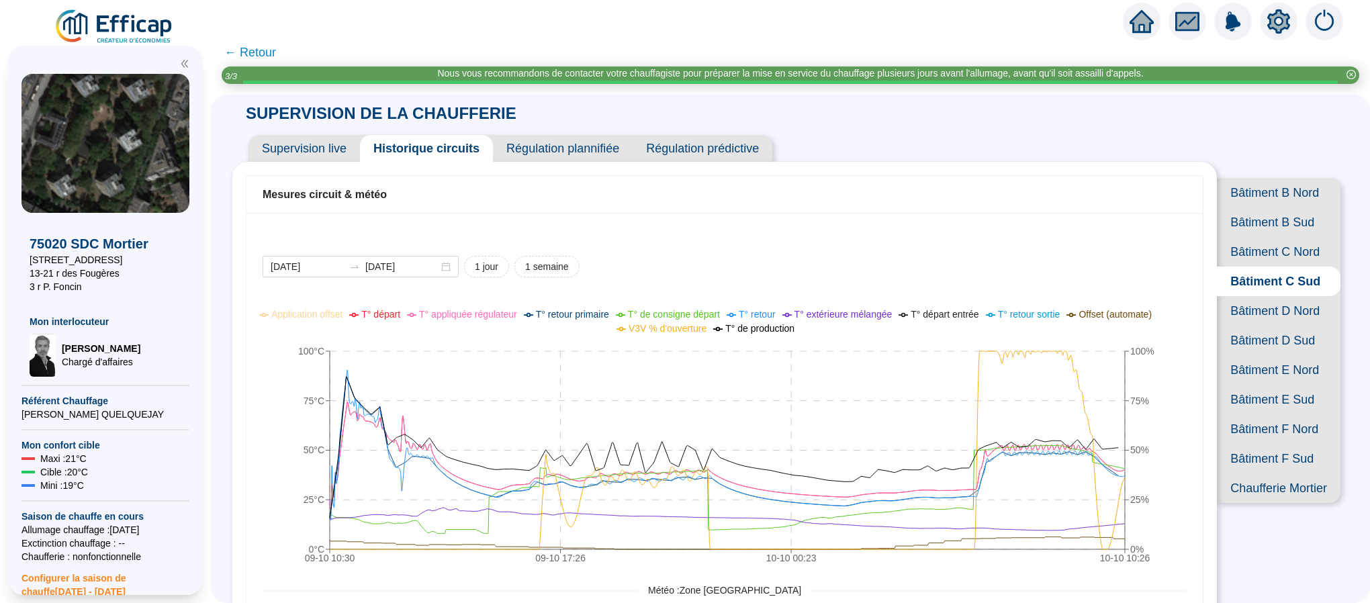
click at [1267, 201] on span "Bâtiment B Nord" at bounding box center [1279, 193] width 124 height 30
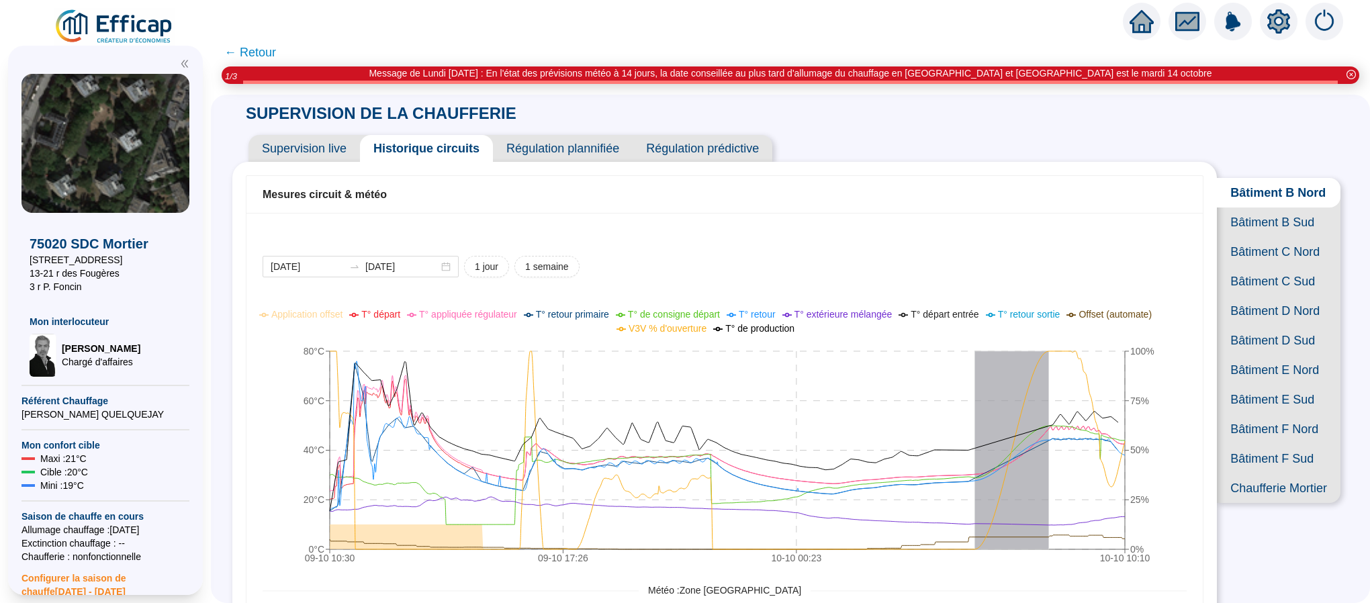
click at [330, 154] on span "Supervision live" at bounding box center [304, 148] width 111 height 27
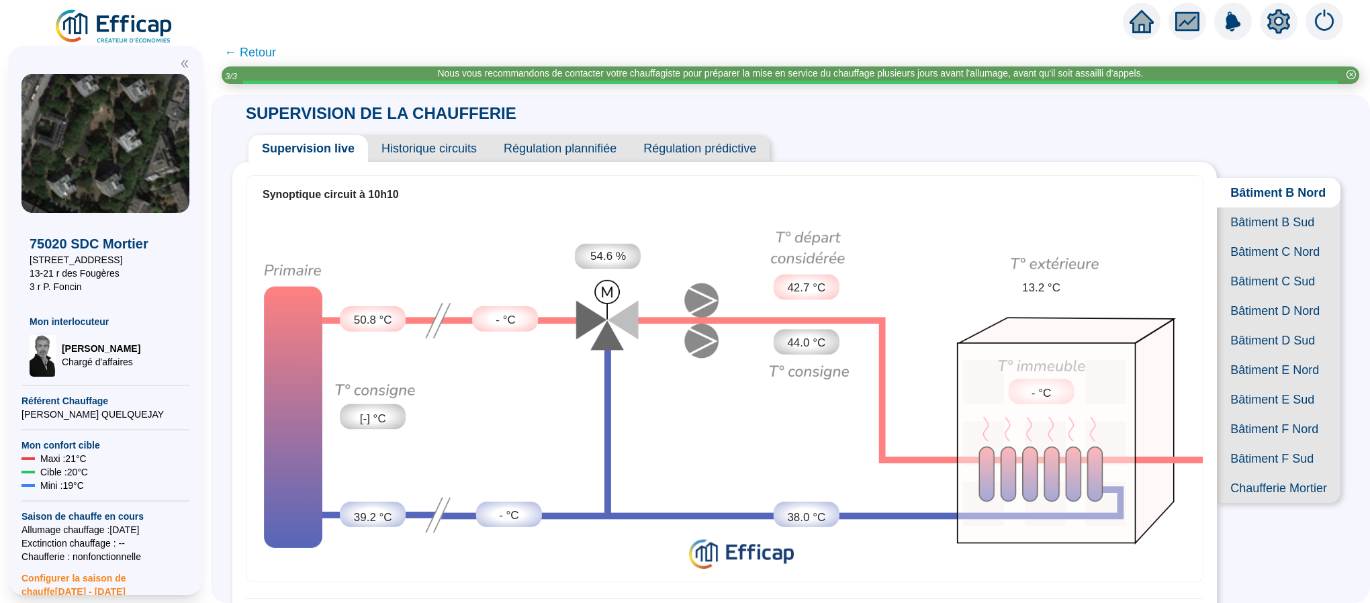
click at [1244, 236] on span "Bâtiment B Sud" at bounding box center [1279, 223] width 124 height 30
click at [1275, 267] on span "Bâtiment C Nord" at bounding box center [1279, 252] width 124 height 30
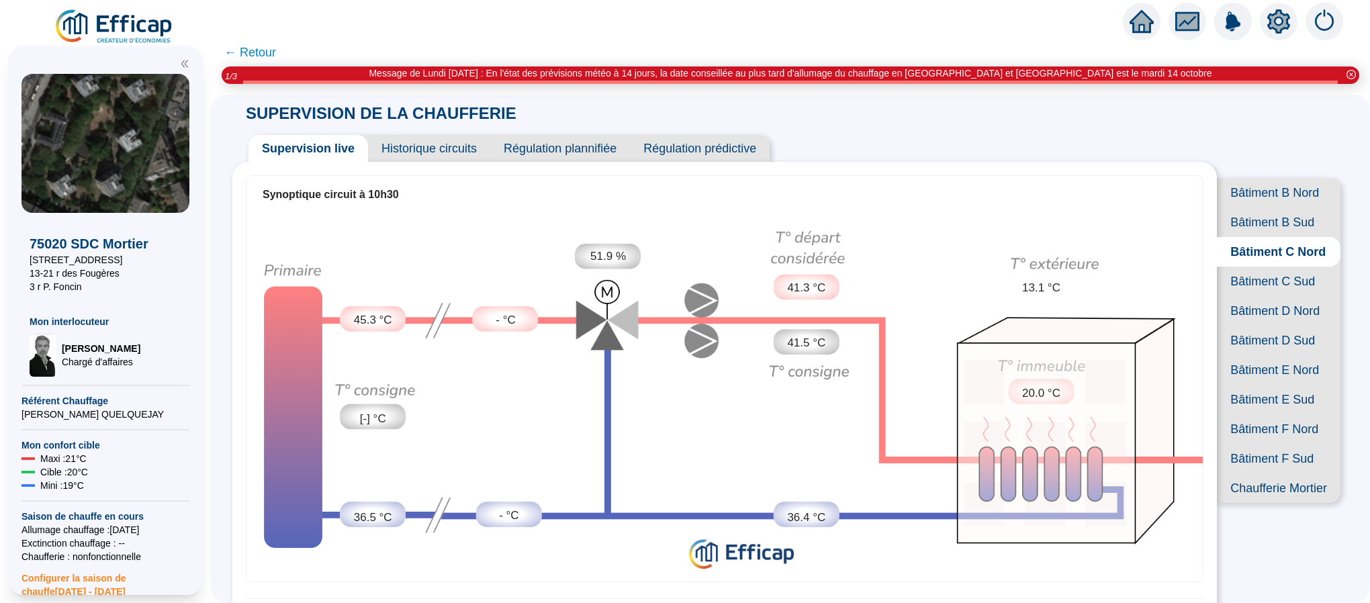
click at [1274, 296] on span "Bâtiment C Sud" at bounding box center [1279, 282] width 124 height 30
click at [276, 51] on span "← Retour" at bounding box center [250, 52] width 52 height 19
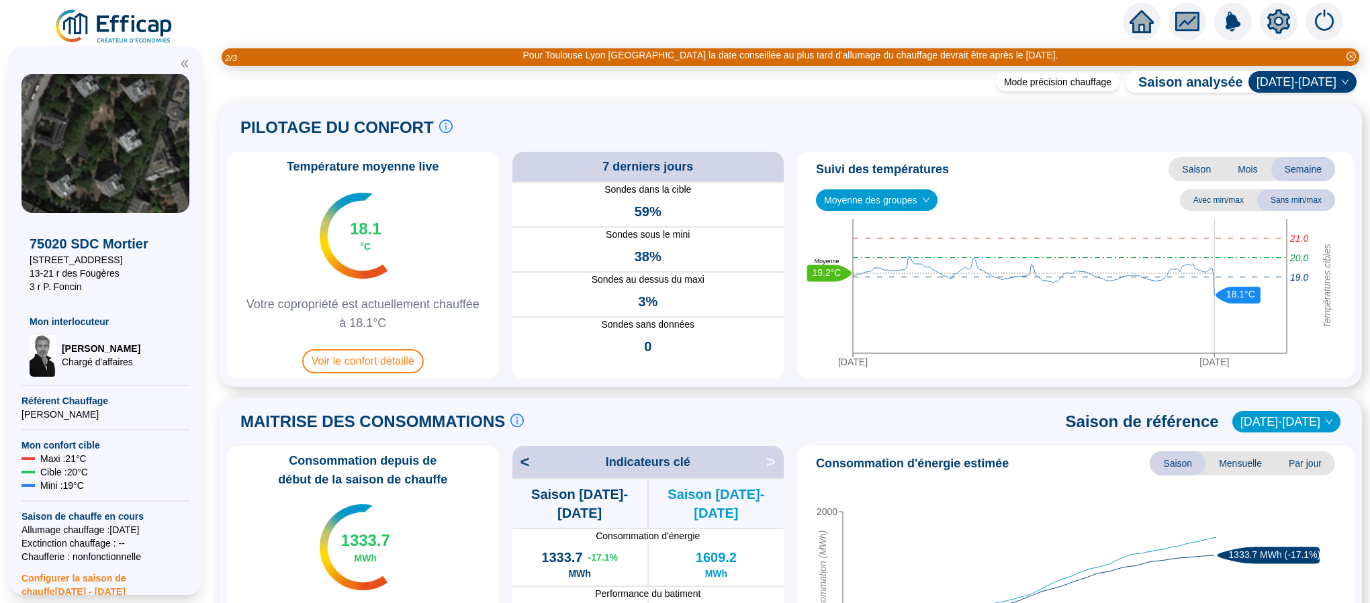
click at [132, 26] on img at bounding box center [115, 27] width 122 height 38
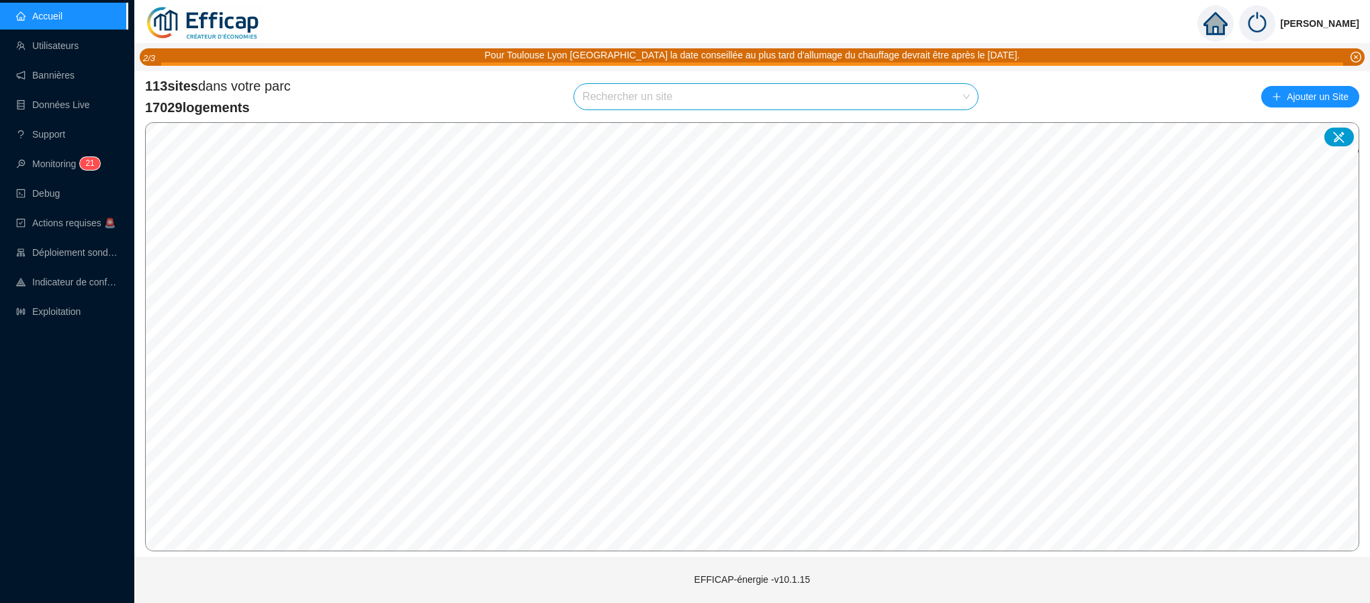
click at [609, 93] on input "search" at bounding box center [769, 97] width 375 height 26
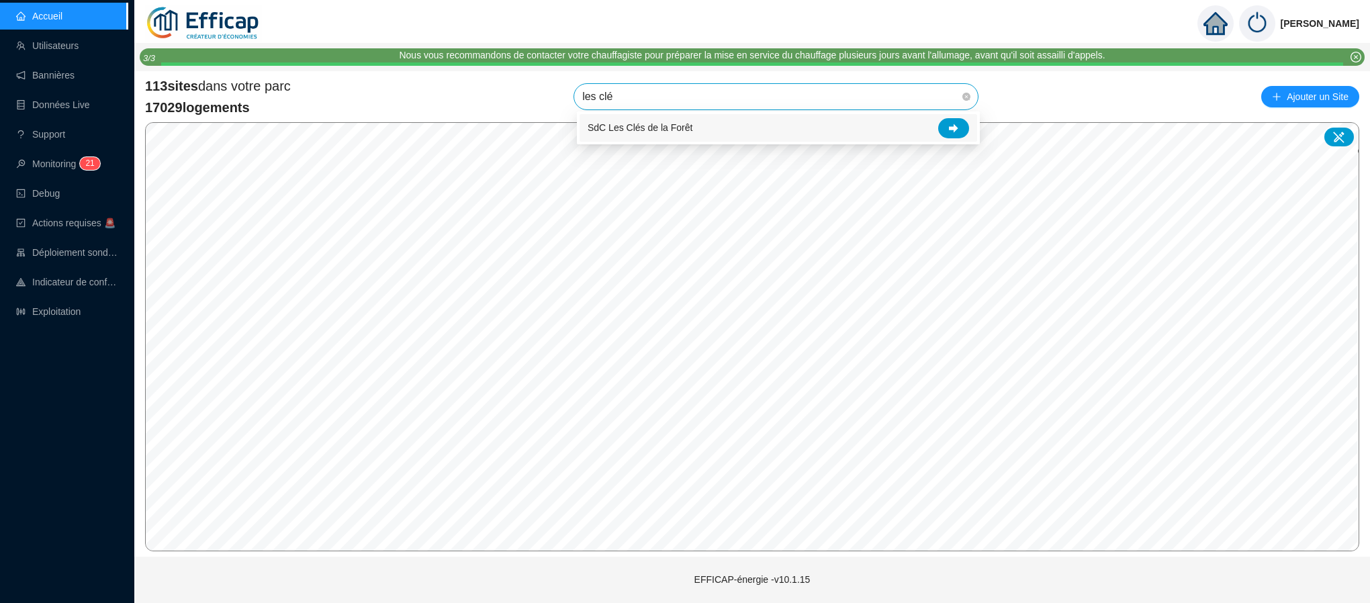
type input "les clés"
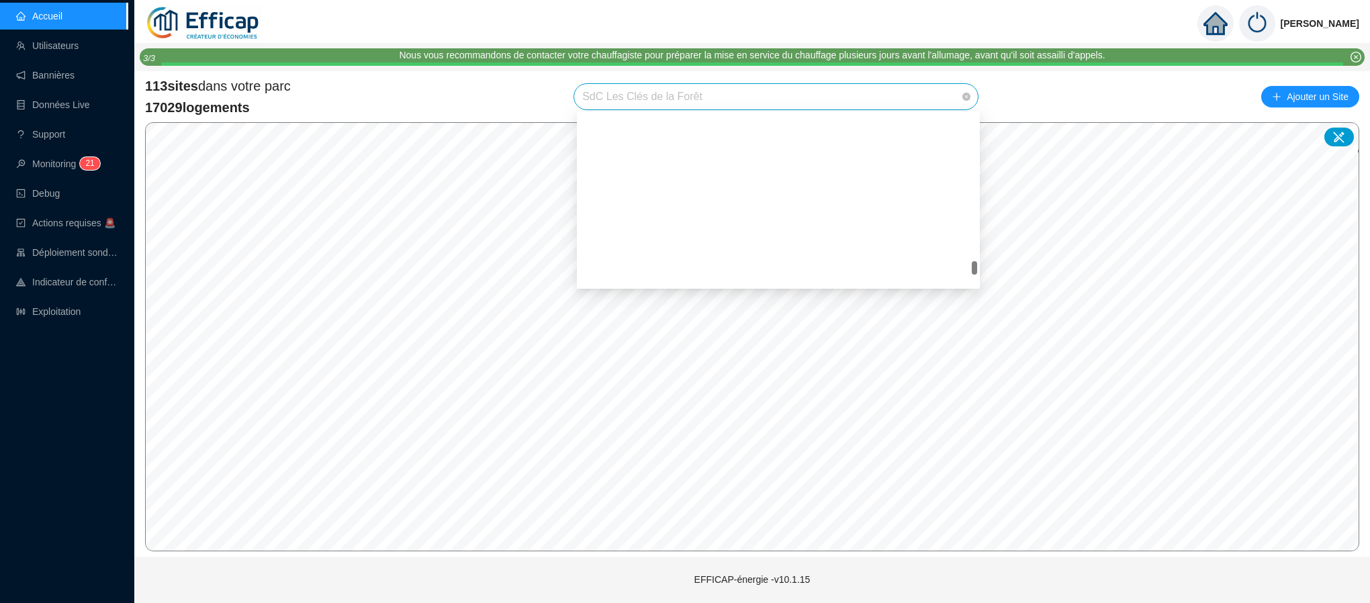
click at [877, 91] on span "SdC Les Clés de la Forêt" at bounding box center [776, 97] width 388 height 26
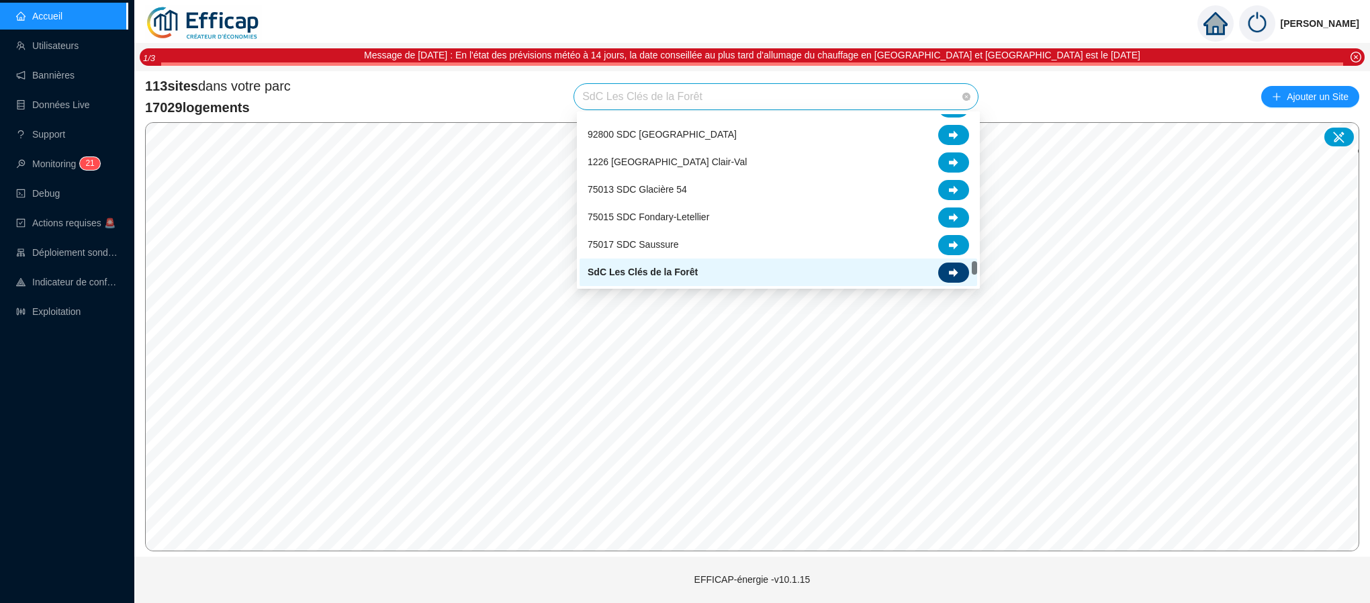
click at [948, 263] on div at bounding box center [953, 273] width 31 height 20
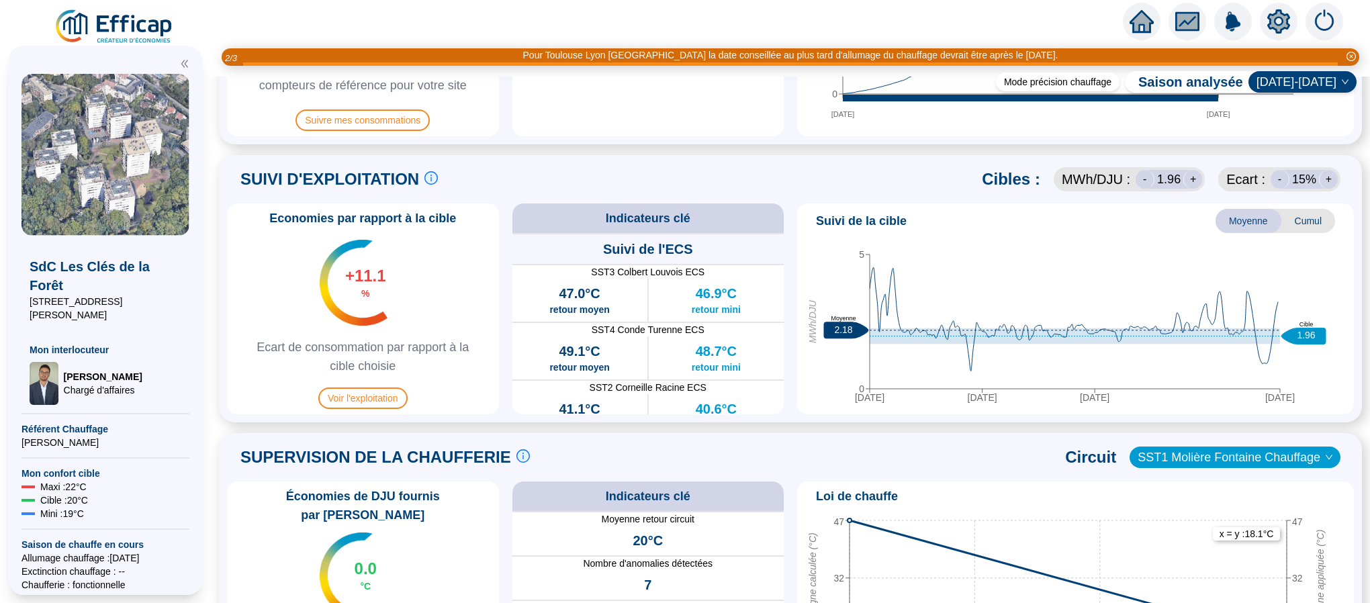
scroll to position [705, 0]
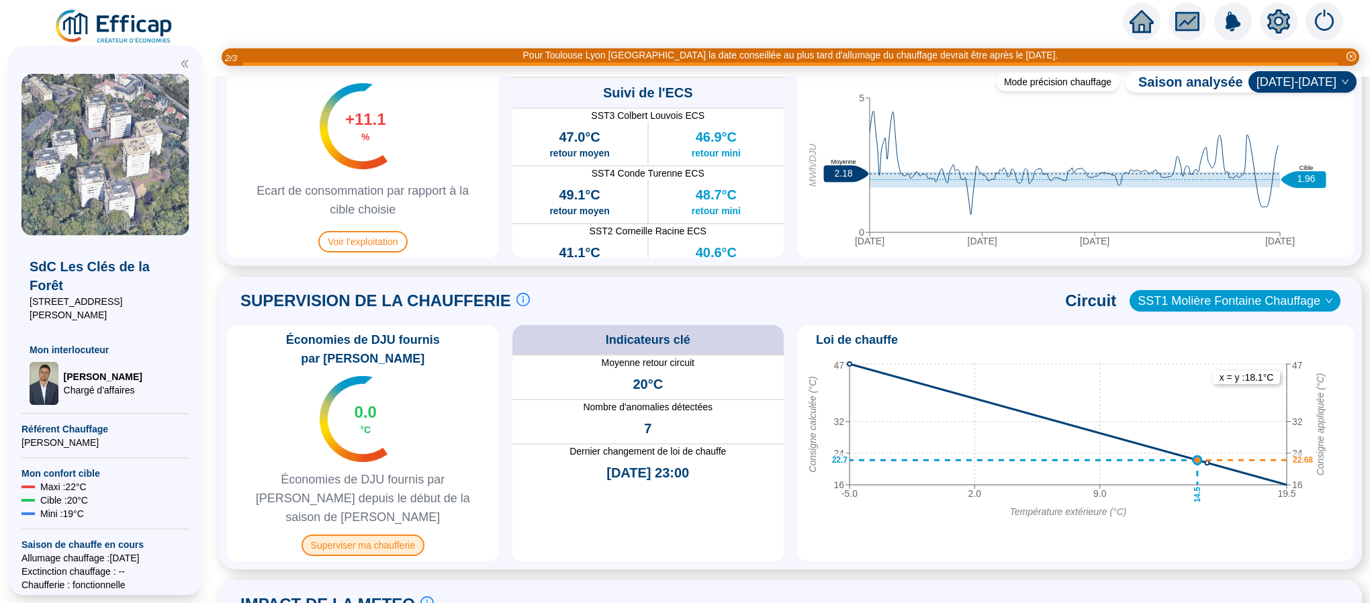
click at [371, 535] on span "Superviser ma chaufferie" at bounding box center [363, 545] width 123 height 21
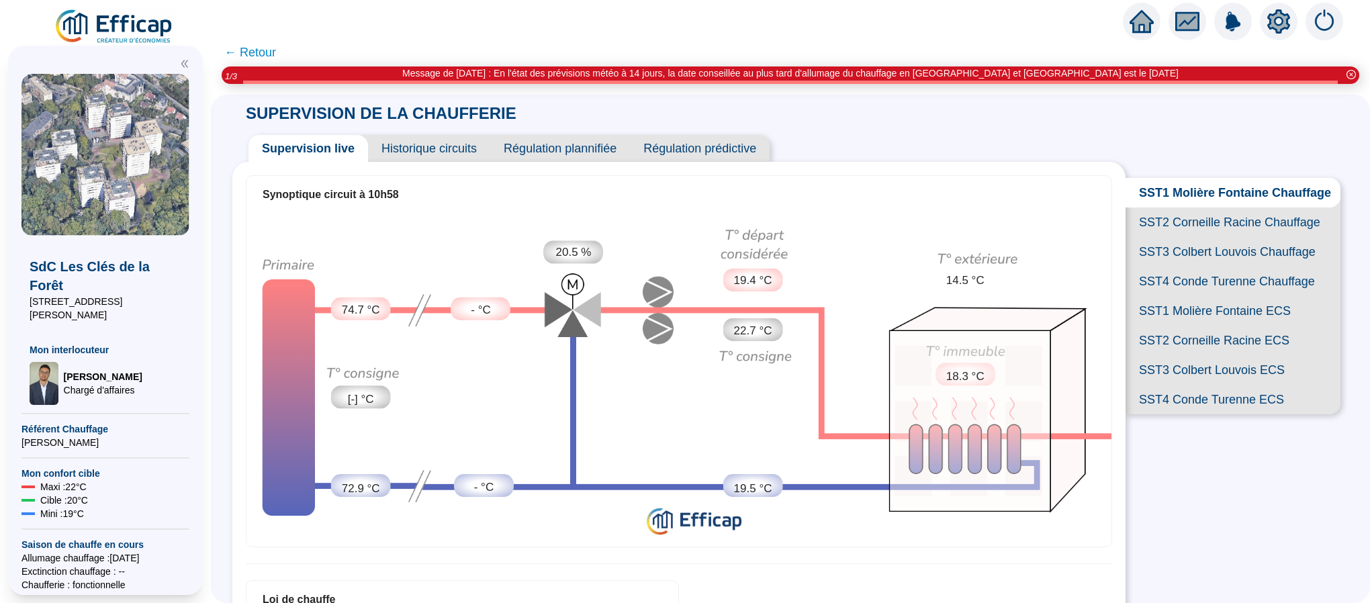
click at [454, 149] on span "Historique circuits" at bounding box center [429, 148] width 122 height 27
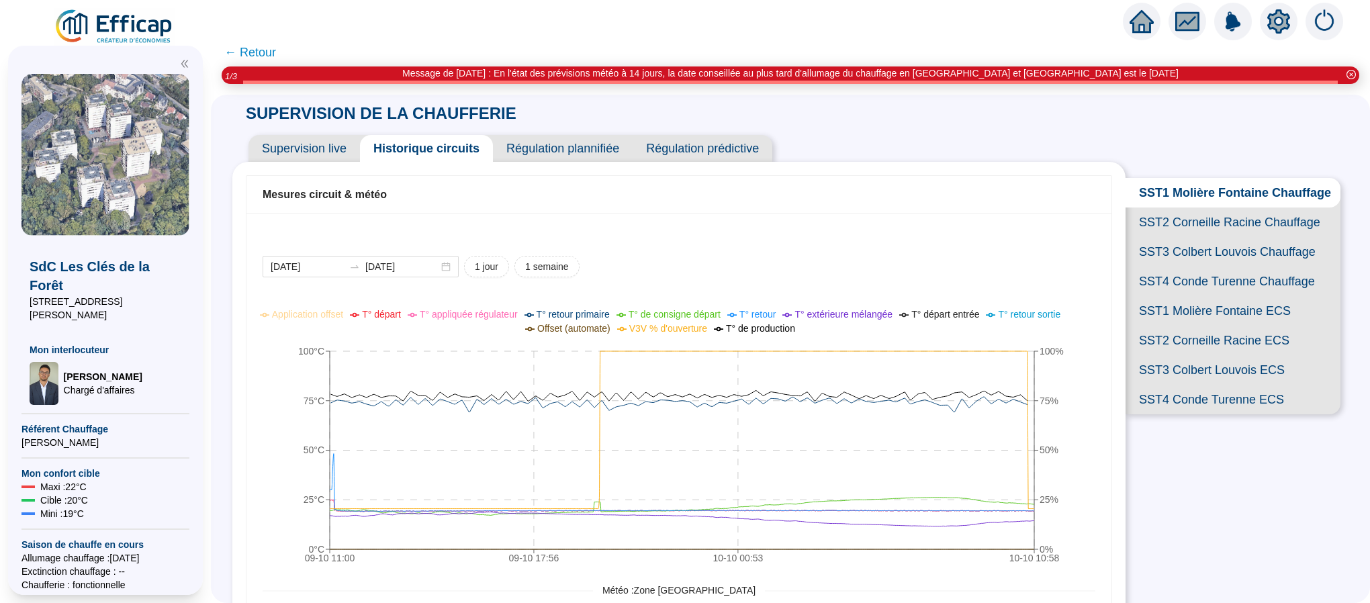
click at [1183, 232] on span "SST2 Corneille Racine Chauffage" at bounding box center [1233, 223] width 215 height 30
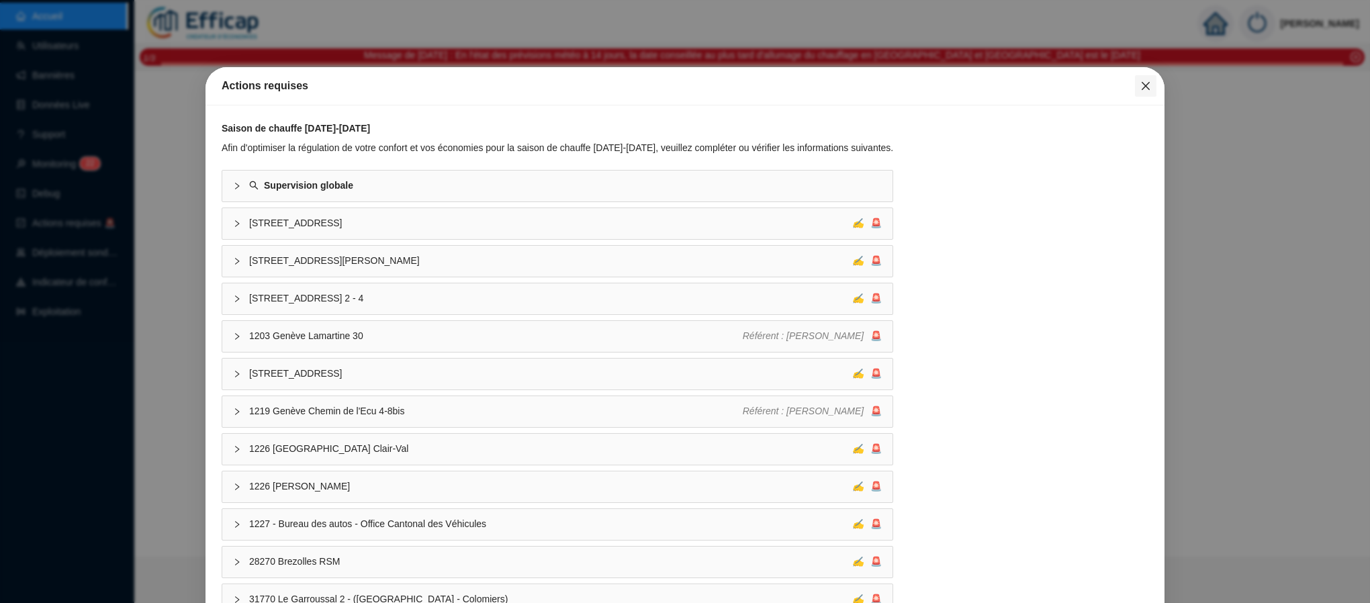
click at [1135, 85] on span "Fermer" at bounding box center [1145, 86] width 21 height 11
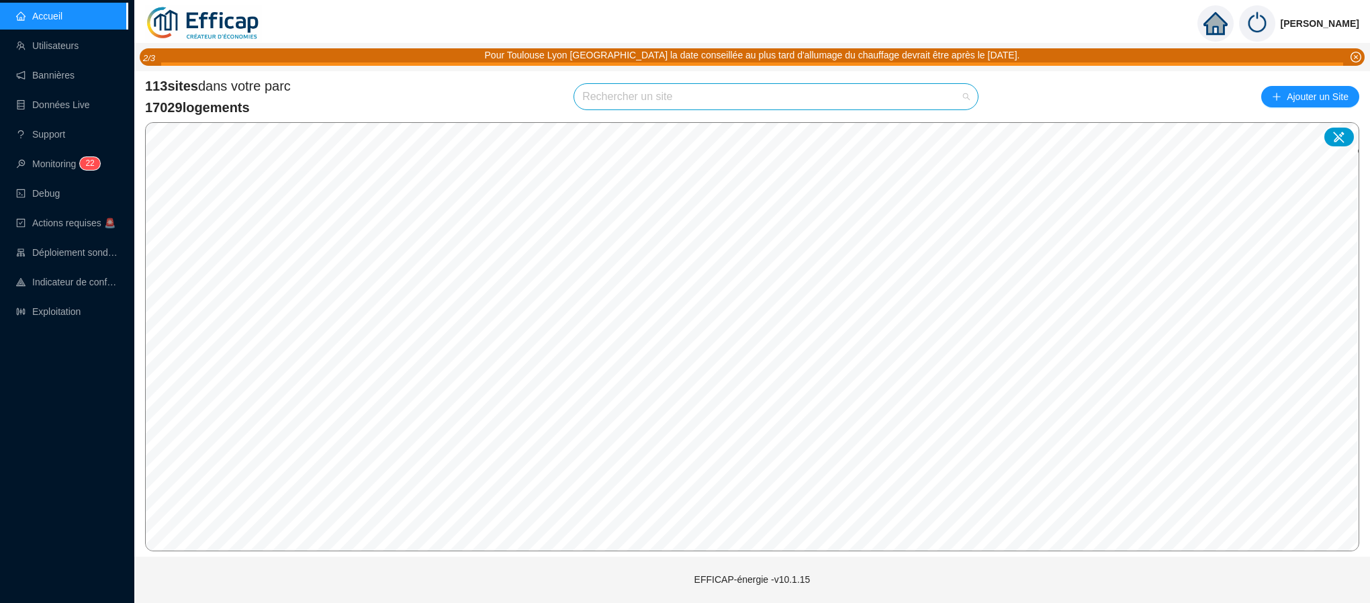
click at [668, 93] on input "search" at bounding box center [769, 97] width 375 height 26
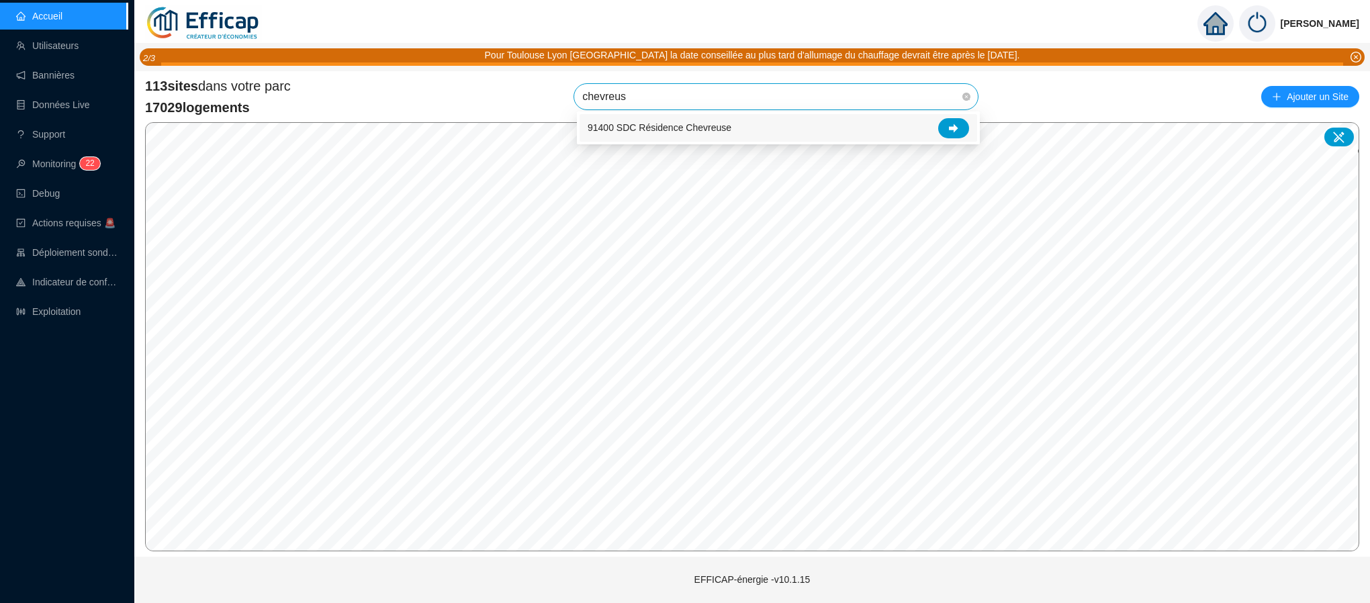
type input "chevreuse"
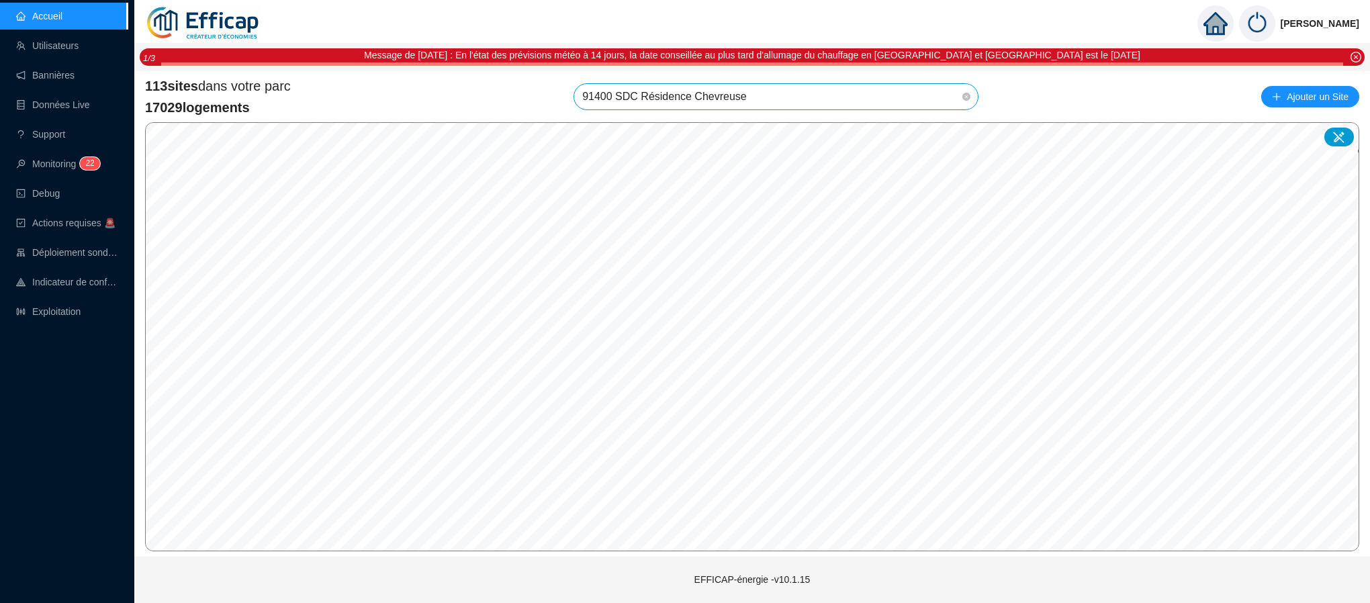
click at [924, 95] on span "91400 SDC Résidence Chevreuse" at bounding box center [776, 97] width 388 height 26
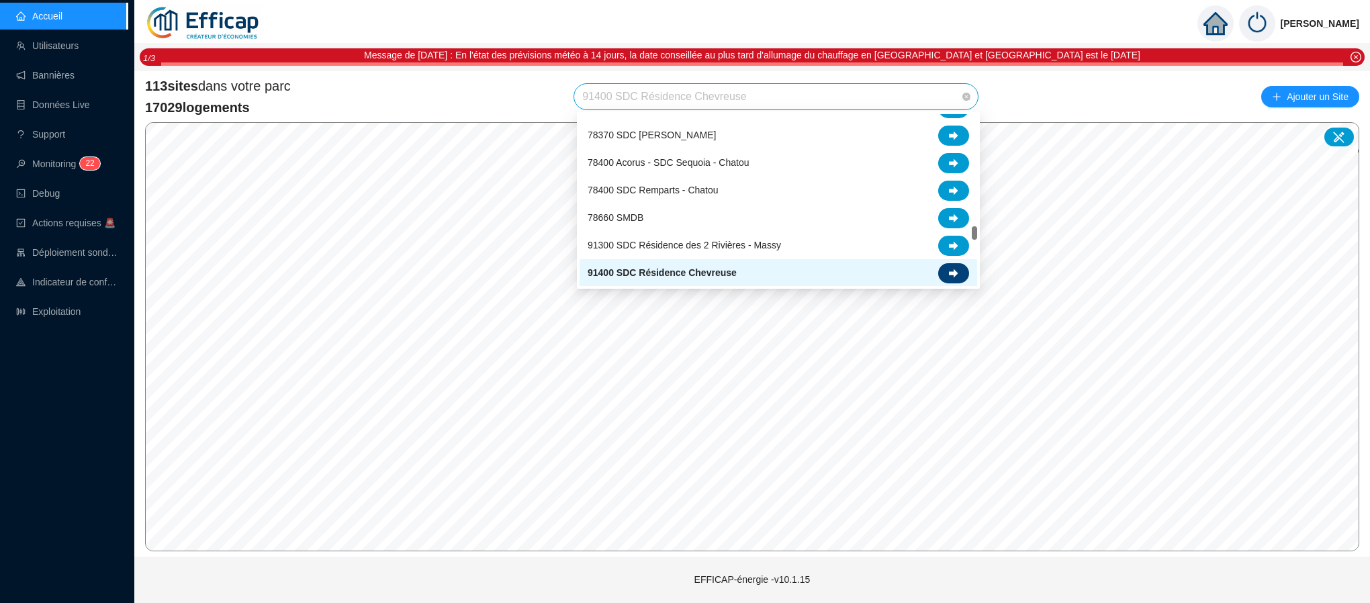
click at [952, 269] on icon at bounding box center [953, 273] width 9 height 9
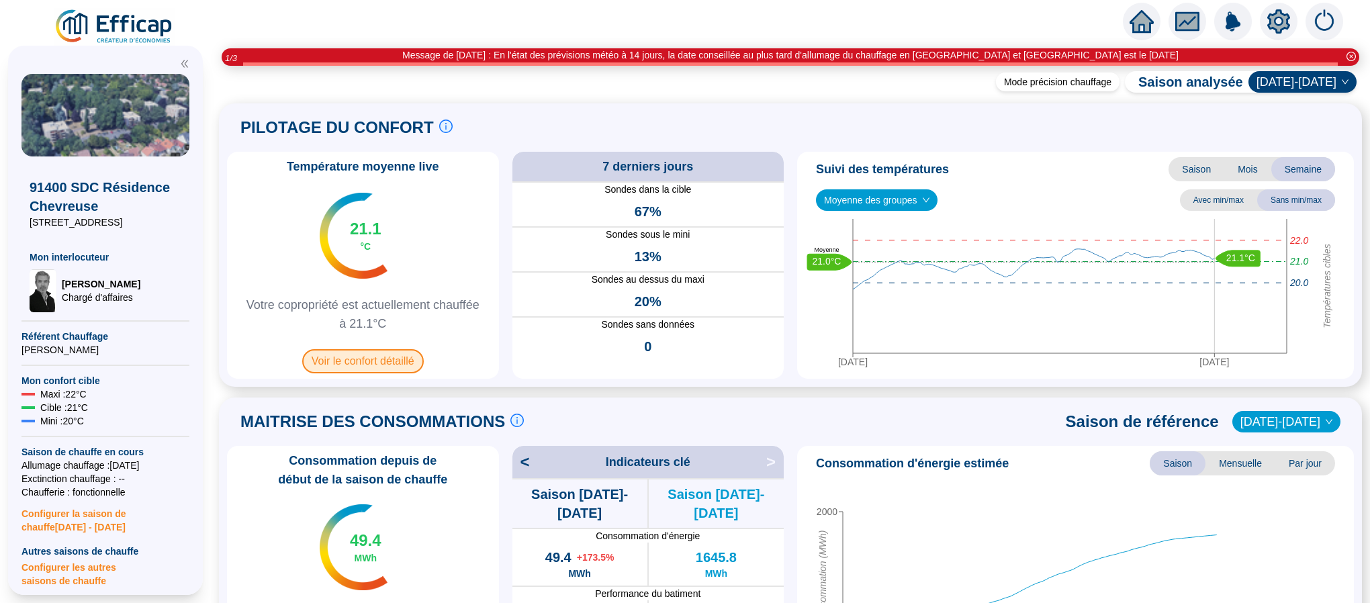
click at [359, 365] on span "Voir le confort détaillé" at bounding box center [363, 361] width 122 height 24
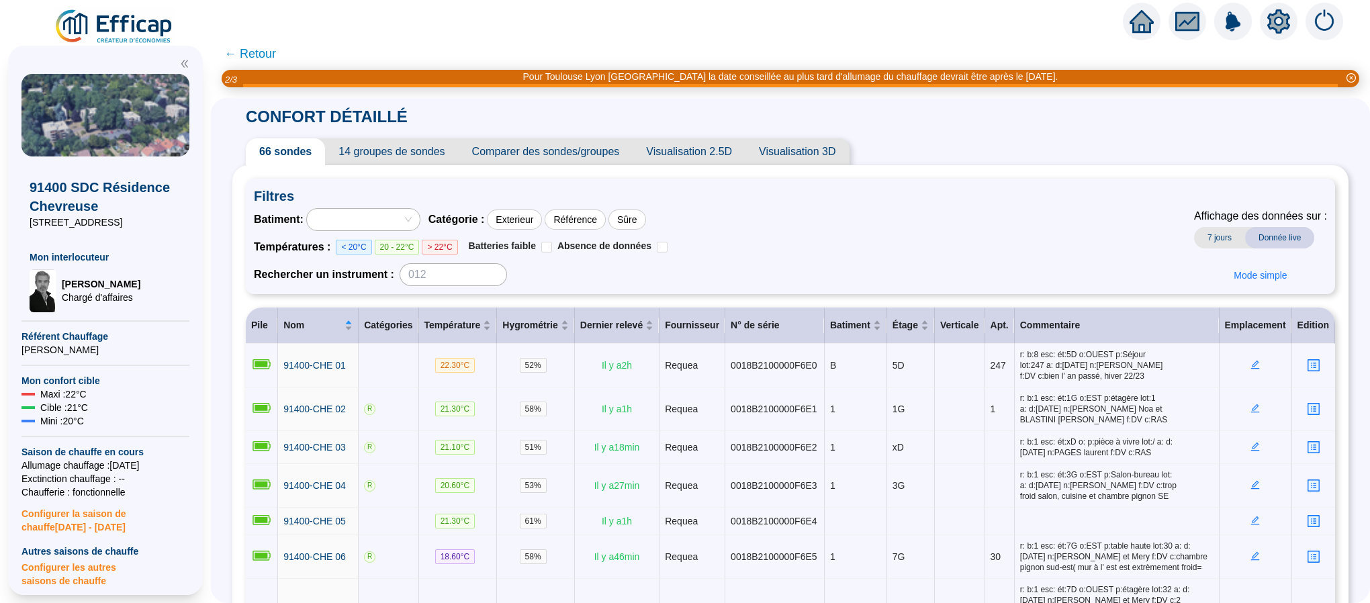
click at [567, 155] on span "Comparer des sondes/groupes" at bounding box center [546, 151] width 175 height 27
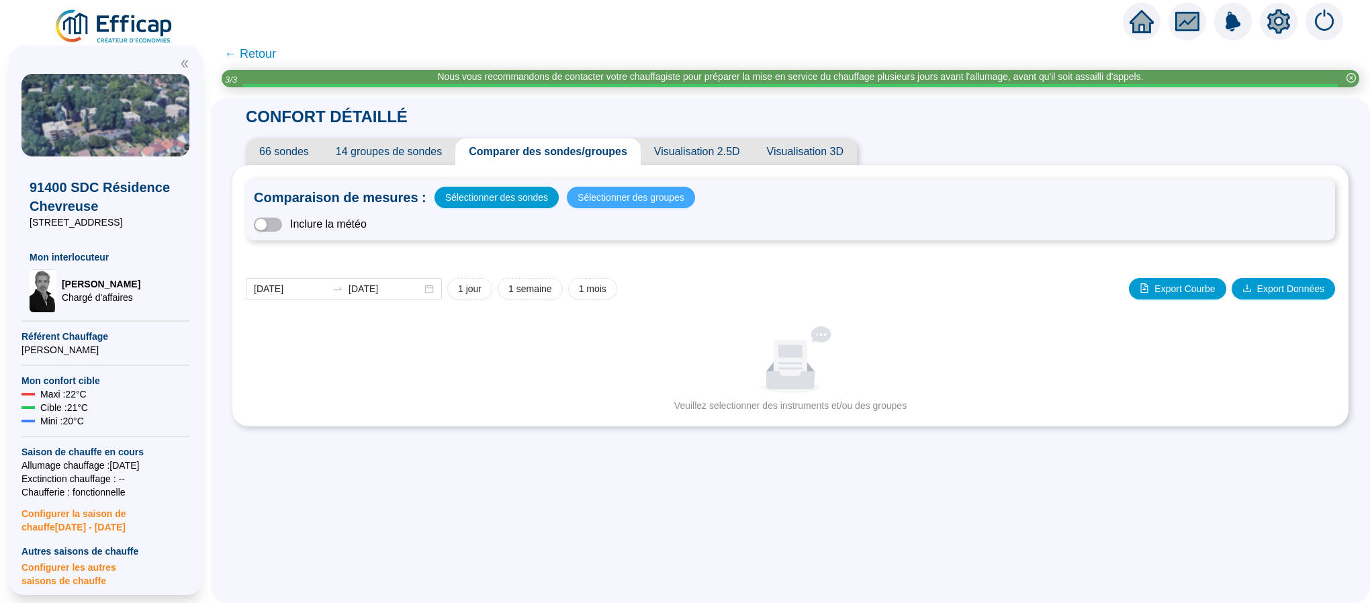
click at [623, 196] on span "Sélectionner des groupes" at bounding box center [631, 197] width 107 height 19
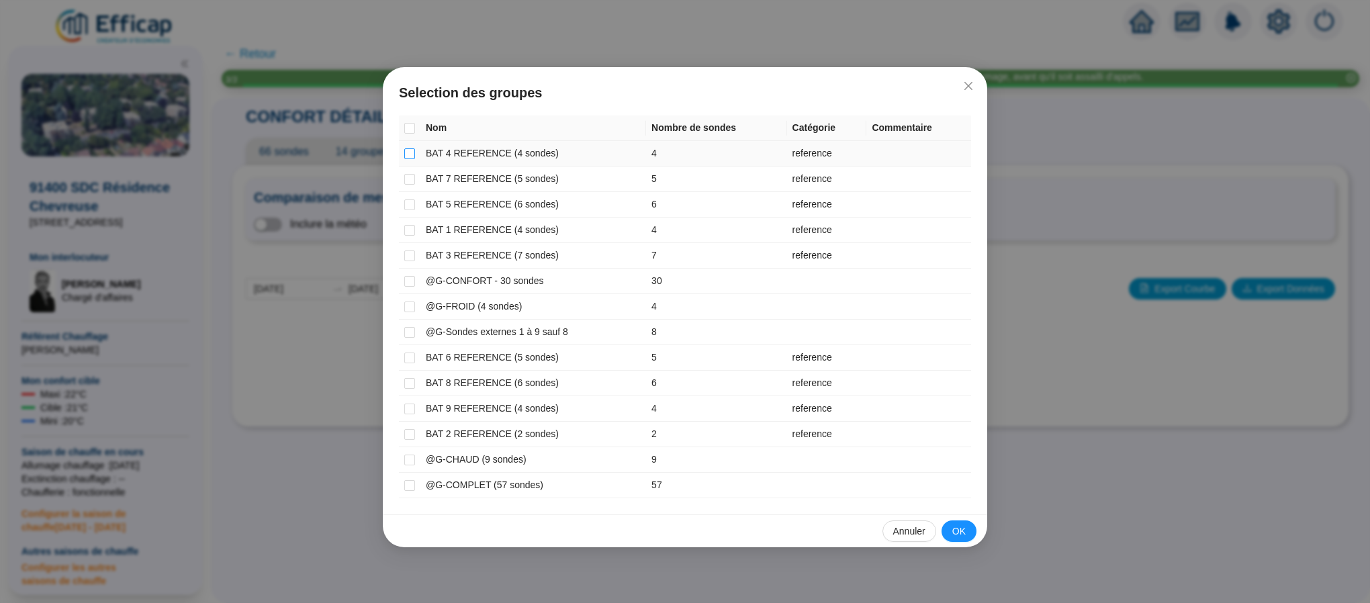
click at [411, 160] on label at bounding box center [409, 153] width 11 height 14
click at [411, 159] on input "checkbox" at bounding box center [409, 153] width 11 height 11
checkbox input "true"
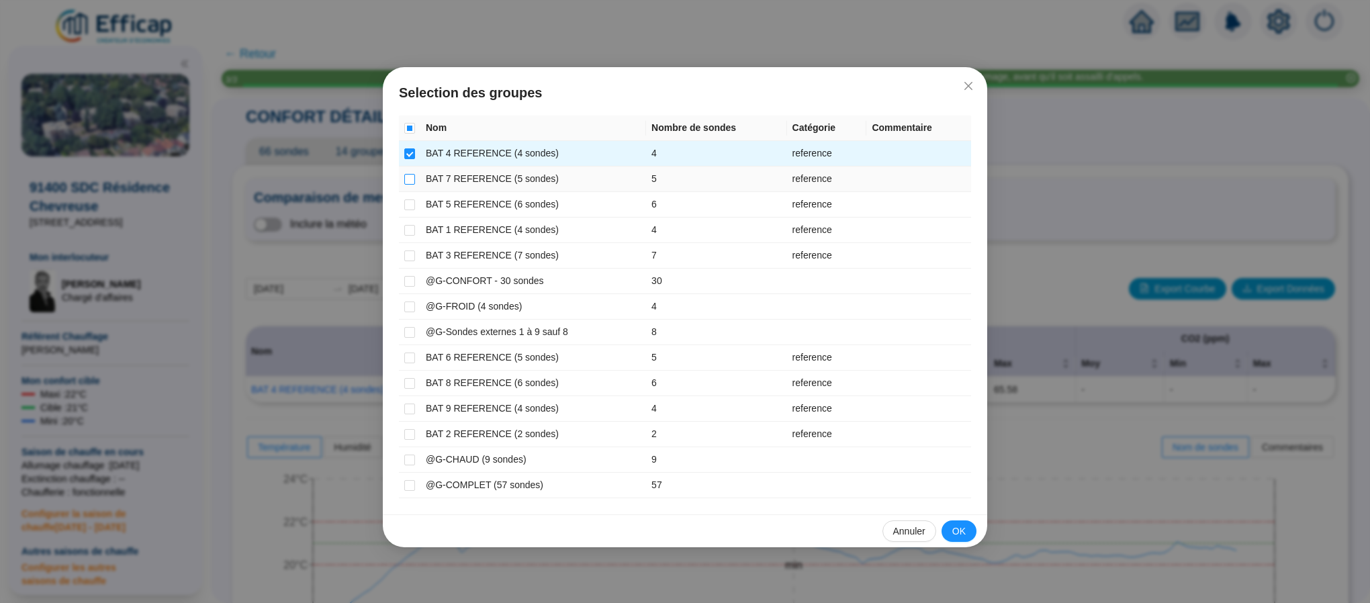
click at [414, 178] on input "checkbox" at bounding box center [409, 179] width 11 height 11
checkbox input "true"
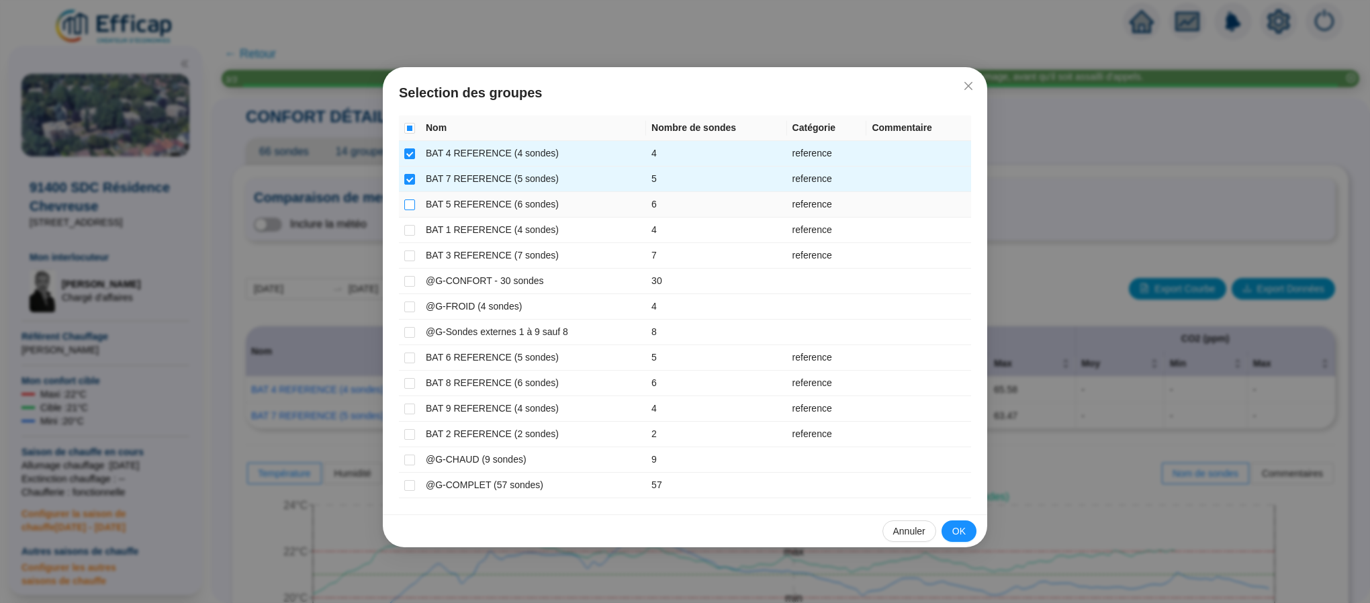
click at [410, 200] on input "checkbox" at bounding box center [409, 204] width 11 height 11
checkbox input "true"
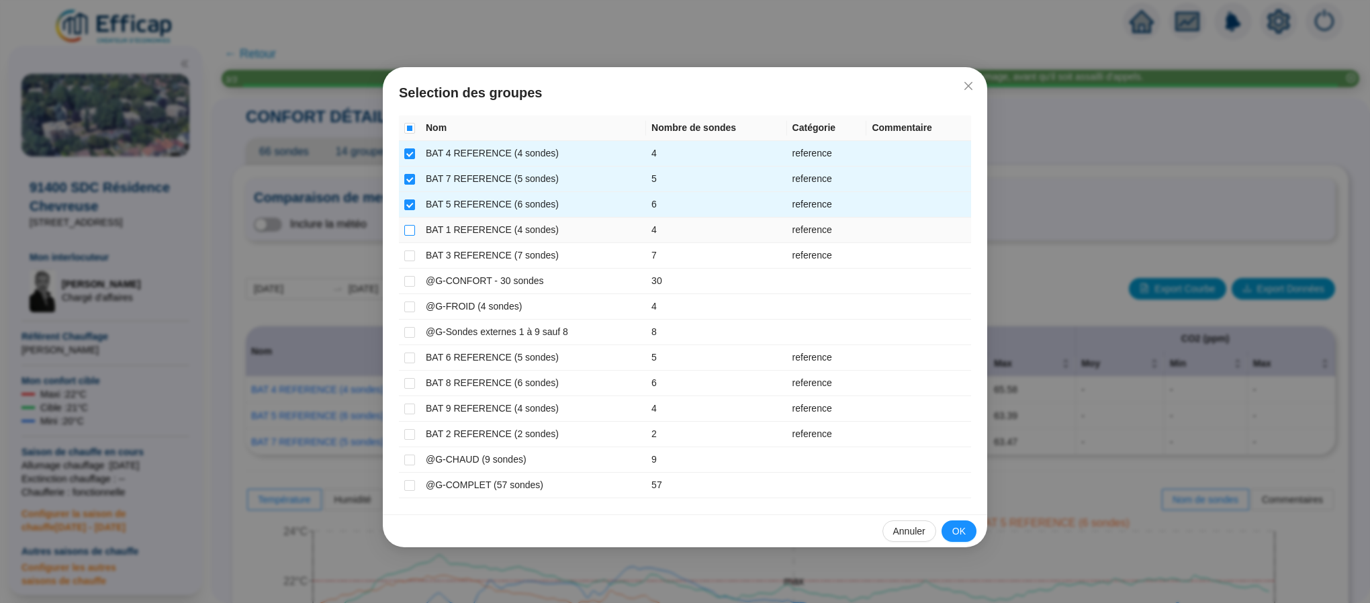
click at [412, 228] on input "checkbox" at bounding box center [409, 230] width 11 height 11
checkbox input "true"
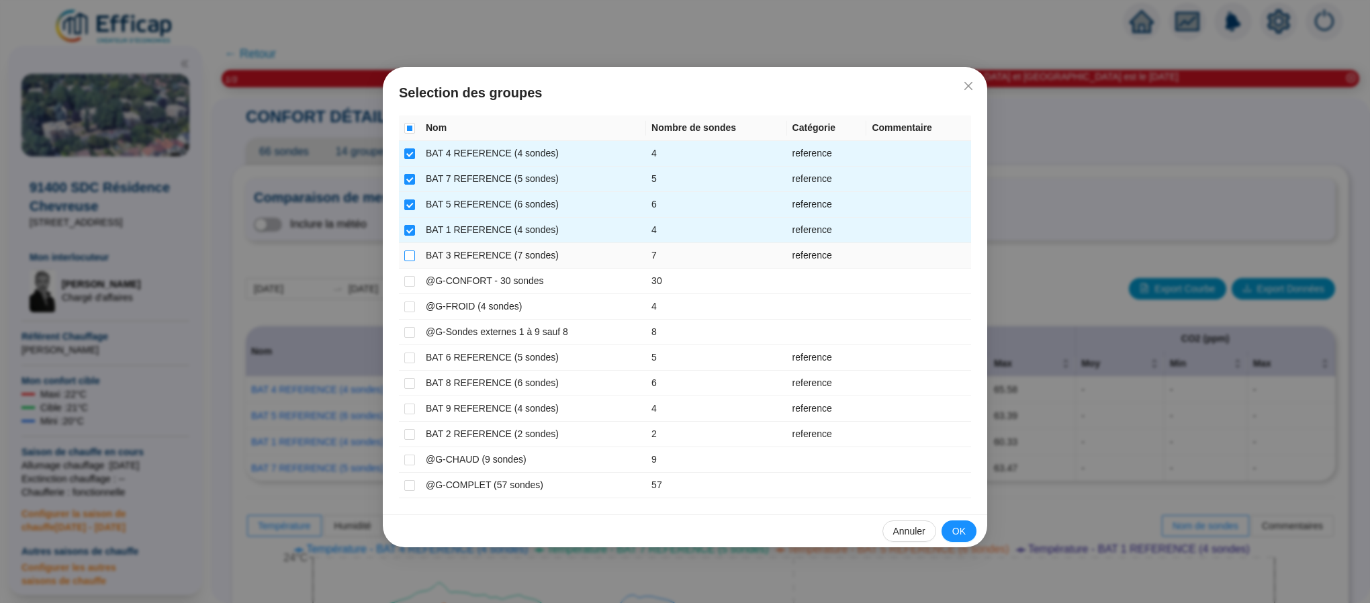
click at [408, 253] on input "checkbox" at bounding box center [409, 256] width 11 height 11
checkbox input "true"
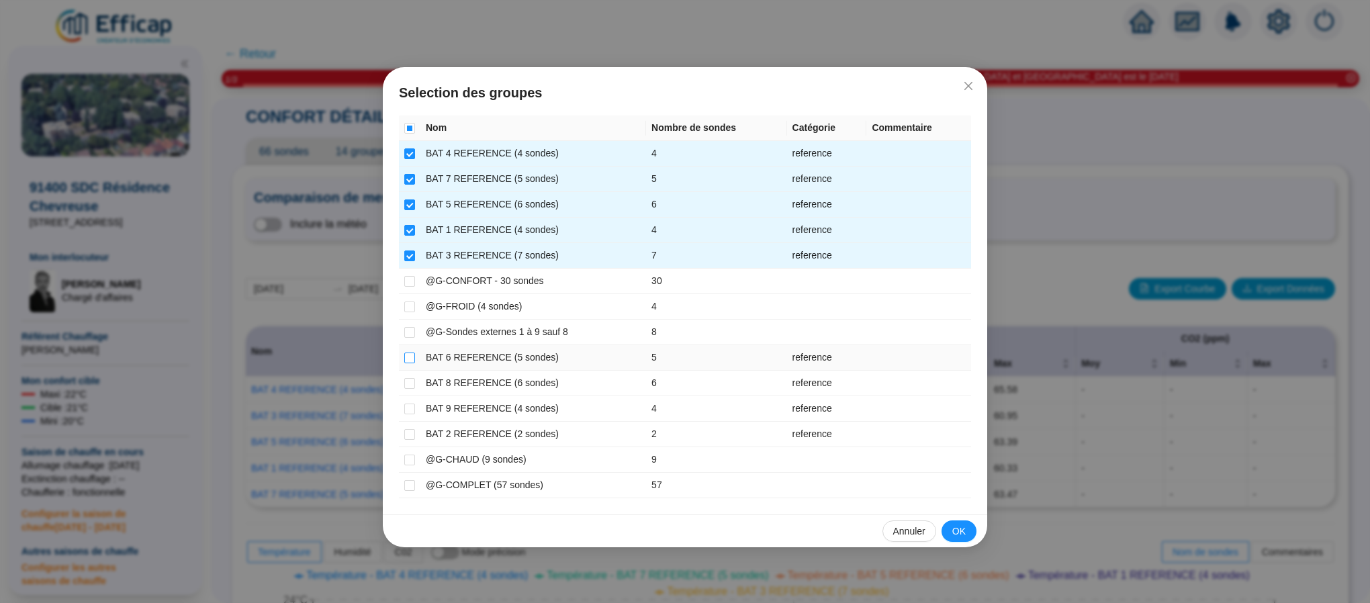
click at [406, 357] on input "checkbox" at bounding box center [409, 358] width 11 height 11
checkbox input "true"
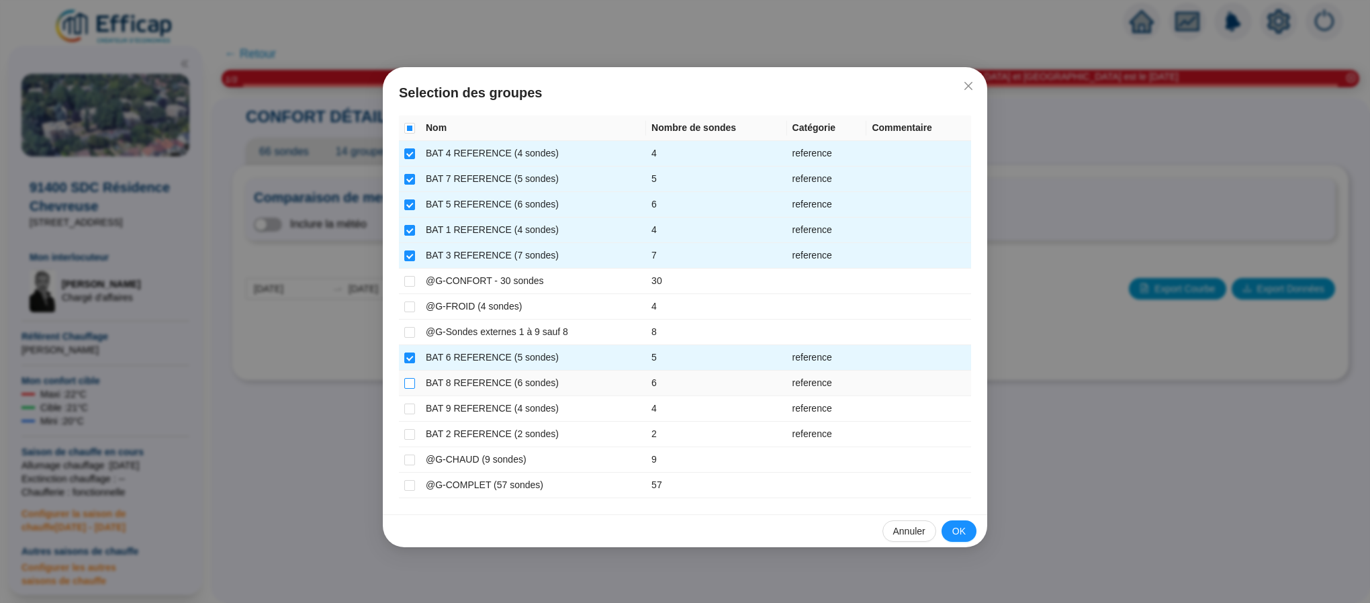
click at [408, 383] on input "checkbox" at bounding box center [409, 383] width 11 height 11
checkbox input "true"
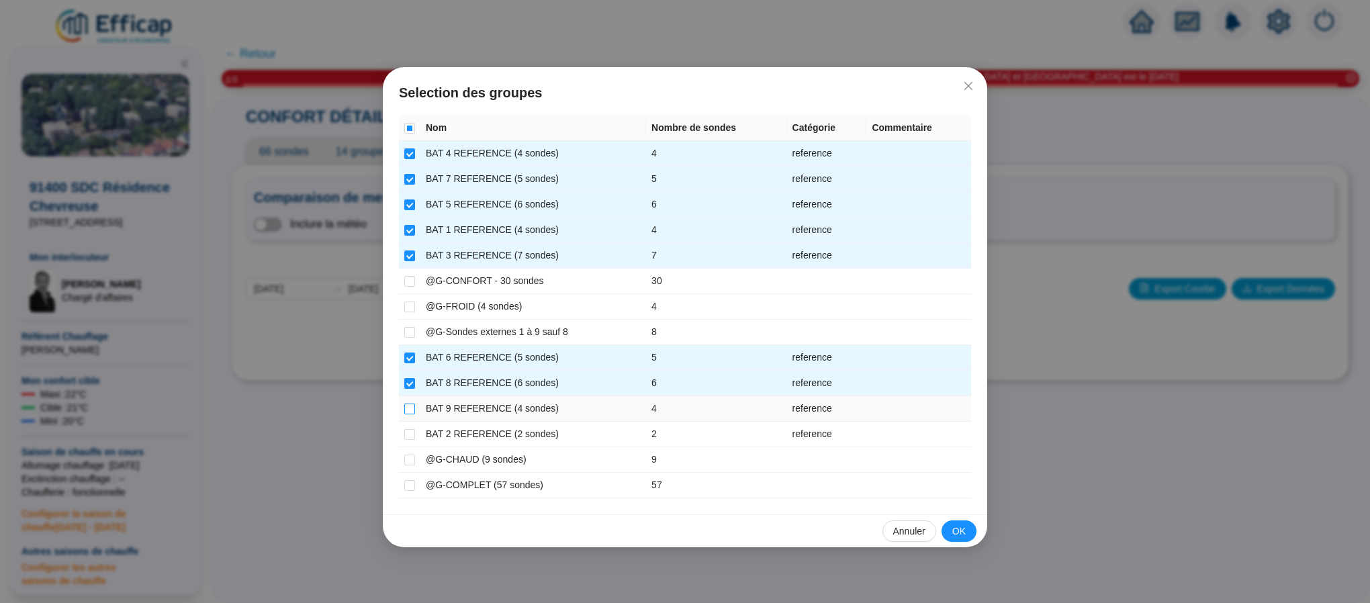
click at [408, 408] on input "checkbox" at bounding box center [409, 409] width 11 height 11
checkbox input "true"
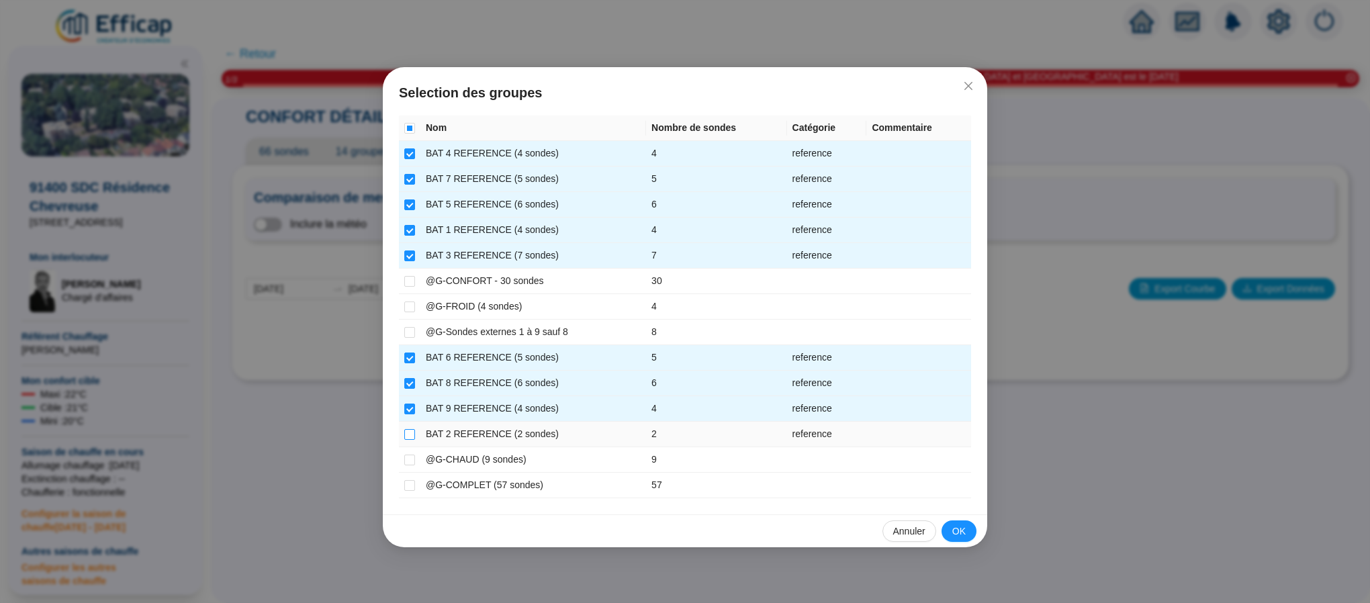
click at [412, 433] on input "checkbox" at bounding box center [409, 434] width 11 height 11
checkbox input "true"
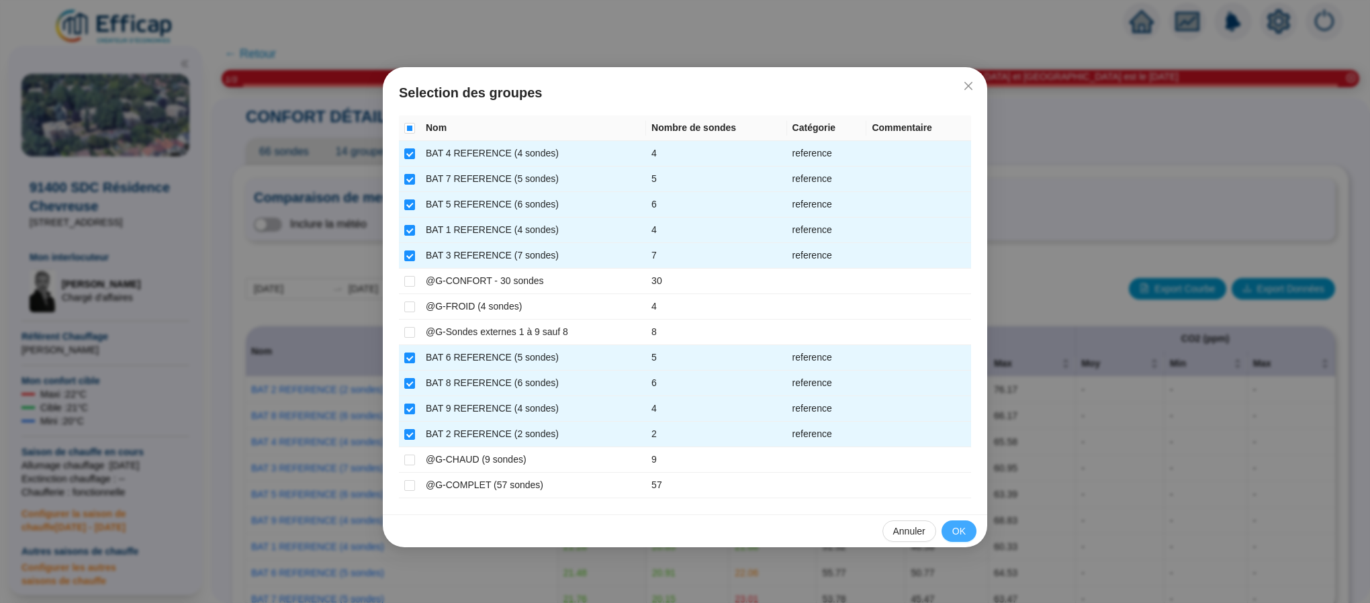
click at [949, 532] on button "OK" at bounding box center [959, 531] width 35 height 21
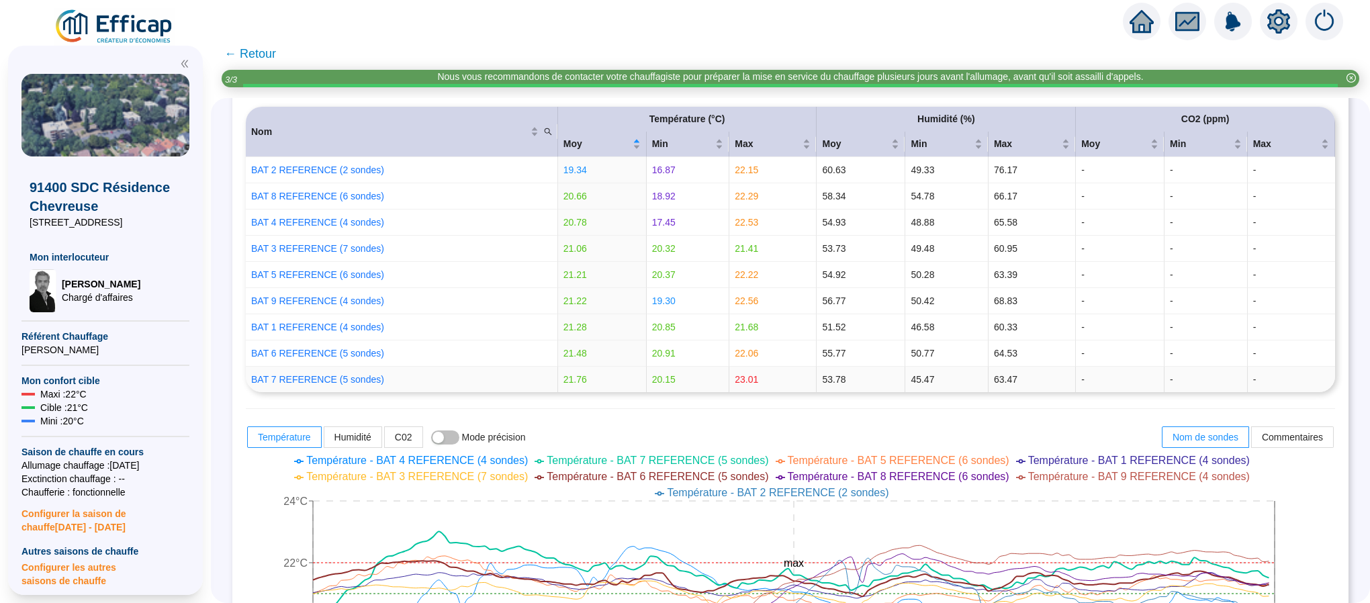
scroll to position [201, 0]
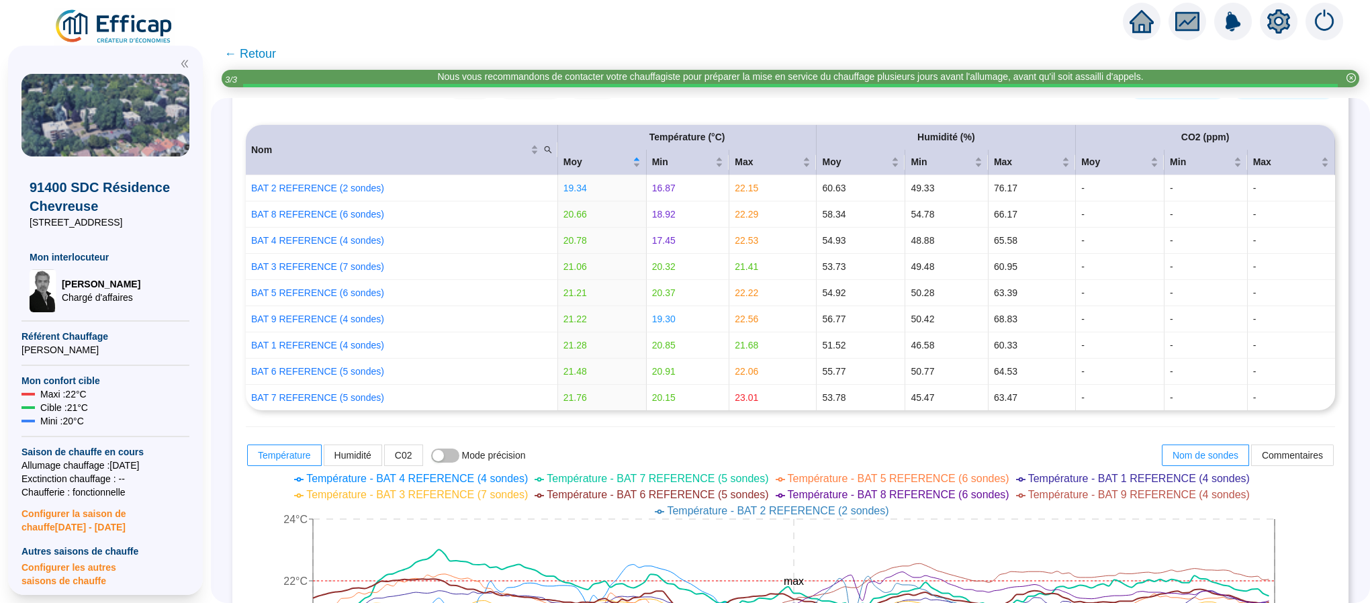
click at [265, 54] on span "← Retour" at bounding box center [250, 53] width 52 height 19
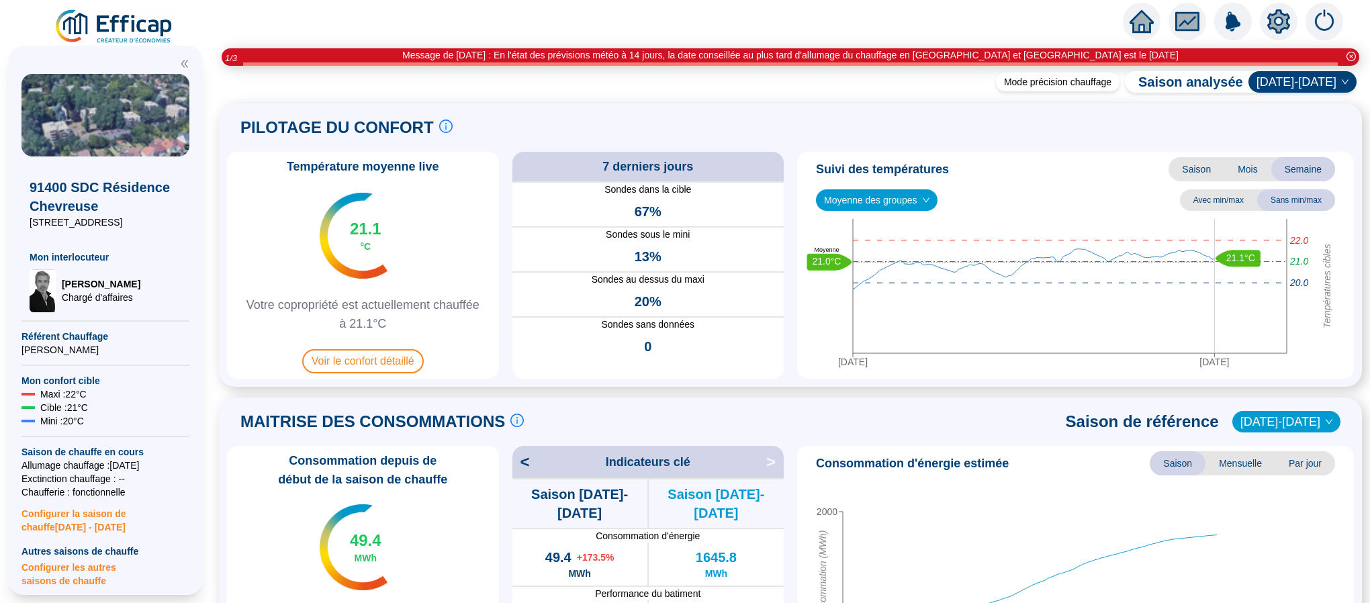
click at [121, 28] on img at bounding box center [115, 27] width 122 height 38
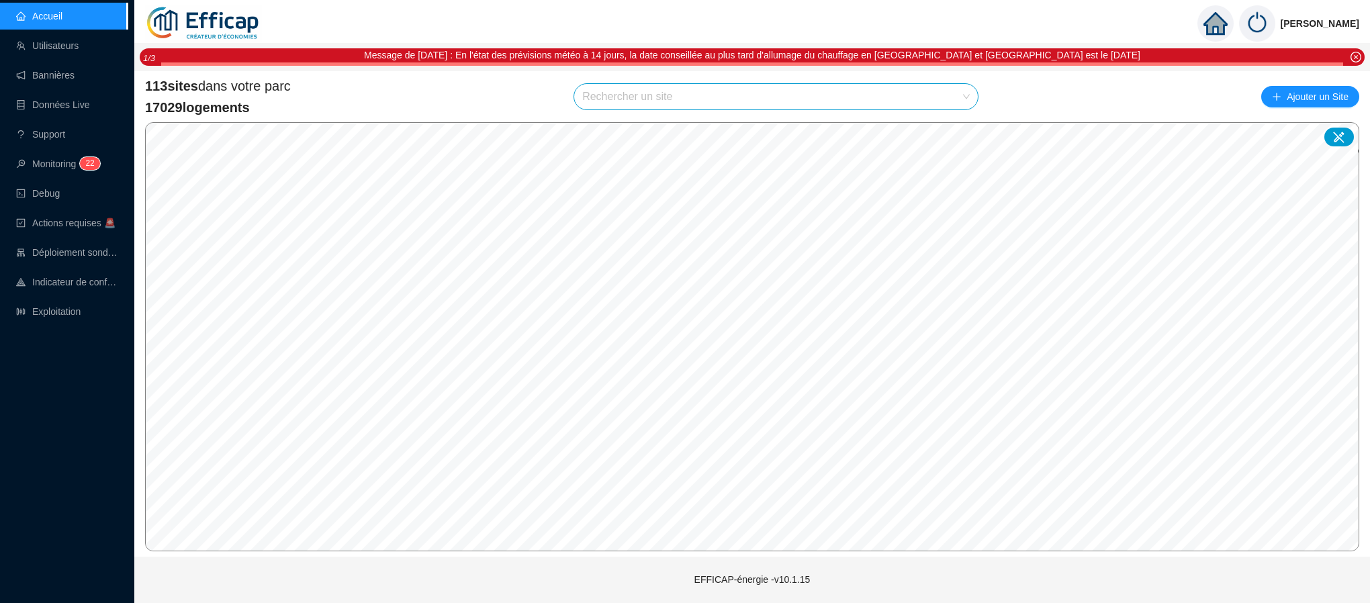
click at [660, 97] on input "search" at bounding box center [769, 97] width 375 height 26
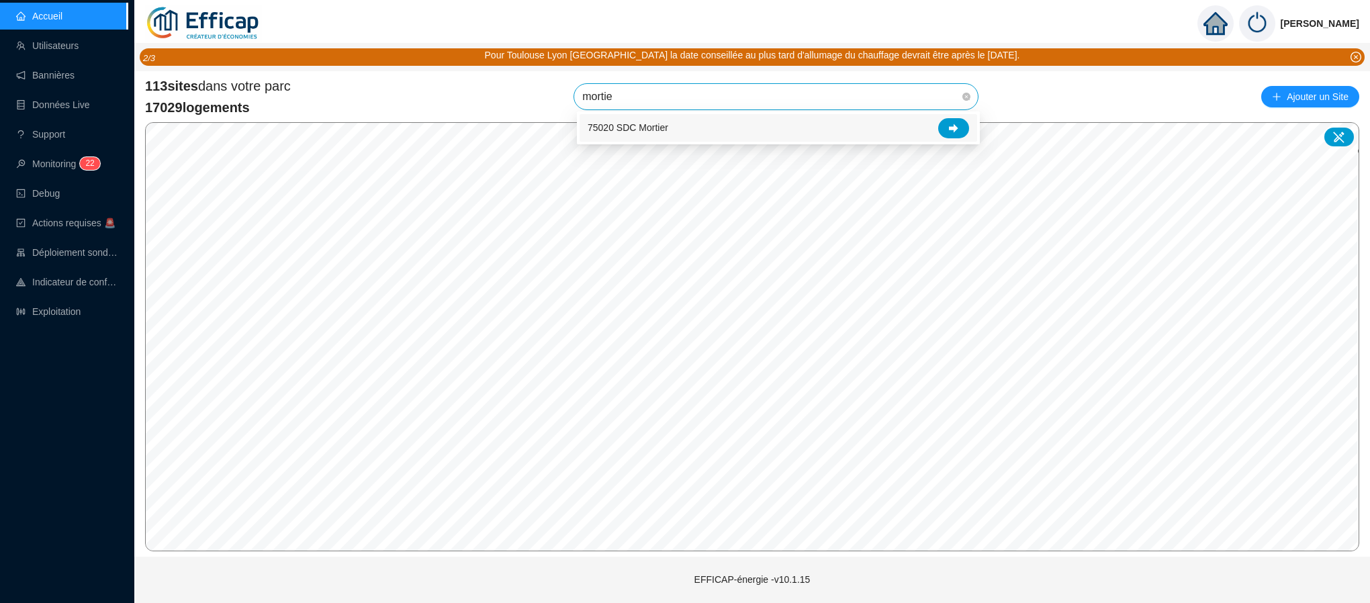
type input "mortier"
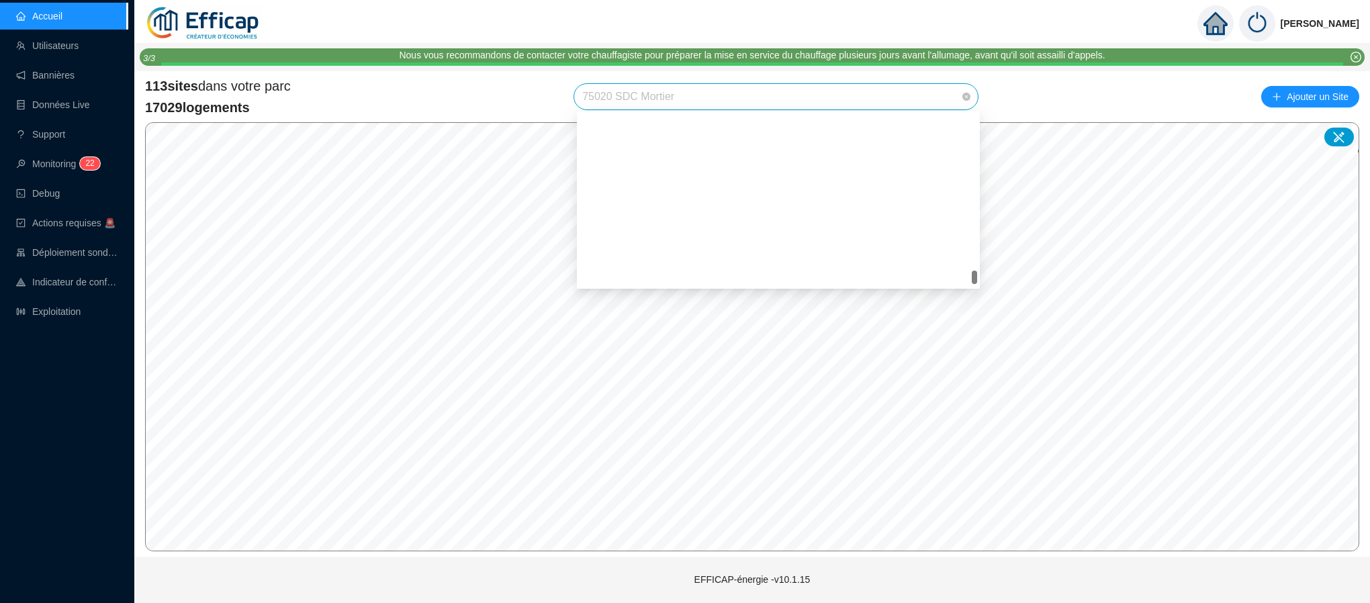
click at [952, 99] on span "75020 SDC Mortier" at bounding box center [776, 97] width 388 height 26
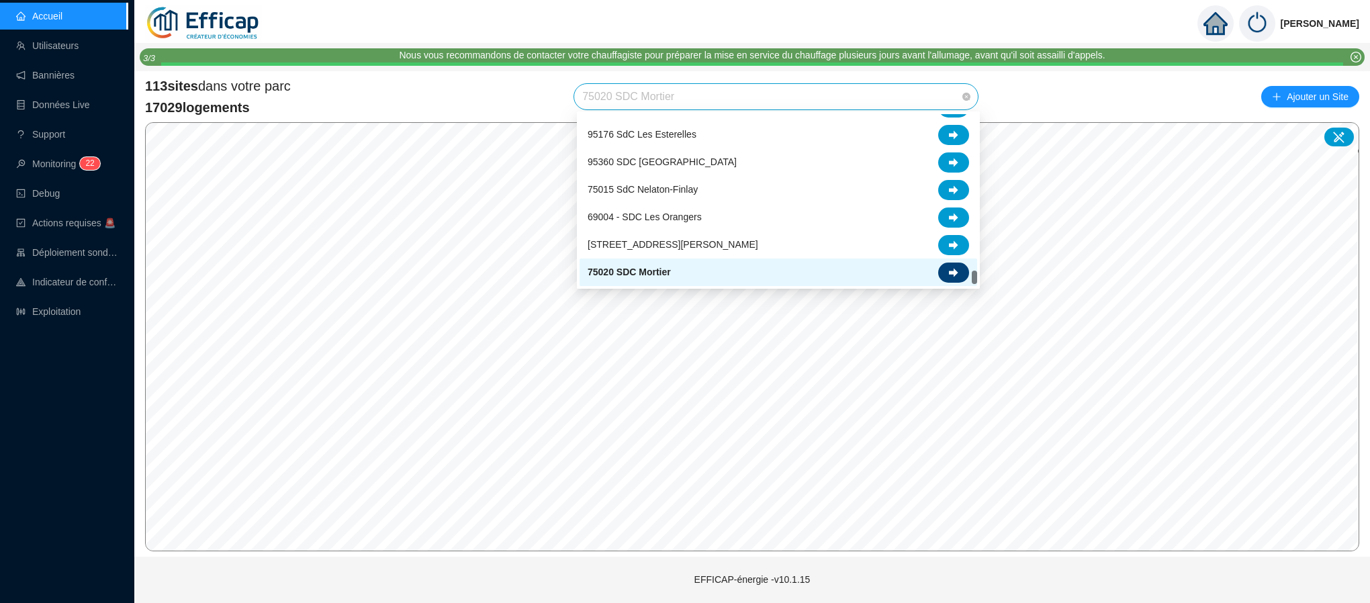
click at [951, 273] on icon at bounding box center [953, 272] width 9 height 9
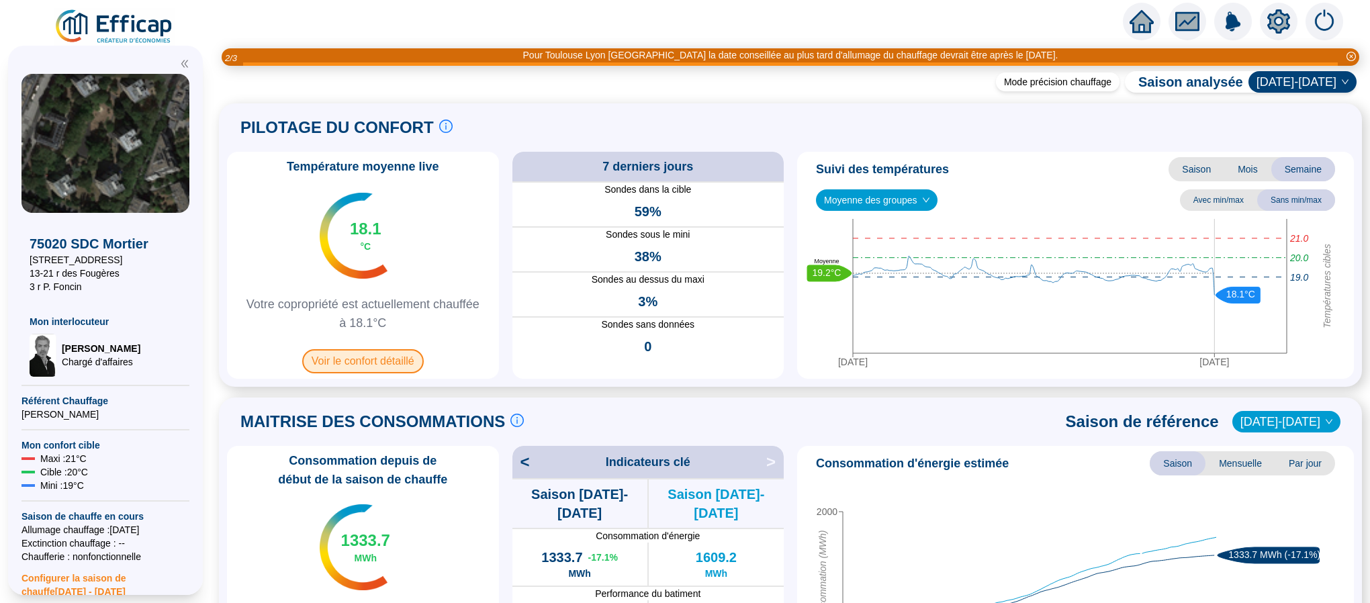
click at [393, 357] on span "Voir le confort détaillé" at bounding box center [363, 361] width 122 height 24
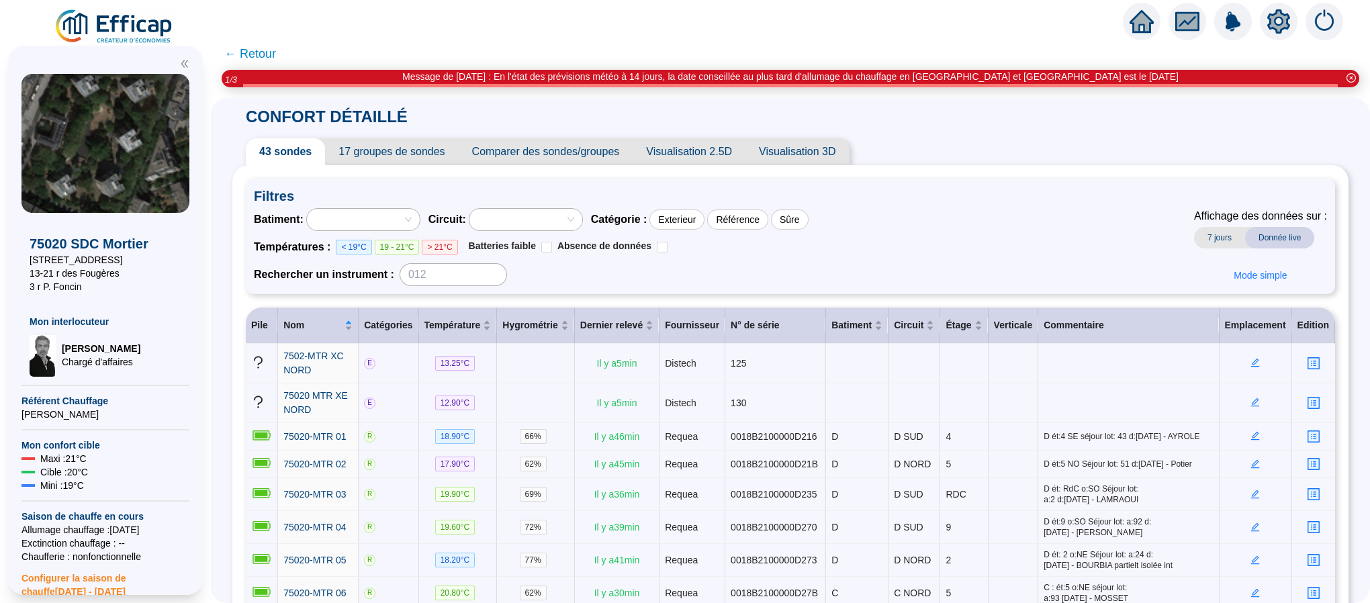
click at [263, 58] on span "← Retour" at bounding box center [250, 53] width 52 height 19
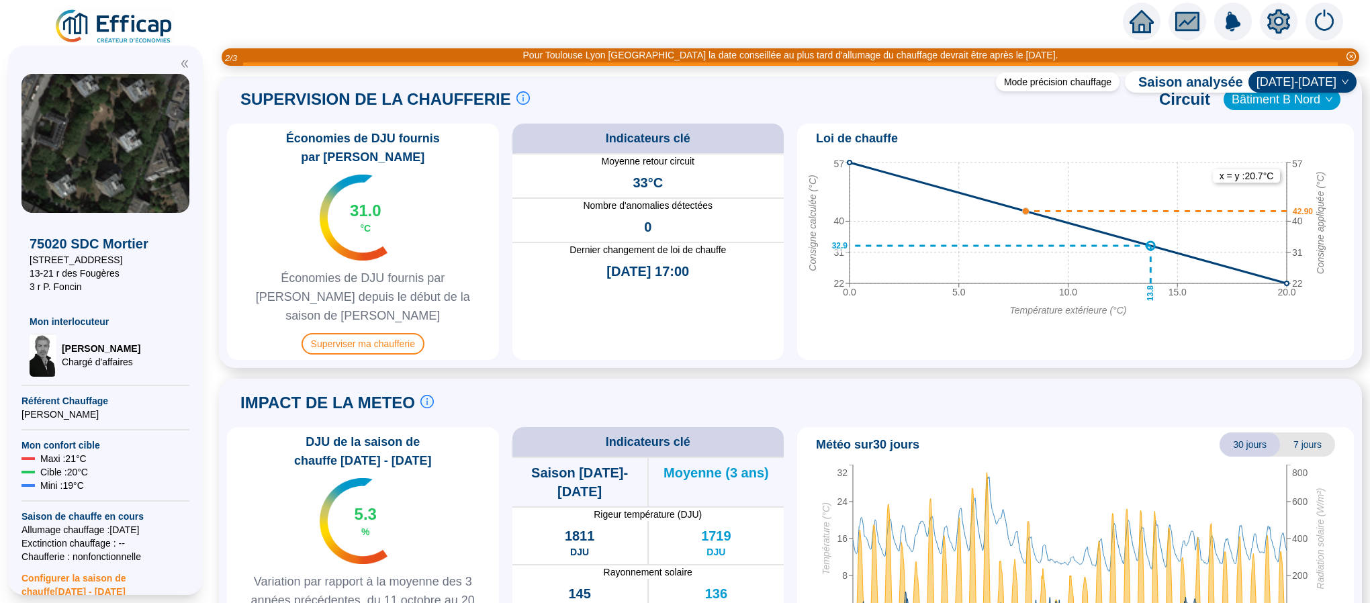
scroll to position [806, 0]
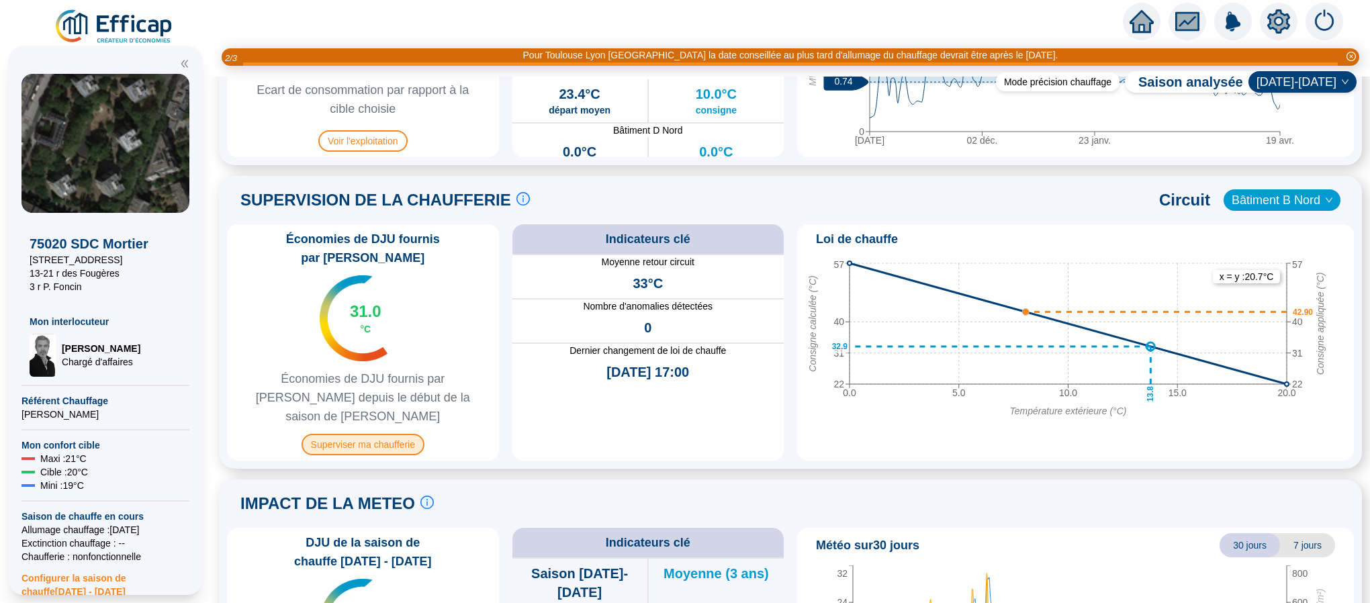
click at [395, 434] on span "Superviser ma chaufferie" at bounding box center [363, 444] width 123 height 21
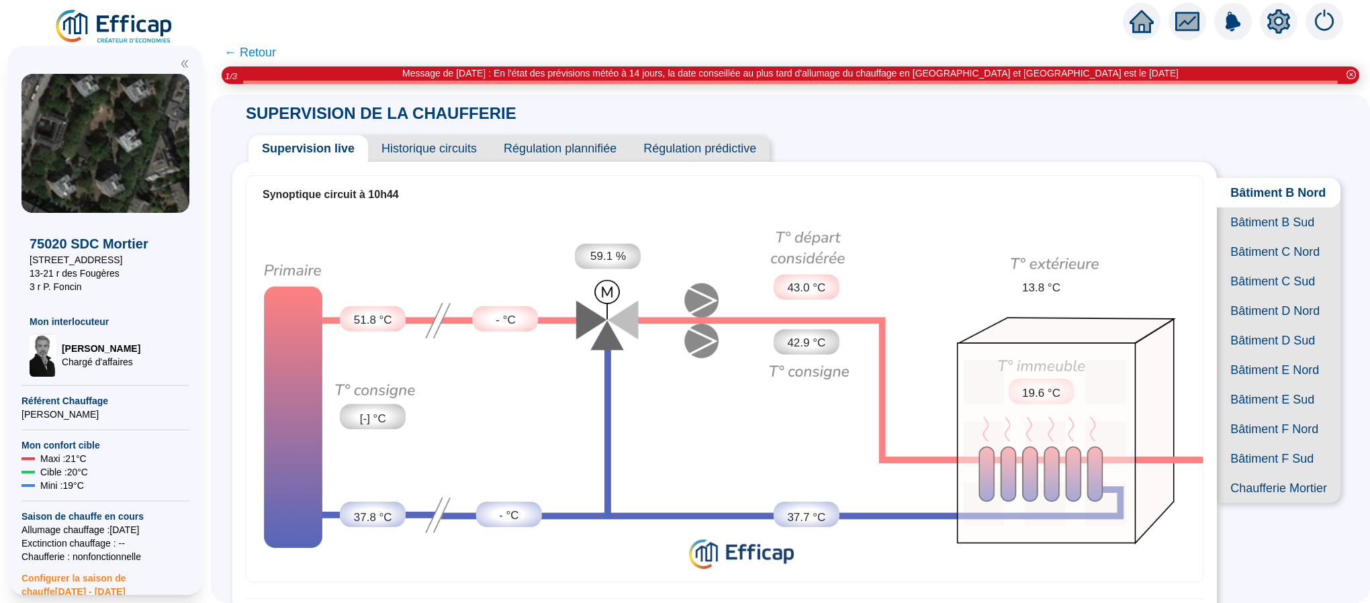
click at [1280, 237] on span "Bâtiment B Sud" at bounding box center [1279, 223] width 124 height 30
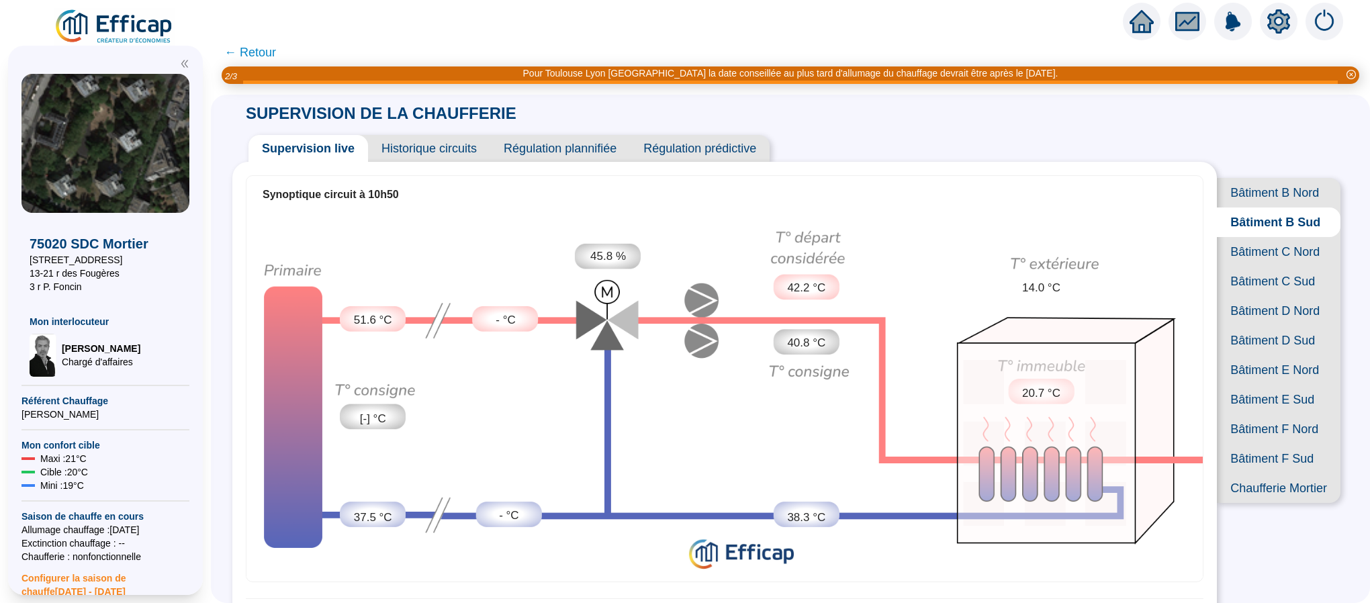
click at [1284, 197] on span "Bâtiment B Nord" at bounding box center [1279, 193] width 124 height 30
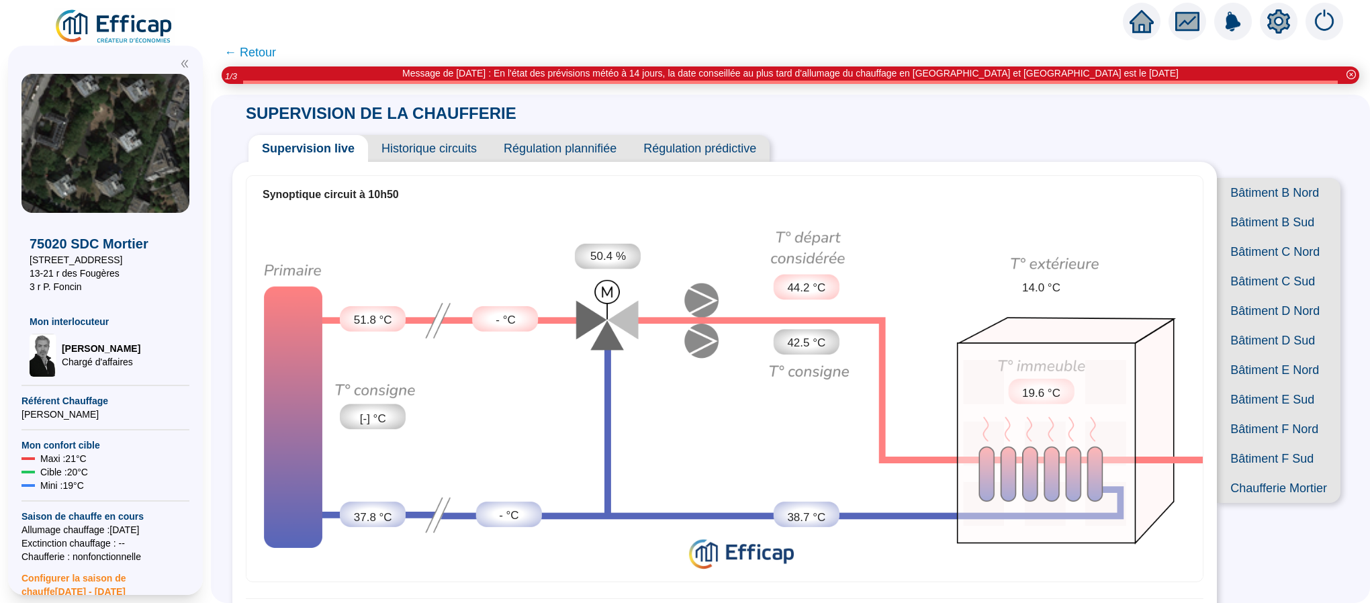
click at [1246, 196] on span "Bâtiment B Nord" at bounding box center [1279, 193] width 124 height 30
click at [1244, 237] on span "Bâtiment B Sud" at bounding box center [1279, 223] width 124 height 30
click at [1242, 267] on span "Bâtiment C Nord" at bounding box center [1279, 252] width 124 height 30
click at [1237, 296] on span "Bâtiment C Sud" at bounding box center [1279, 282] width 124 height 30
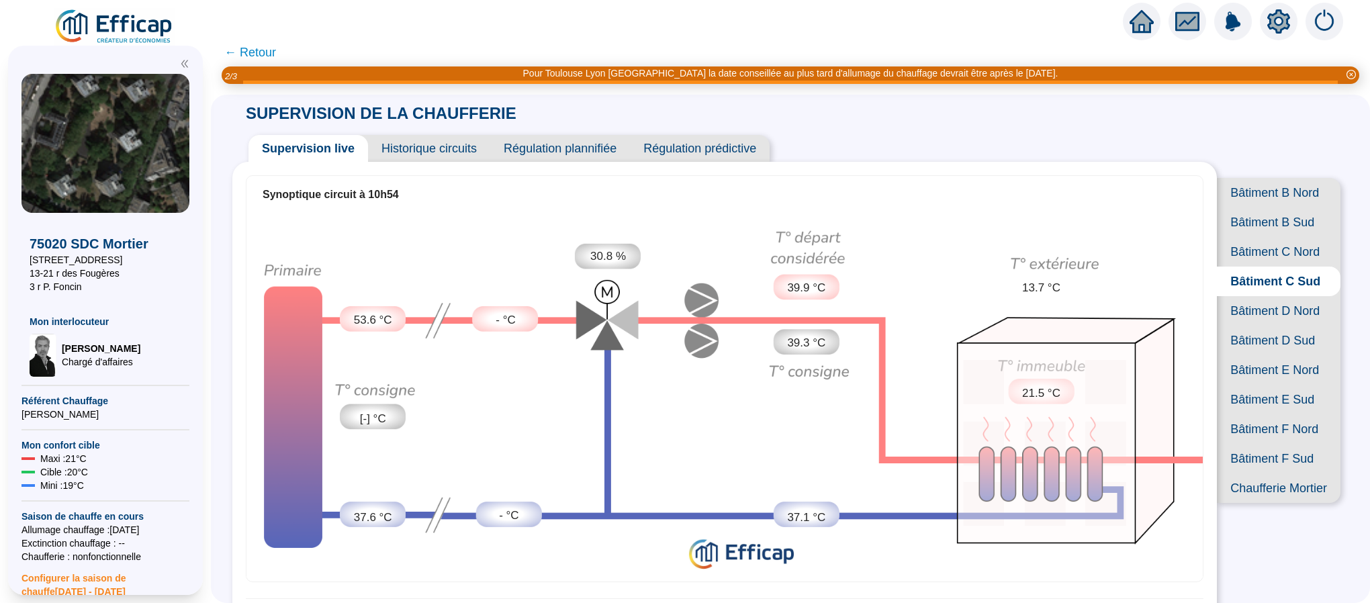
click at [431, 150] on span "Historique circuits" at bounding box center [429, 148] width 122 height 27
